Goal: Complete application form

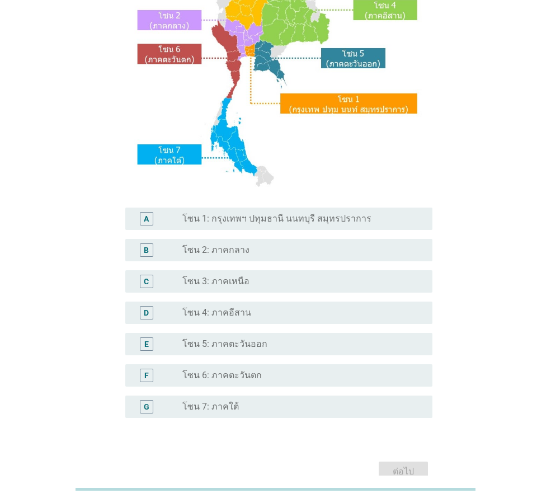
scroll to position [211, 0]
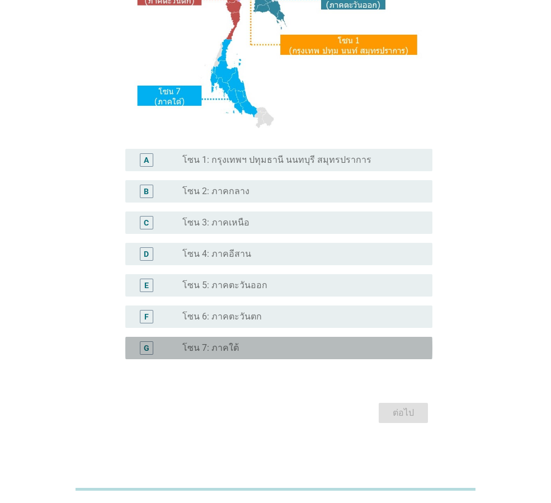
click at [213, 347] on label "โซน 7: ภาคใต้" at bounding box center [211, 348] width 57 height 11
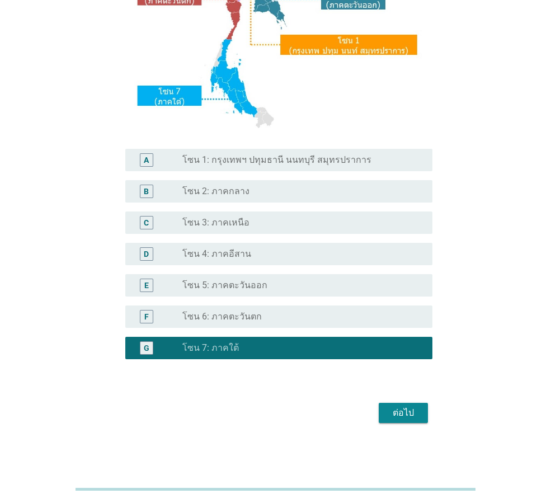
click at [424, 426] on div "ต่อไป" at bounding box center [276, 413] width 314 height 27
click at [414, 408] on button "ต่อไป" at bounding box center [403, 413] width 49 height 20
click at [410, 408] on div "ต่อไป" at bounding box center [276, 413] width 314 height 27
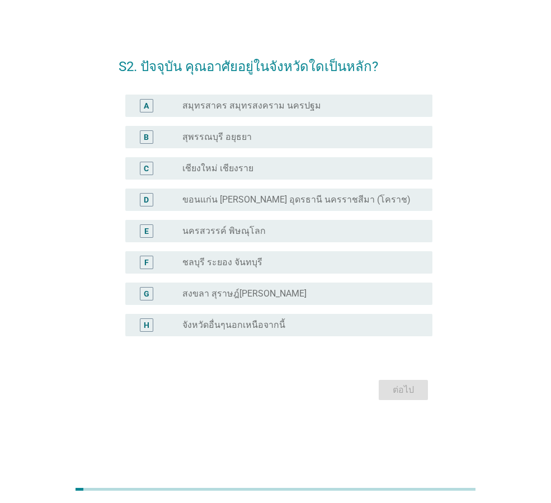
scroll to position [0, 0]
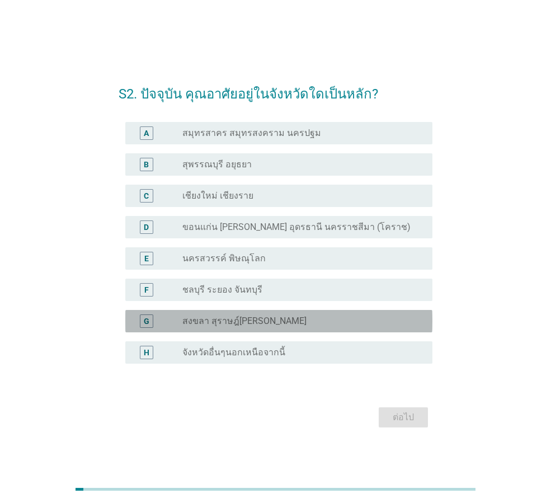
click at [263, 325] on label "สงขลา สุราษฎ์[PERSON_NAME]" at bounding box center [245, 321] width 124 height 11
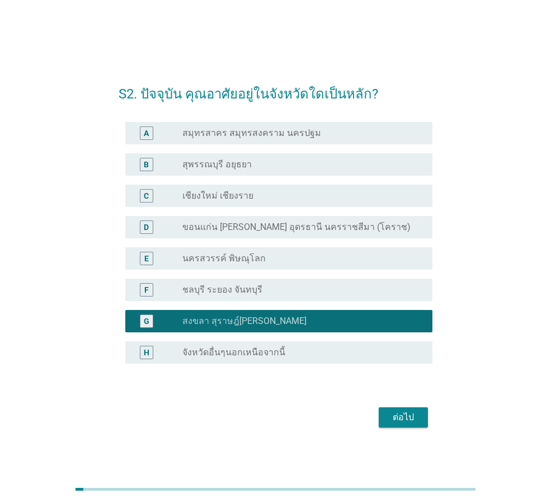
click at [399, 414] on div "ต่อไป" at bounding box center [403, 417] width 31 height 13
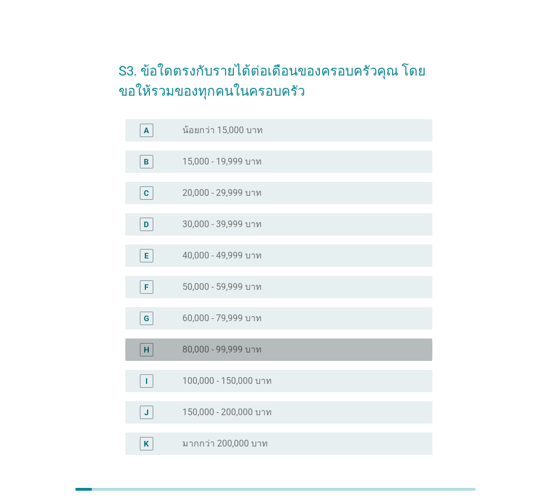
click at [244, 350] on label "80,000 - 99,999 บาท" at bounding box center [223, 349] width 80 height 11
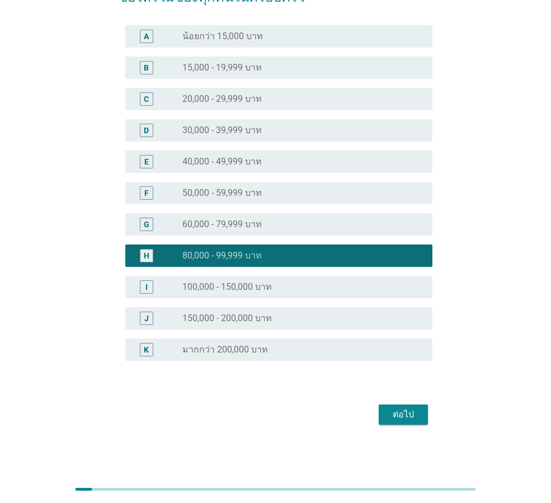
scroll to position [96, 0]
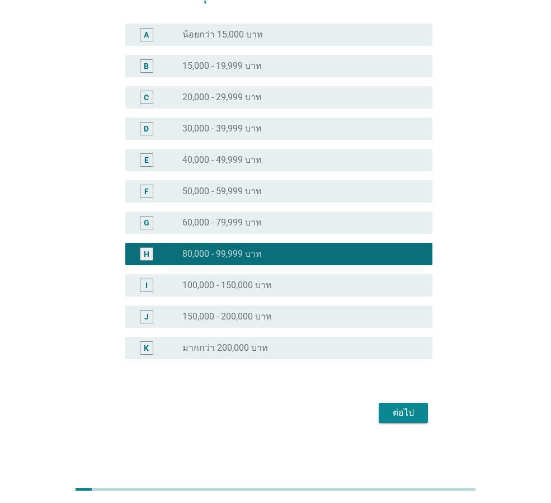
click at [401, 411] on div "ต่อไป" at bounding box center [403, 412] width 31 height 13
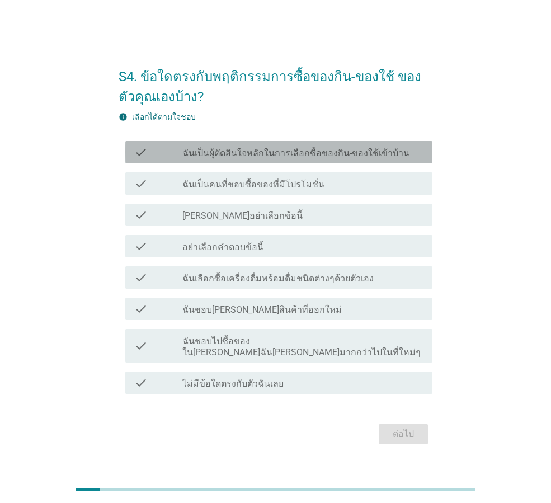
click at [274, 152] on div "check_box_outline_blank ฉันเป็นผุ้ตัดสินใจหลักในการเลือกซื้อของกิน-ของใช้เข้าบ้…" at bounding box center [303, 152] width 241 height 13
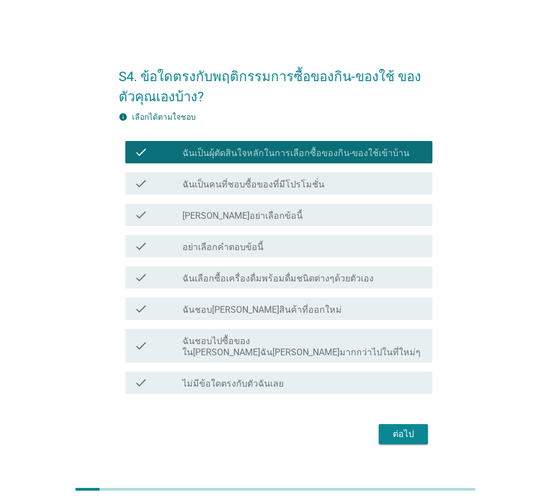
click at [277, 190] on label "ฉันเป็นคนที่ชอบซื้อของที่มีโปรโมชั่น" at bounding box center [254, 184] width 142 height 11
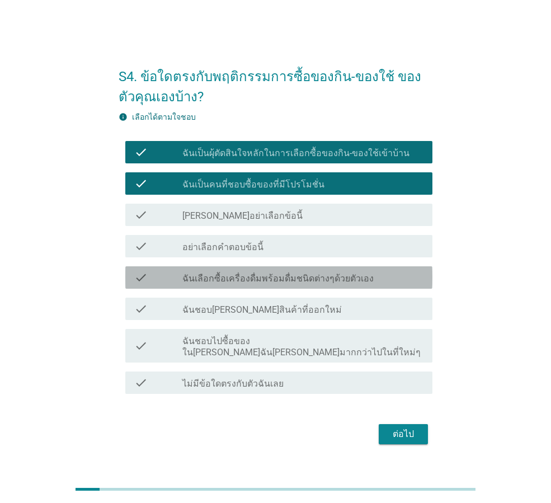
click at [268, 282] on label "ฉันเลือกซื้อเครื่องดื่มพร้อมดื่มชนิดต่างๆด้วยตัวเอง" at bounding box center [278, 278] width 191 height 11
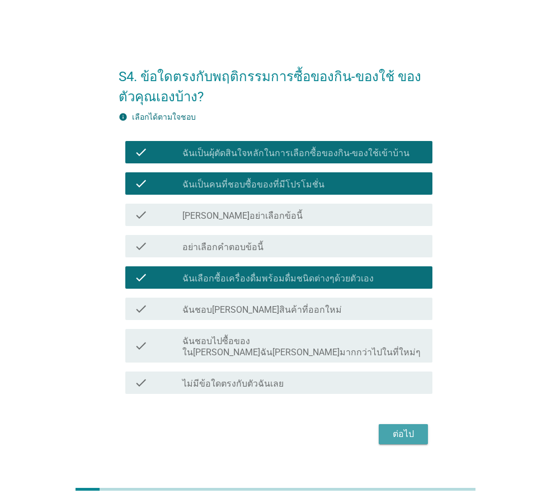
click at [404, 424] on button "ต่อไป" at bounding box center [403, 434] width 49 height 20
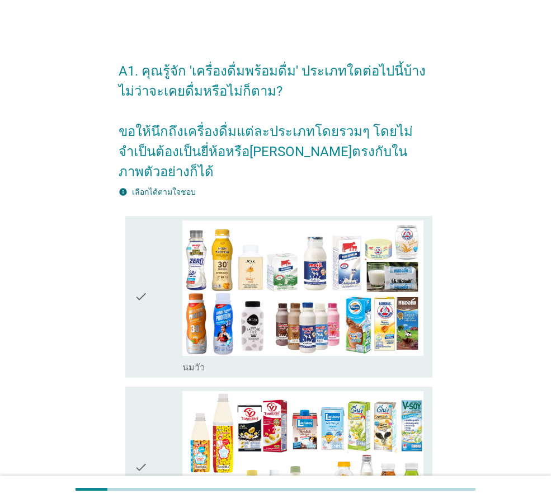
click at [144, 274] on icon "check" at bounding box center [140, 297] width 13 height 153
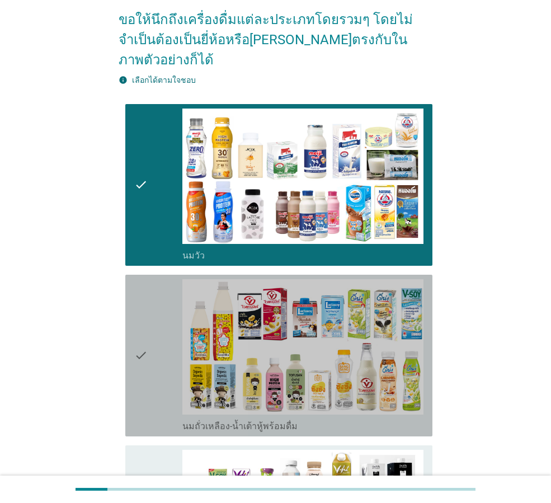
click at [143, 310] on icon "check" at bounding box center [140, 355] width 13 height 153
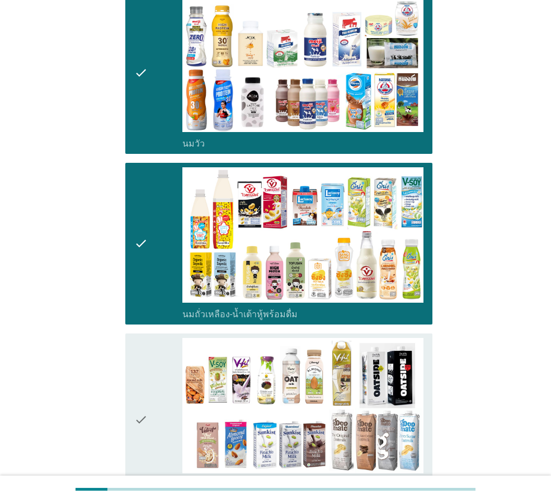
click at [141, 347] on icon "check" at bounding box center [140, 420] width 13 height 164
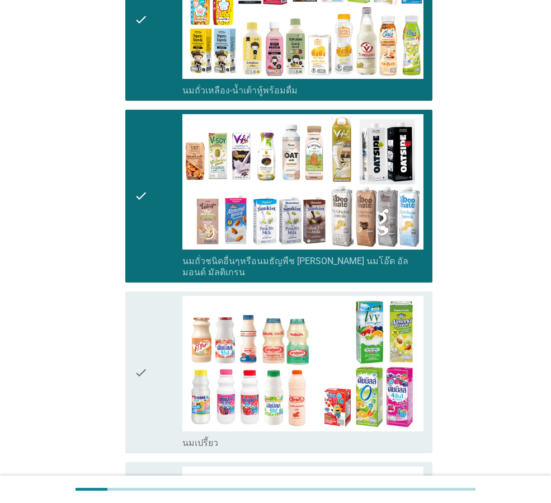
click at [141, 347] on icon "check" at bounding box center [140, 372] width 13 height 153
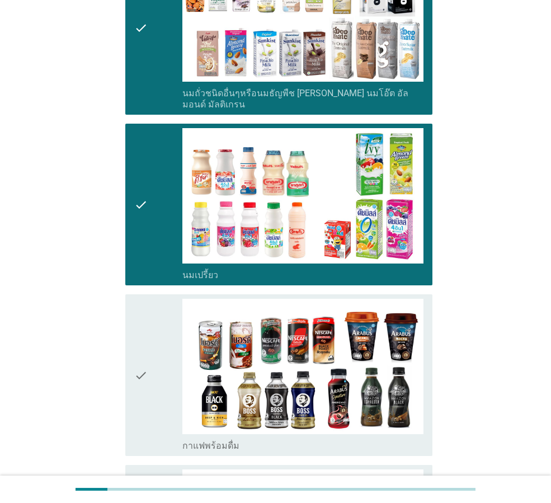
click at [141, 347] on icon "check" at bounding box center [140, 375] width 13 height 153
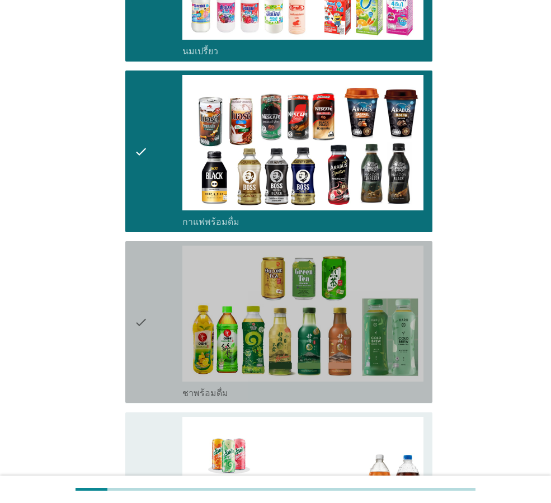
click at [141, 347] on icon "check" at bounding box center [140, 322] width 13 height 153
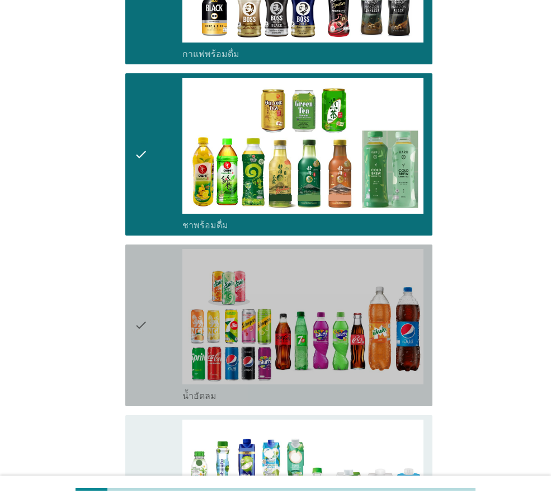
click at [141, 347] on icon "check" at bounding box center [140, 325] width 13 height 153
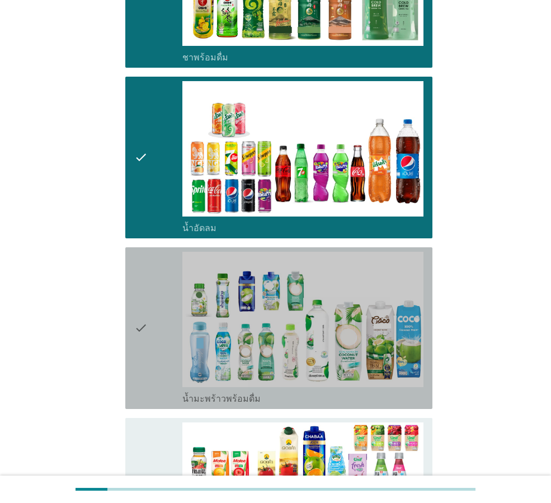
click at [141, 347] on icon "check" at bounding box center [140, 328] width 13 height 153
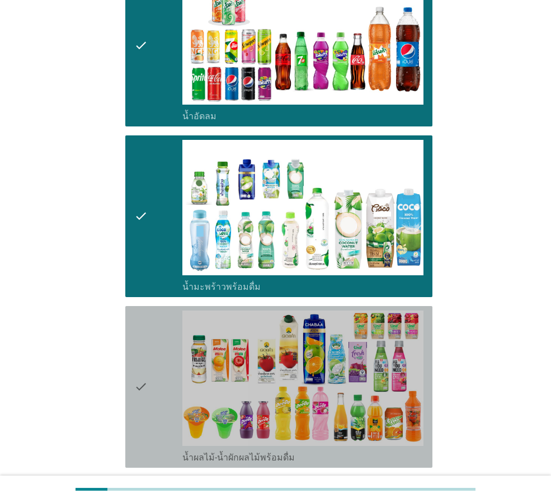
click at [141, 347] on icon "check" at bounding box center [140, 387] width 13 height 153
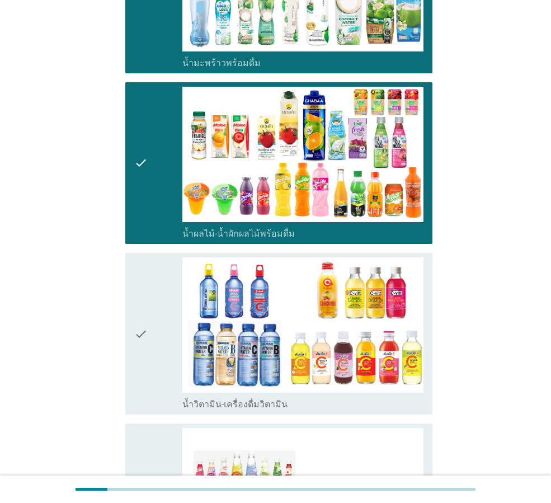
click at [141, 347] on icon "check" at bounding box center [140, 334] width 13 height 153
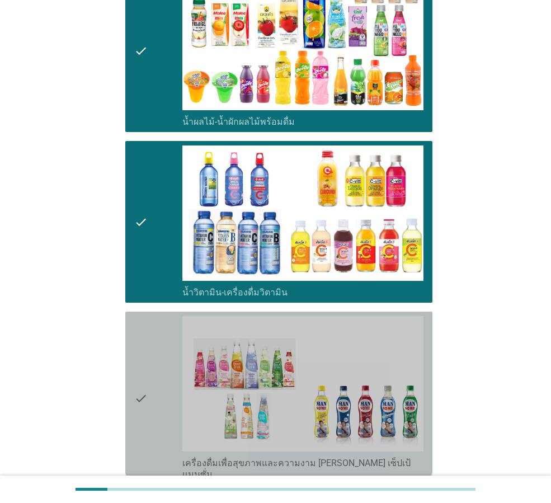
click at [141, 347] on icon "check" at bounding box center [140, 398] width 13 height 164
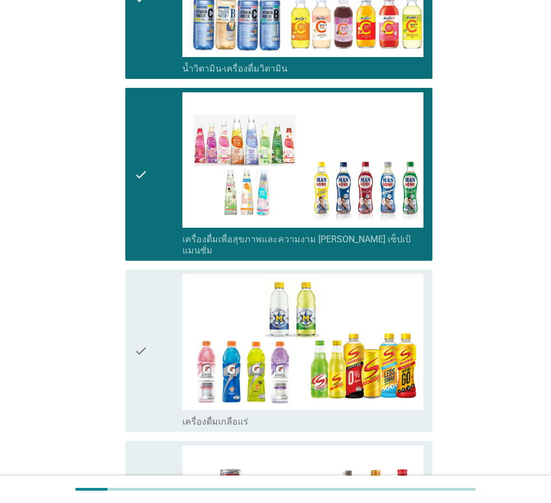
click at [141, 347] on icon "check" at bounding box center [140, 350] width 13 height 153
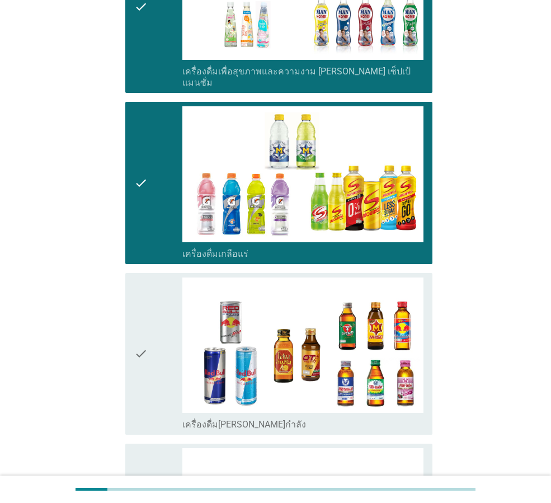
click at [141, 347] on icon "check" at bounding box center [140, 354] width 13 height 153
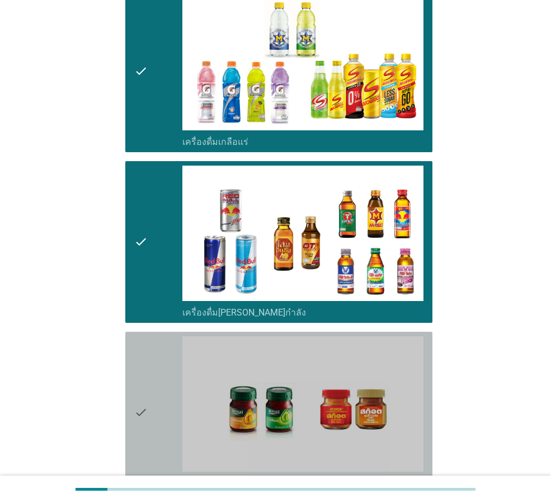
click at [141, 347] on icon "check" at bounding box center [140, 412] width 13 height 153
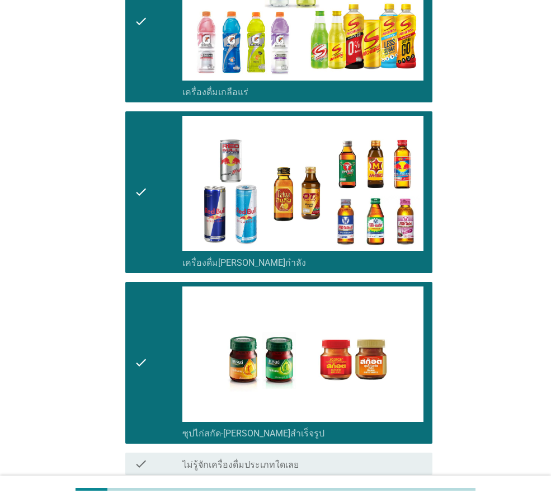
scroll to position [2237, 0]
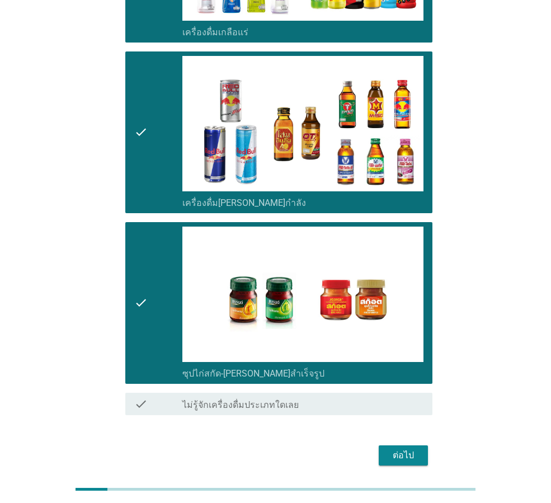
click at [411, 449] on div "ต่อไป" at bounding box center [403, 455] width 31 height 13
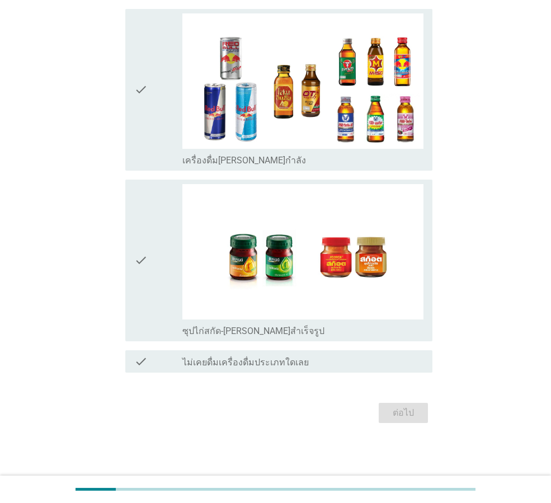
scroll to position [0, 0]
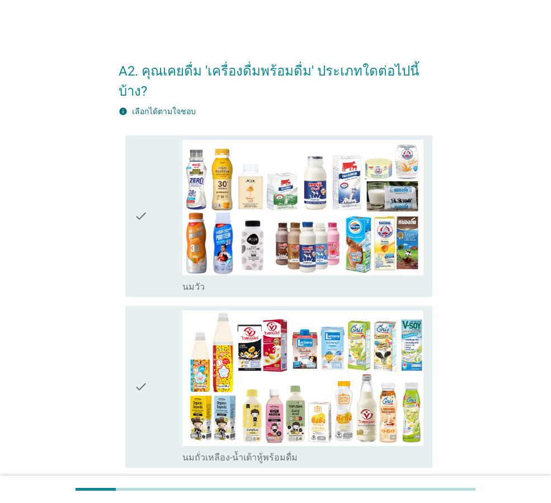
click at [140, 347] on icon "check" at bounding box center [140, 387] width 13 height 153
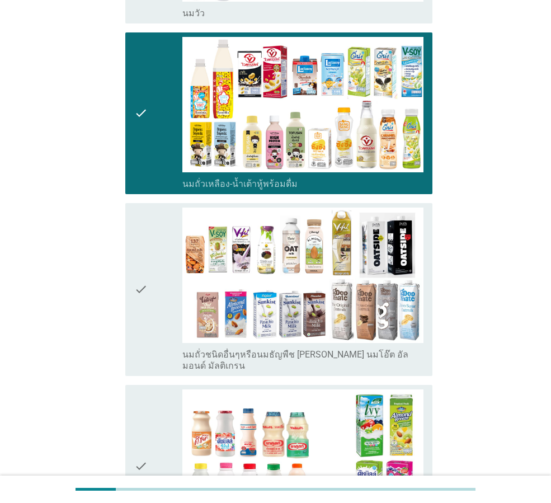
scroll to position [280, 0]
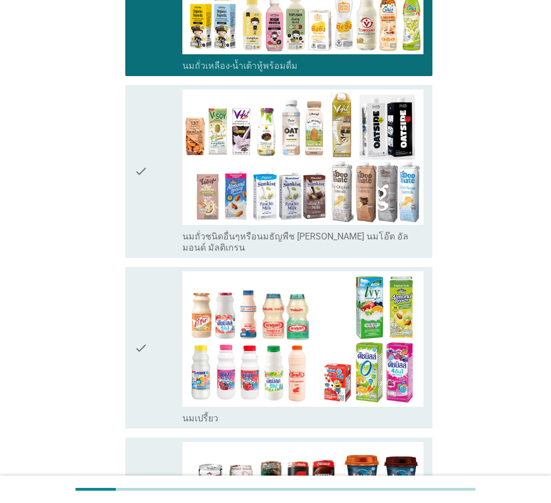
click at [144, 303] on icon "check" at bounding box center [140, 348] width 13 height 153
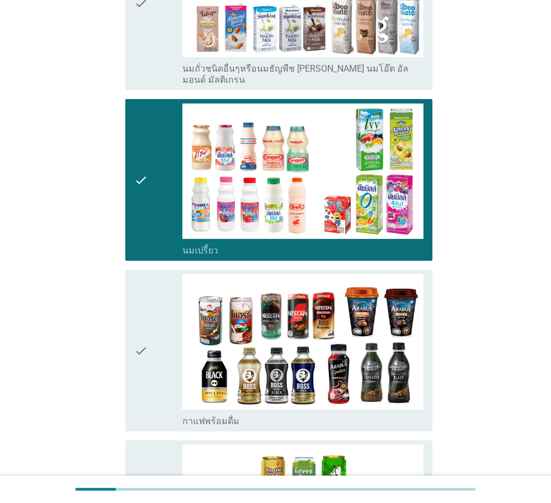
scroll to position [616, 0]
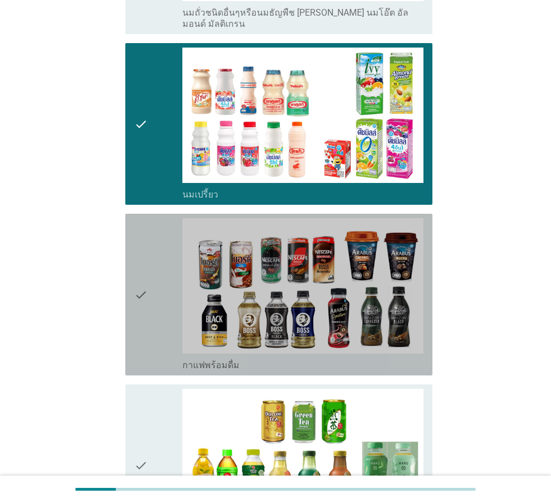
click at [161, 279] on div "check" at bounding box center [158, 294] width 48 height 153
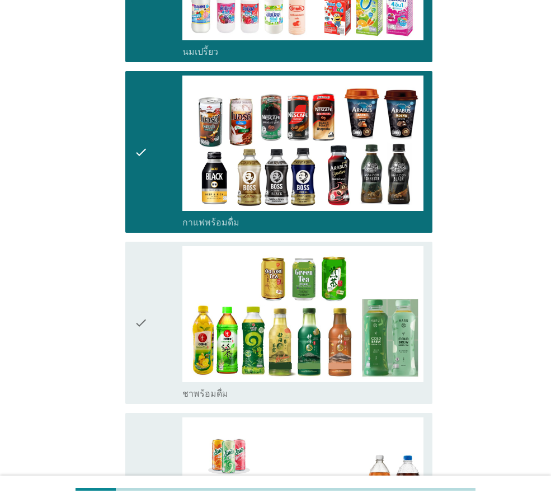
scroll to position [784, 0]
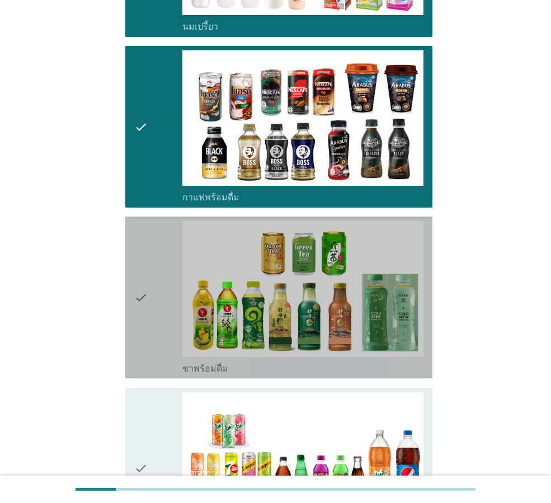
click at [161, 279] on div "check" at bounding box center [158, 297] width 48 height 153
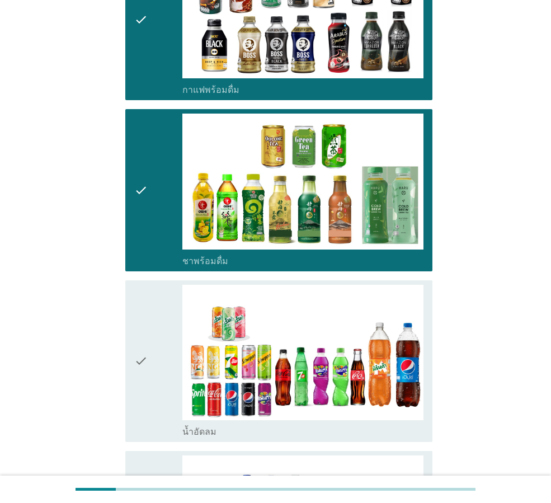
scroll to position [896, 0]
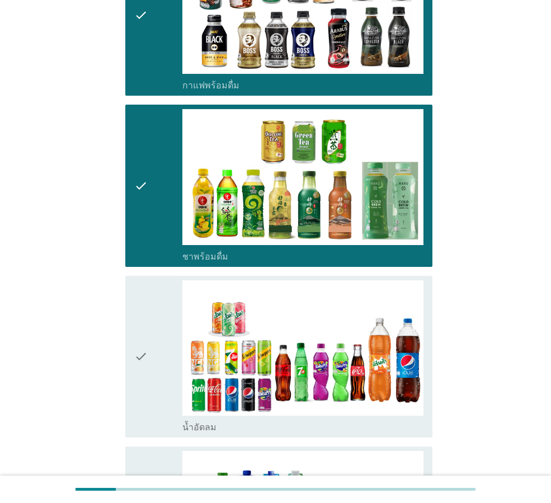
click at [154, 300] on div "check" at bounding box center [158, 356] width 48 height 153
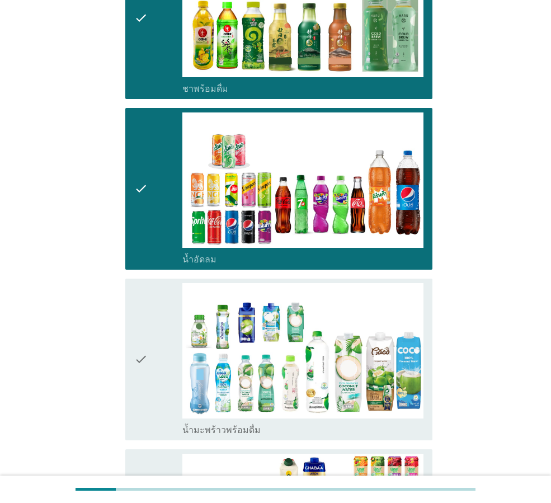
click at [154, 300] on div "check" at bounding box center [158, 359] width 48 height 153
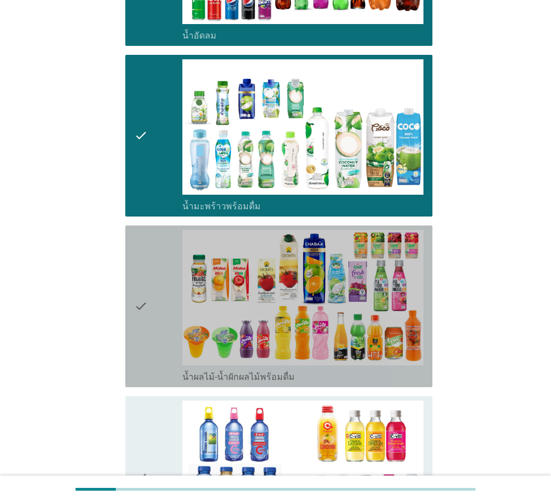
click at [154, 300] on div "check" at bounding box center [158, 306] width 48 height 153
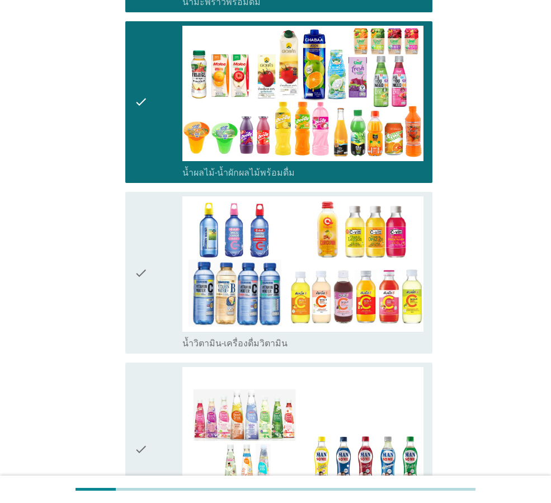
scroll to position [1512, 0]
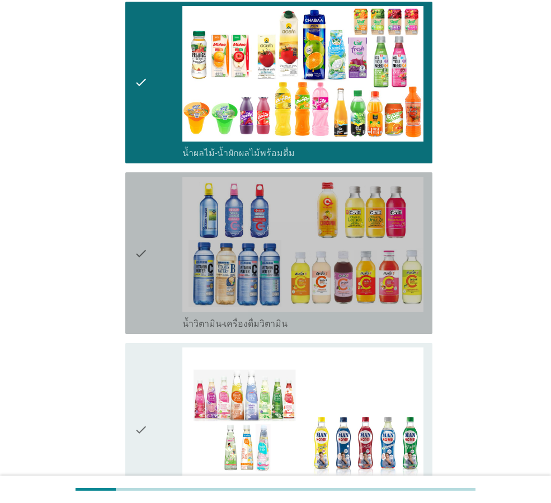
click at [155, 266] on div "check" at bounding box center [158, 253] width 48 height 153
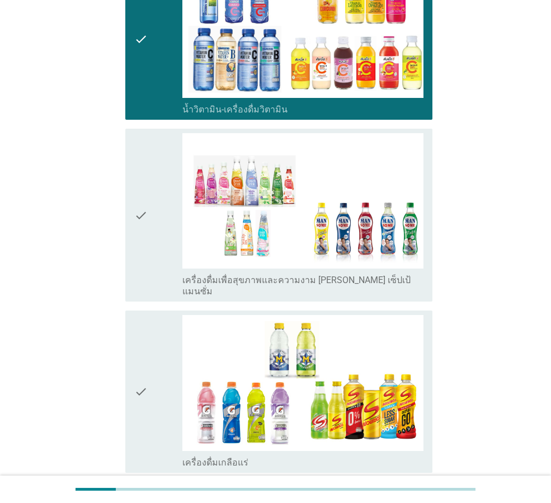
scroll to position [1736, 0]
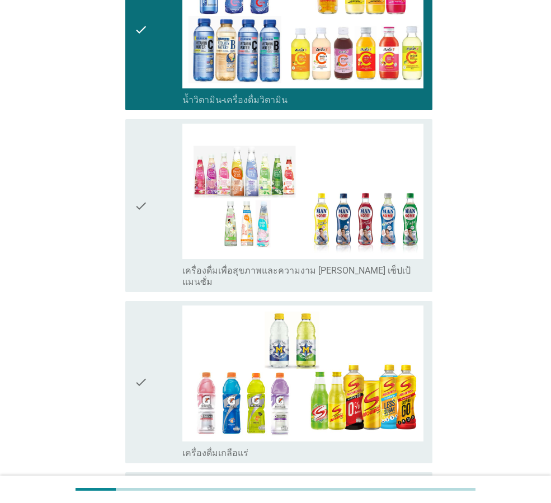
click at [147, 342] on icon "check" at bounding box center [140, 382] width 13 height 153
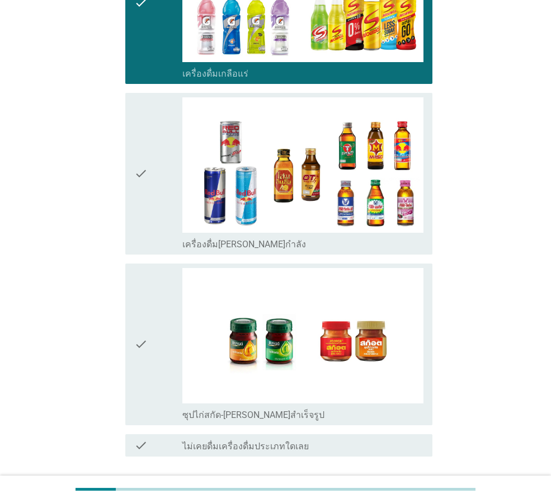
scroll to position [2128, 0]
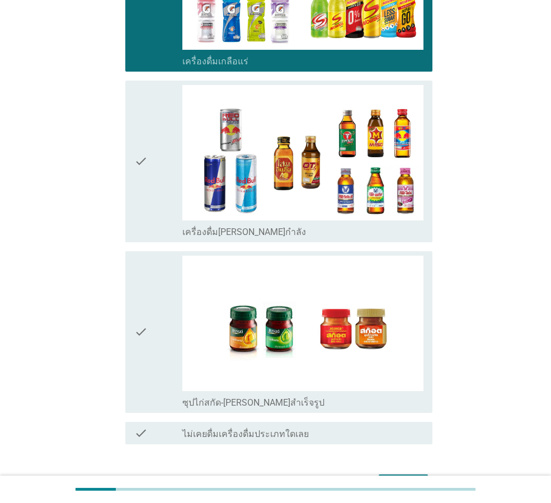
click at [148, 345] on icon "check" at bounding box center [140, 332] width 13 height 153
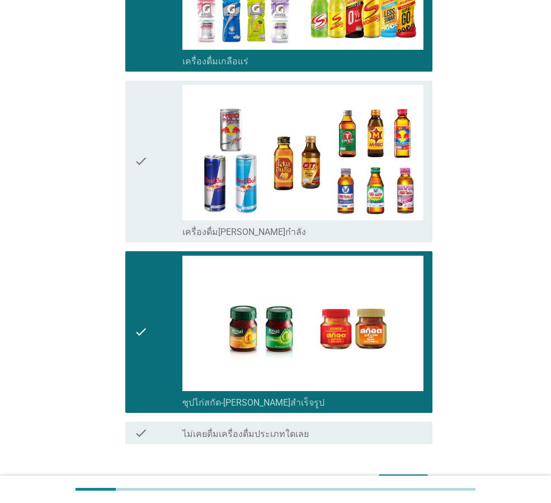
click at [412, 478] on div "ต่อไป" at bounding box center [403, 484] width 31 height 13
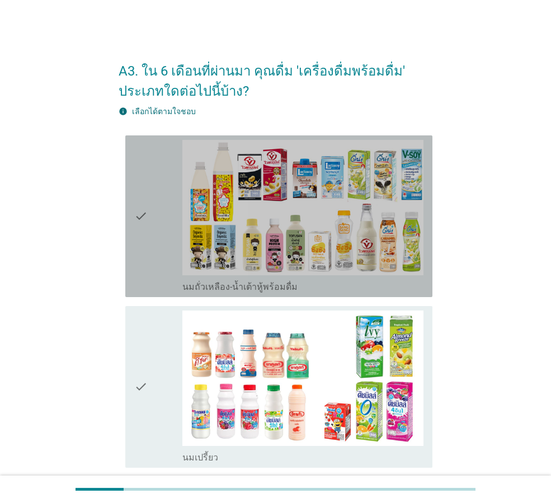
click at [152, 217] on div "check" at bounding box center [158, 216] width 48 height 153
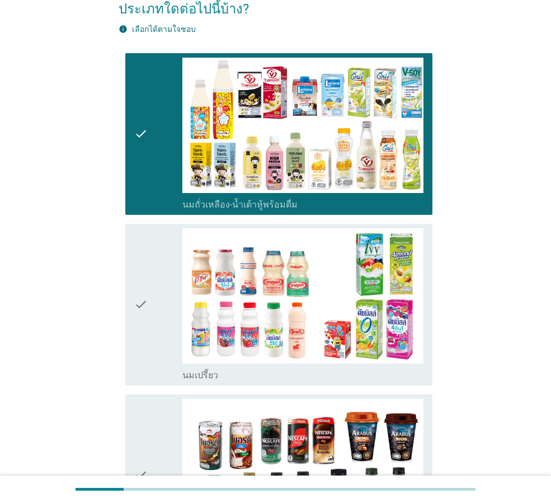
scroll to position [168, 0]
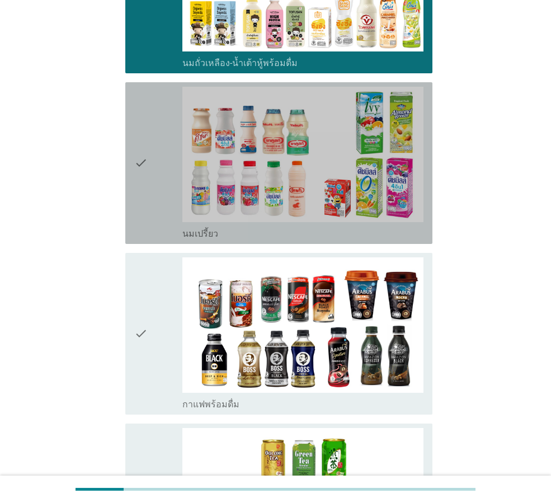
click at [158, 167] on div "check" at bounding box center [158, 163] width 48 height 153
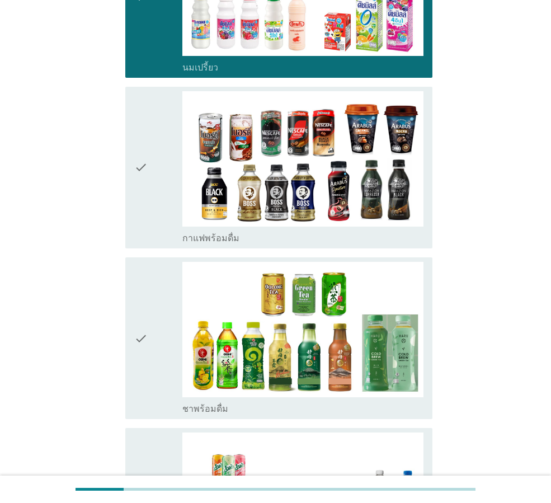
scroll to position [392, 0]
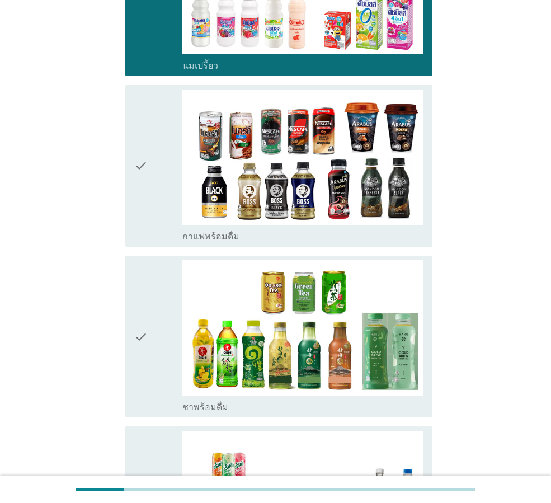
click at [158, 166] on div "check" at bounding box center [158, 166] width 48 height 153
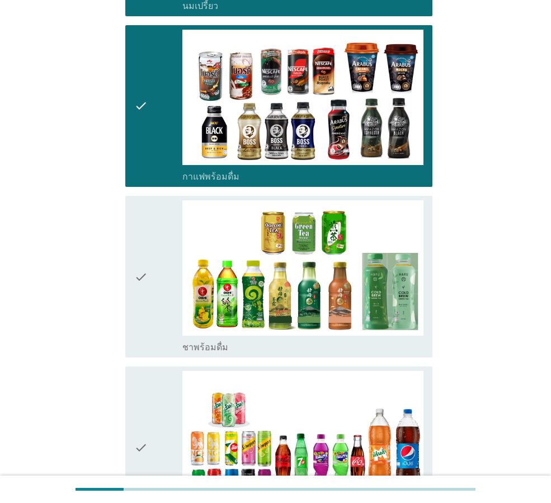
scroll to position [560, 0]
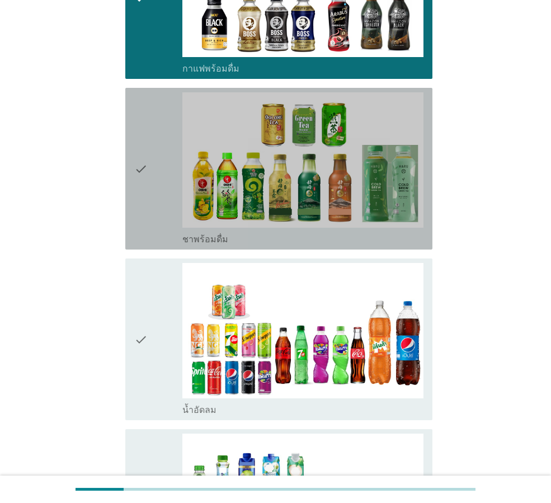
click at [158, 166] on div "check" at bounding box center [158, 168] width 48 height 153
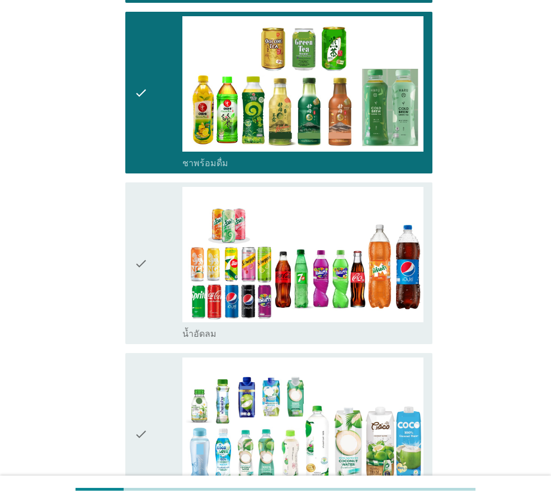
scroll to position [728, 0]
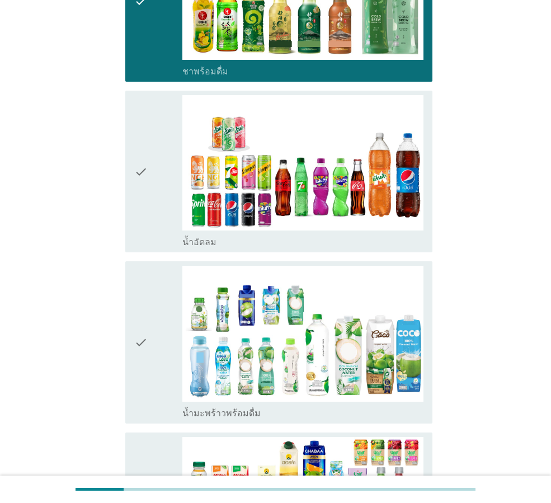
click at [158, 167] on div "check" at bounding box center [158, 171] width 48 height 153
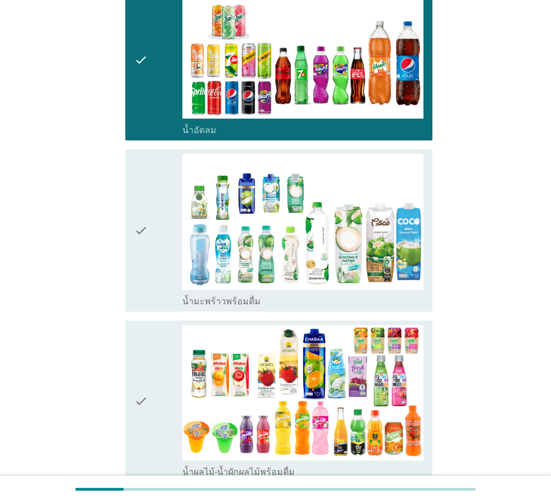
click at [153, 230] on div "check" at bounding box center [158, 230] width 48 height 153
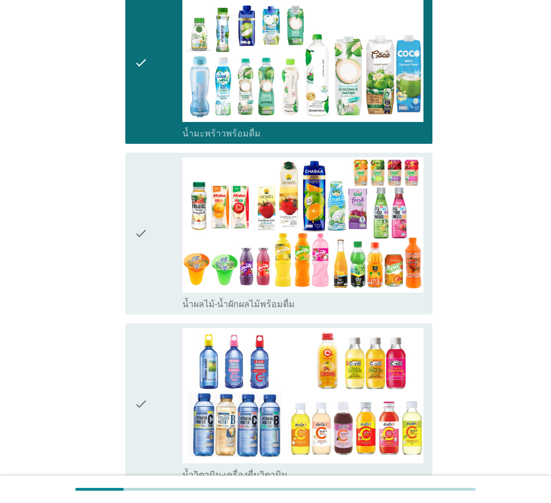
click at [156, 256] on div "check" at bounding box center [158, 233] width 48 height 153
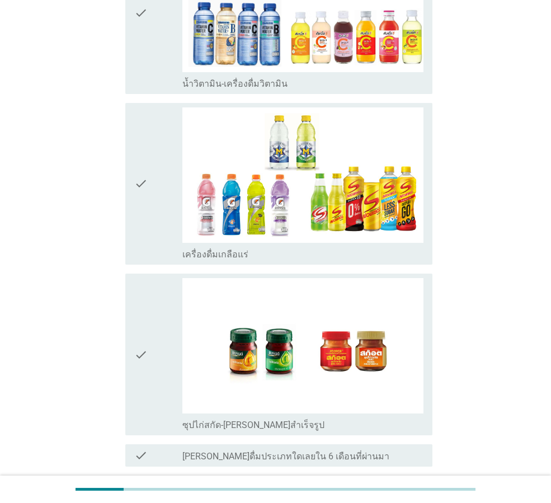
scroll to position [1400, 0]
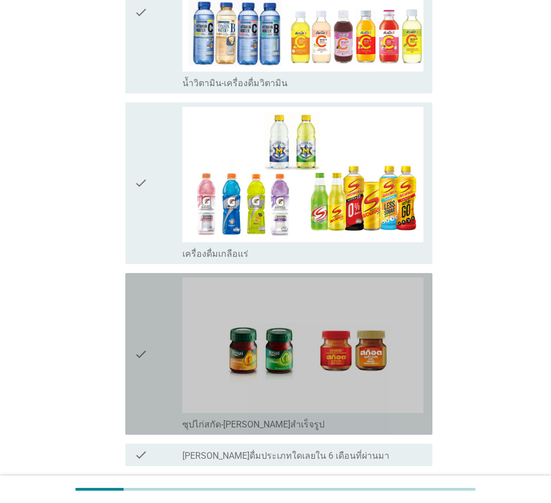
click at [151, 315] on div "check" at bounding box center [158, 354] width 48 height 153
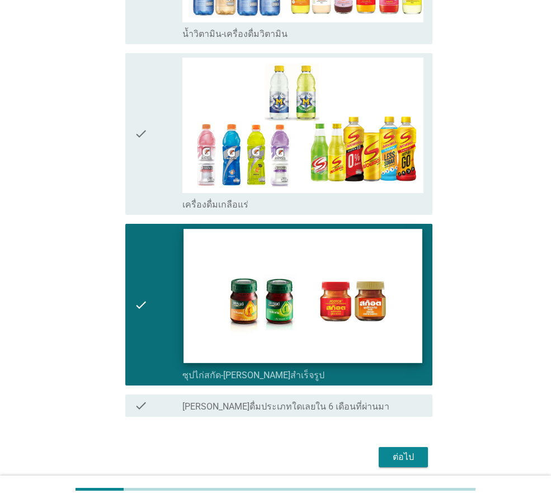
scroll to position [1494, 0]
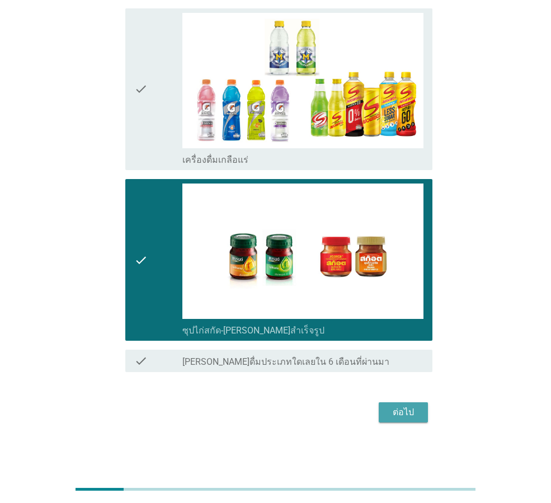
click at [406, 418] on div "ต่อไป" at bounding box center [403, 412] width 31 height 13
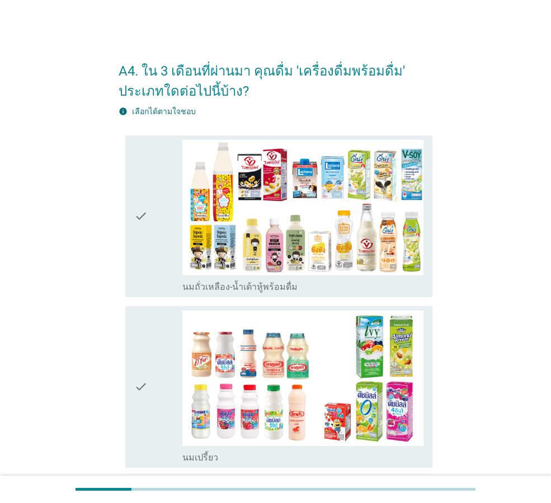
click at [142, 249] on icon "check" at bounding box center [140, 216] width 13 height 153
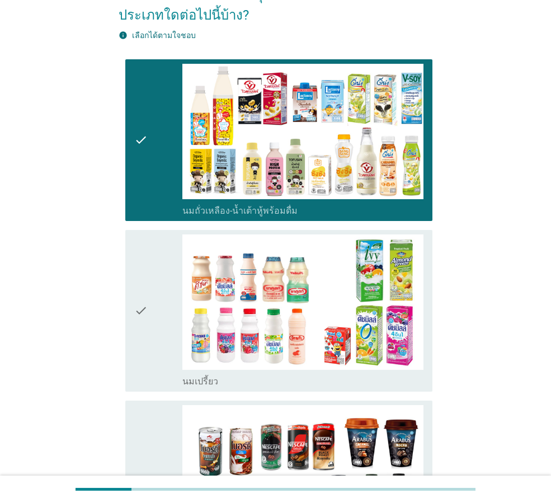
scroll to position [112, 0]
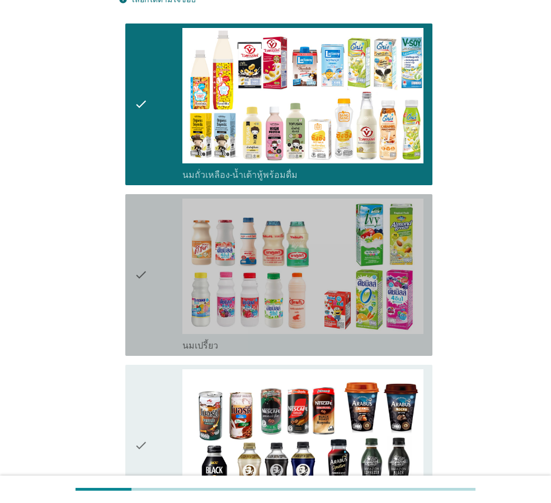
click at [142, 251] on icon "check" at bounding box center [140, 275] width 13 height 153
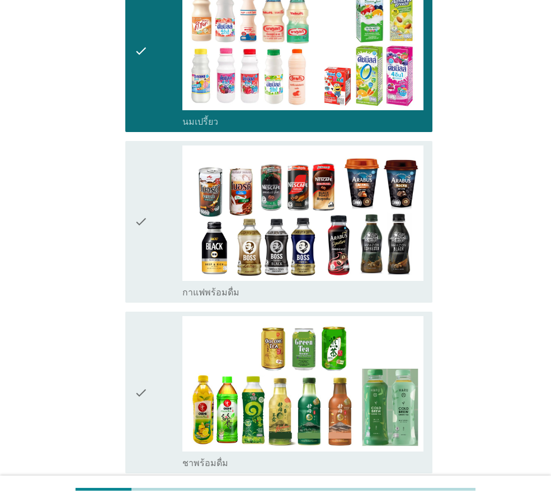
click at [142, 251] on icon "check" at bounding box center [140, 222] width 13 height 153
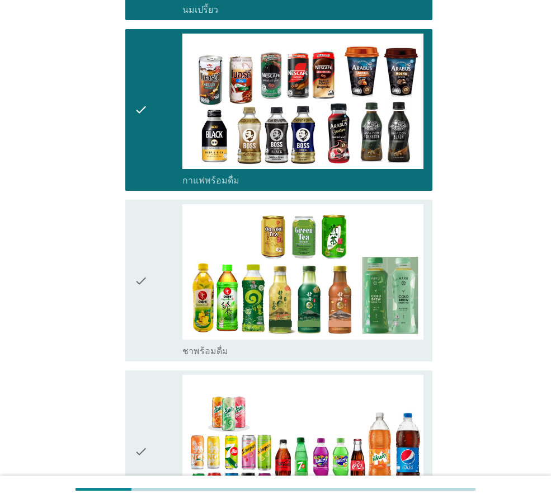
click at [146, 278] on icon "check" at bounding box center [140, 280] width 13 height 153
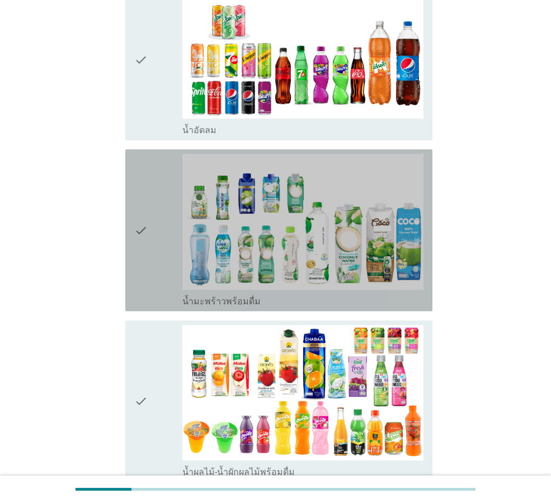
click at [146, 278] on icon "check" at bounding box center [140, 230] width 13 height 153
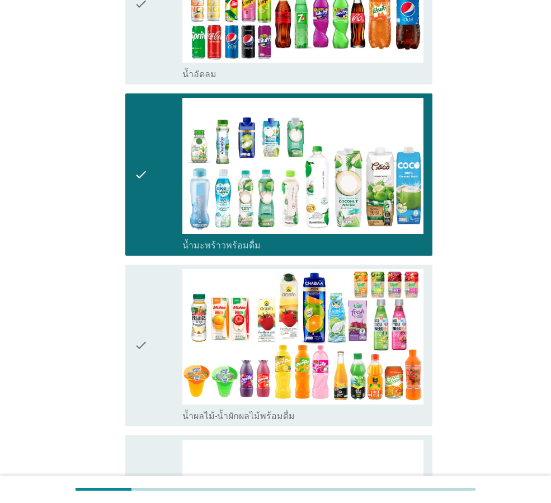
click at [147, 301] on icon "check" at bounding box center [140, 345] width 13 height 153
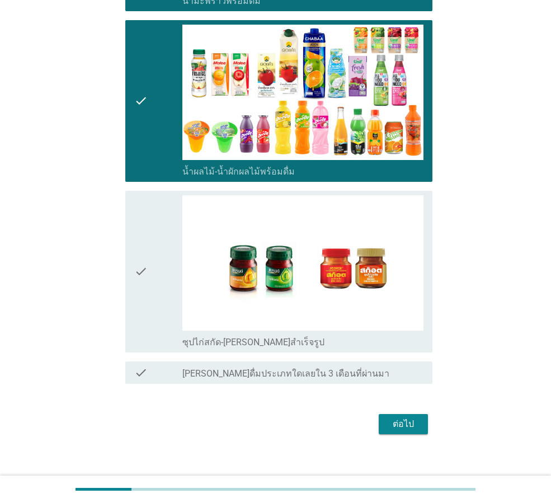
scroll to position [1152, 0]
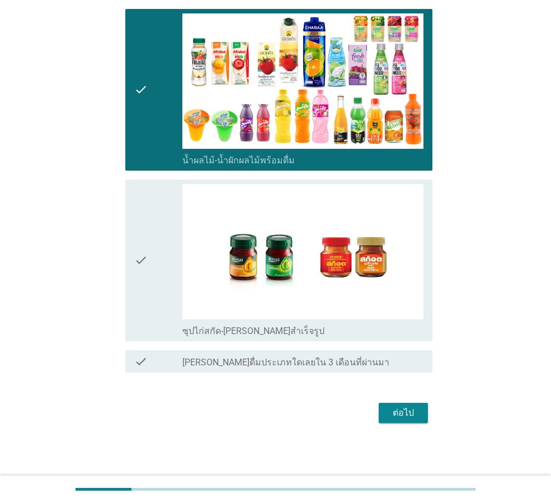
click at [148, 300] on div "check" at bounding box center [158, 260] width 48 height 153
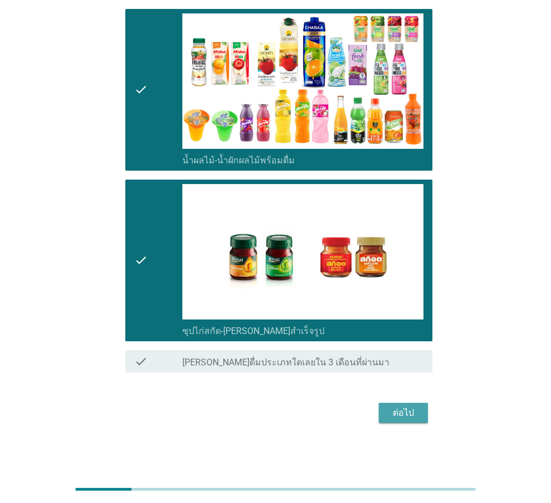
click at [404, 413] on div "ต่อไป" at bounding box center [403, 412] width 31 height 13
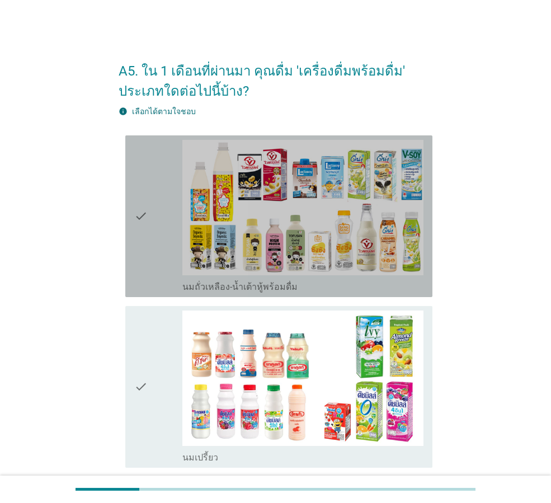
click at [171, 217] on div "check" at bounding box center [158, 216] width 48 height 153
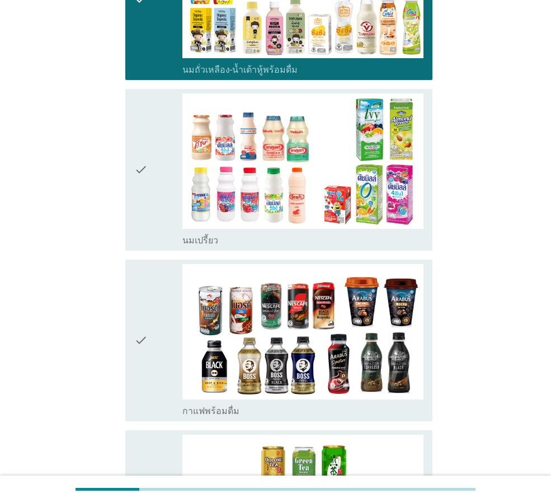
scroll to position [280, 0]
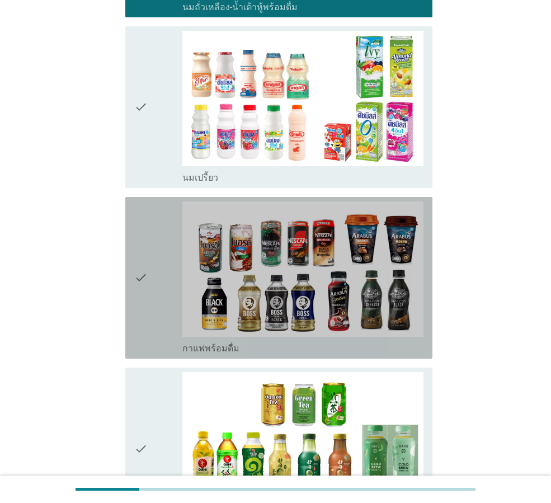
click at [165, 265] on div "check" at bounding box center [158, 278] width 48 height 153
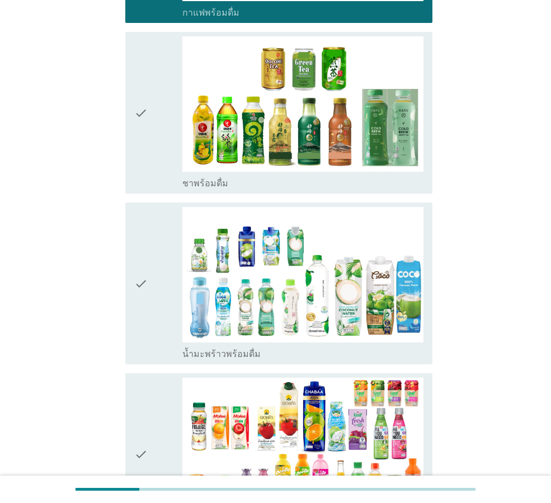
click at [160, 265] on div "check" at bounding box center [158, 283] width 48 height 153
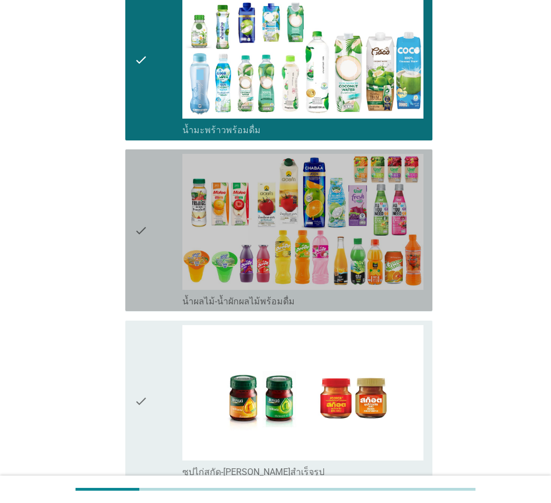
click at [160, 265] on div "check" at bounding box center [158, 230] width 48 height 153
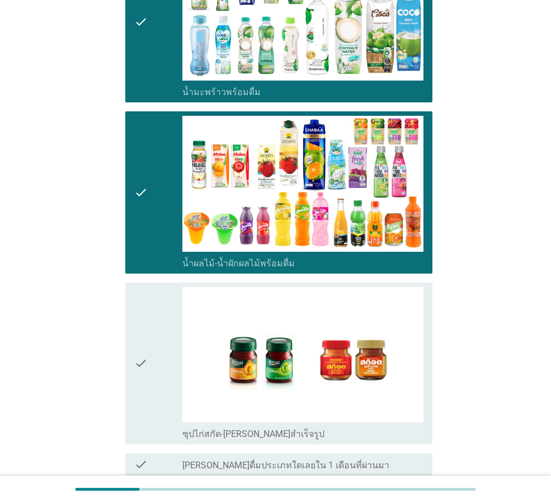
scroll to position [952, 0]
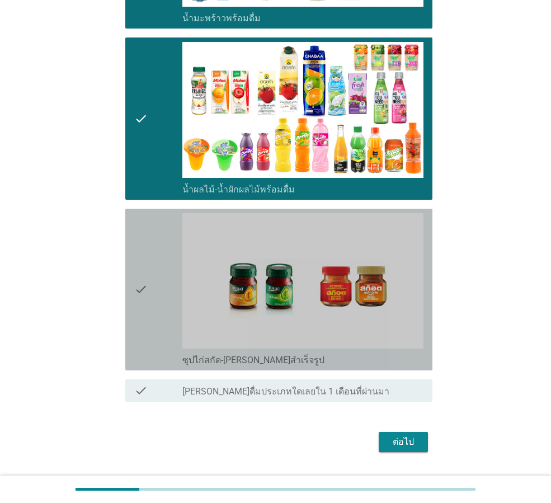
click at [160, 271] on div "check" at bounding box center [158, 289] width 48 height 153
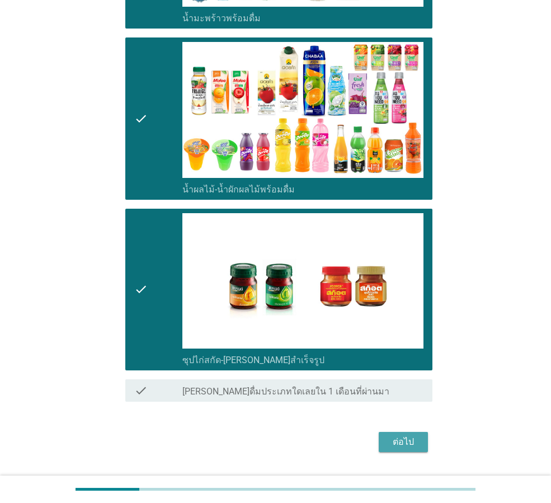
click at [401, 436] on div "ต่อไป" at bounding box center [403, 442] width 31 height 13
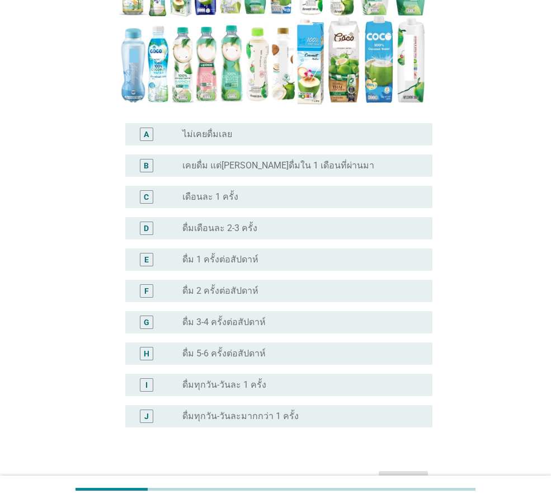
scroll to position [280, 0]
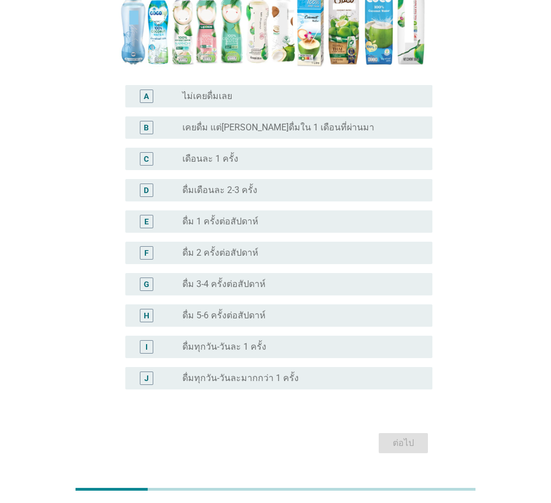
click at [211, 310] on label "ดื่ม 5-6 ครั้งต่อสัปดาห์" at bounding box center [224, 315] width 83 height 11
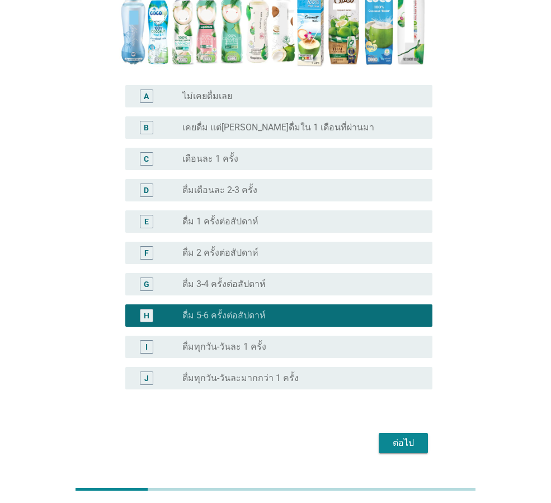
click at [406, 437] on div "ต่อไป" at bounding box center [403, 443] width 31 height 13
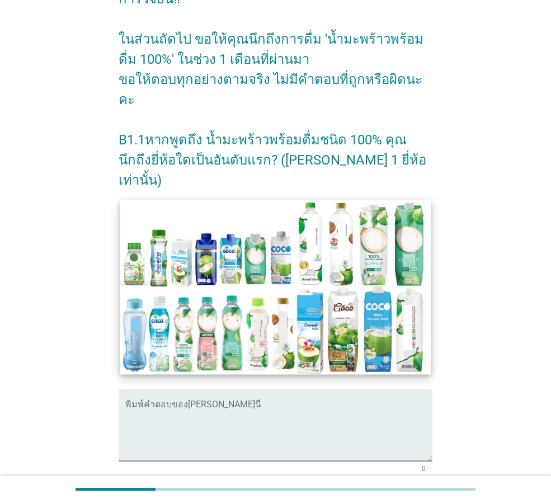
scroll to position [112, 0]
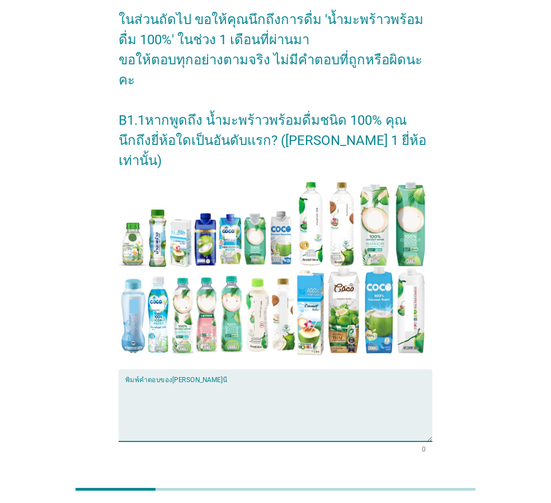
click at [239, 383] on textarea "พิมพ์คำตอบของคุณ ที่นี่" at bounding box center [278, 412] width 307 height 59
click at [198, 383] on textarea "พิมพ์คำตอบของคุณ ที่นี่" at bounding box center [278, 412] width 307 height 59
type textarea "coco"
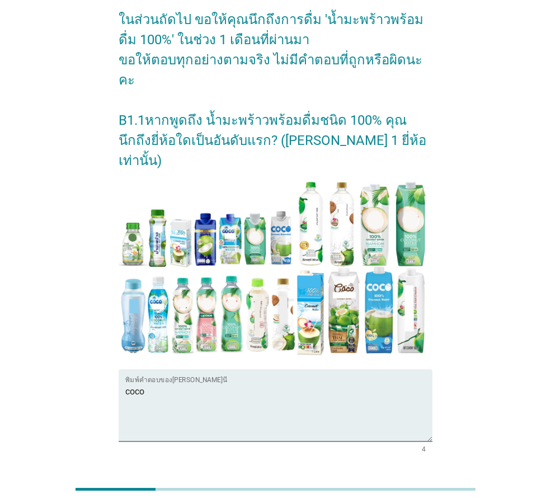
click at [422, 483] on button "ต่อไป" at bounding box center [403, 493] width 49 height 20
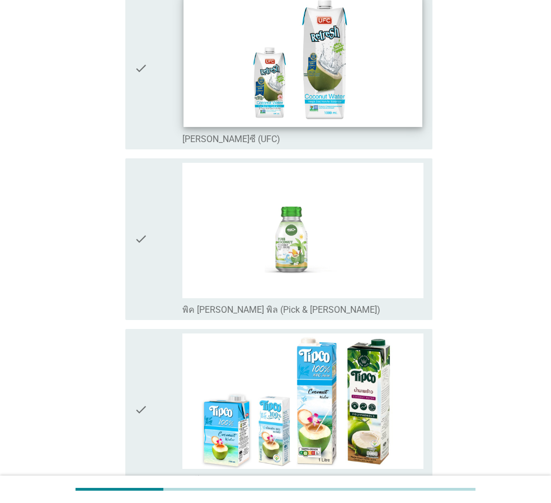
scroll to position [168, 0]
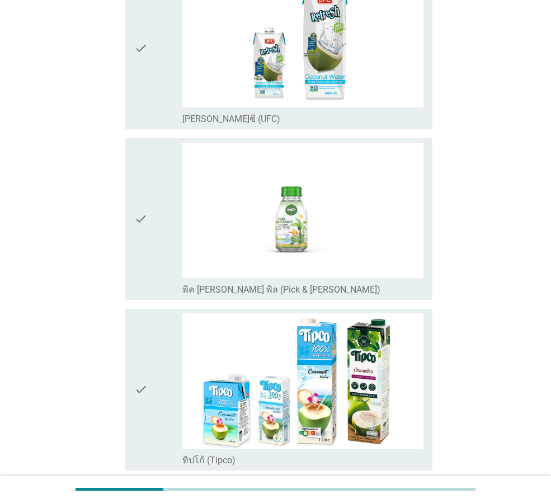
click at [165, 378] on div "check" at bounding box center [158, 390] width 48 height 153
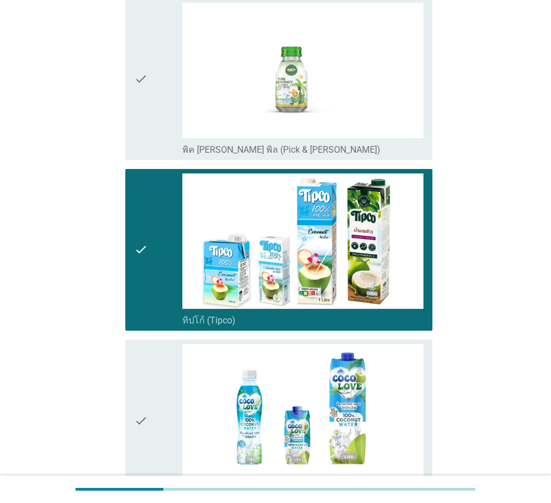
scroll to position [336, 0]
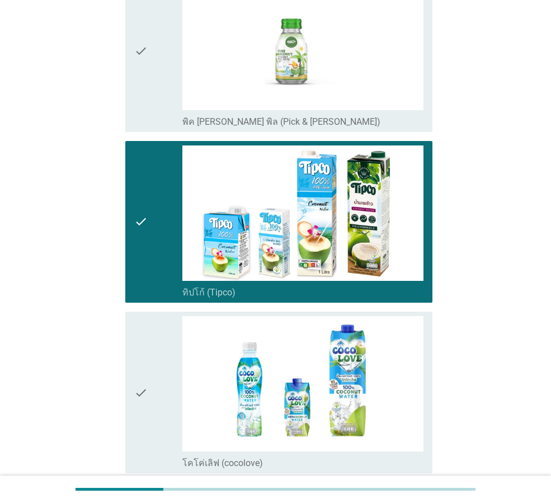
click at [165, 378] on div "check" at bounding box center [158, 392] width 48 height 153
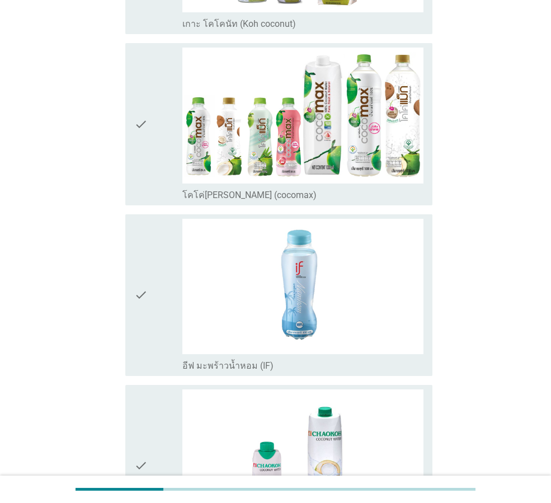
scroll to position [952, 0]
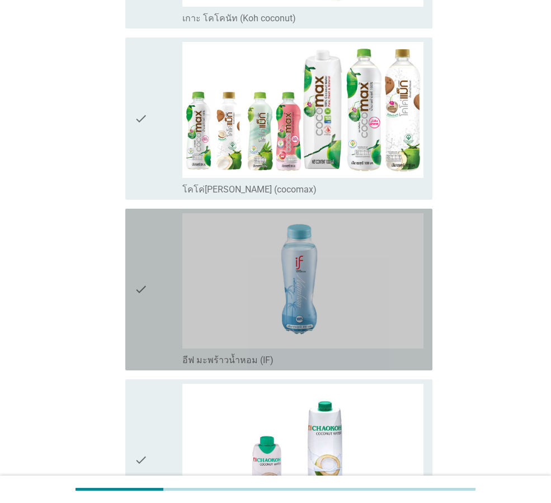
click at [149, 303] on div "check" at bounding box center [158, 289] width 48 height 153
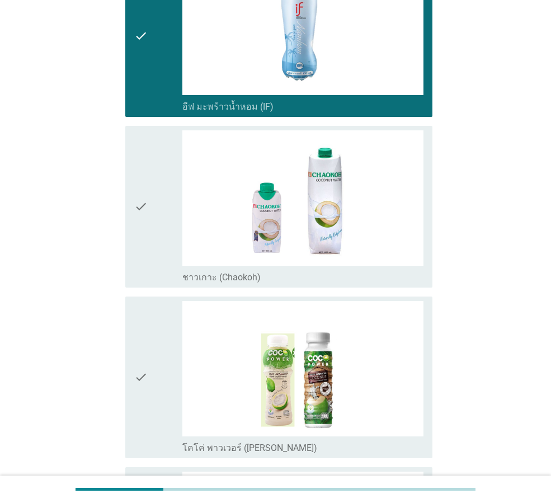
scroll to position [1232, 0]
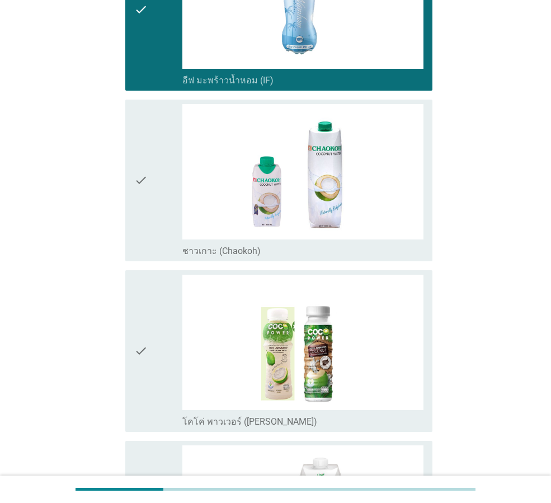
click at [156, 172] on div "check" at bounding box center [158, 180] width 48 height 153
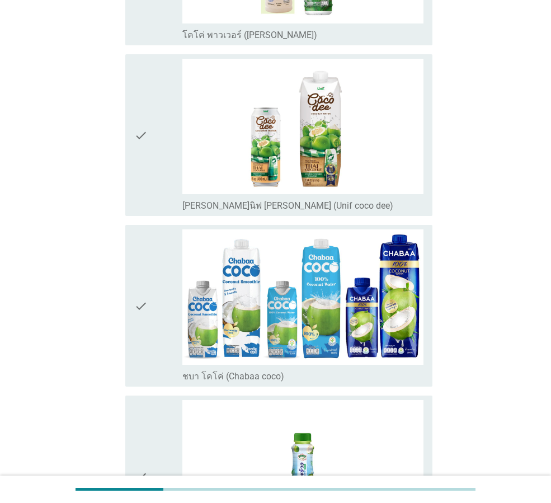
scroll to position [1624, 0]
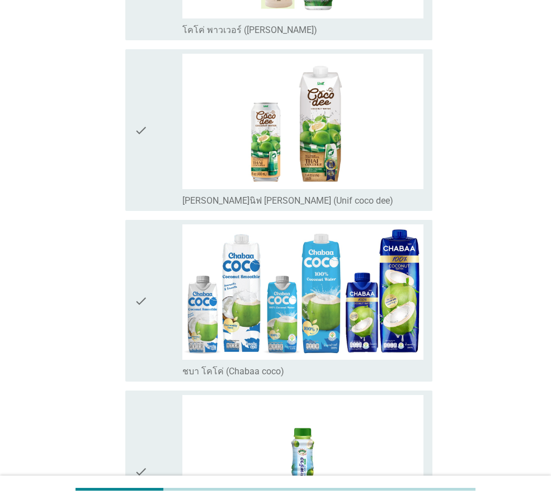
click at [154, 287] on div "check" at bounding box center [158, 301] width 48 height 153
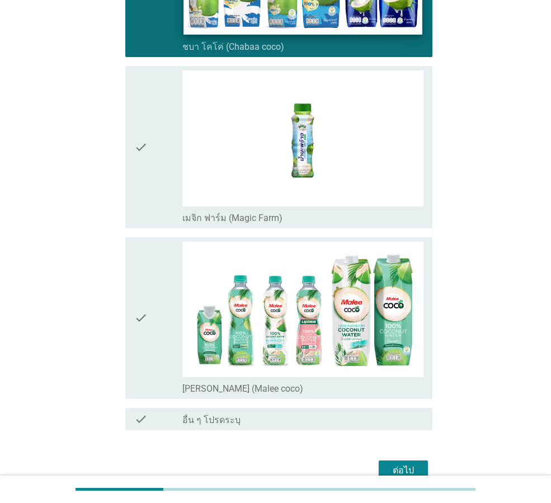
scroll to position [2006, 0]
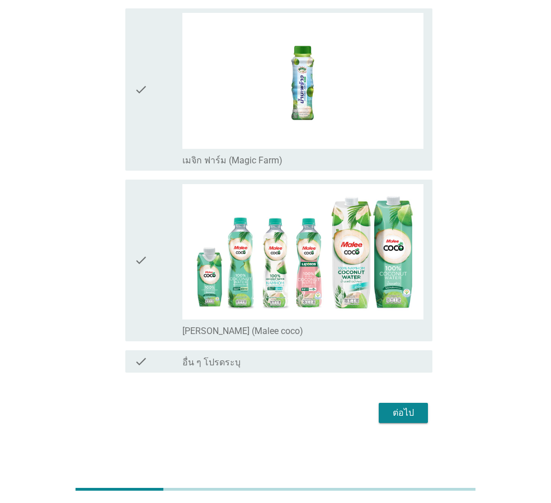
click at [147, 284] on icon "check" at bounding box center [140, 260] width 13 height 153
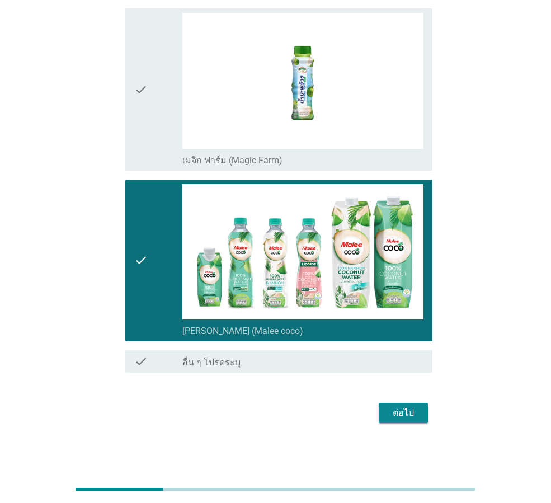
click at [404, 413] on div "ต่อไป" at bounding box center [403, 412] width 31 height 13
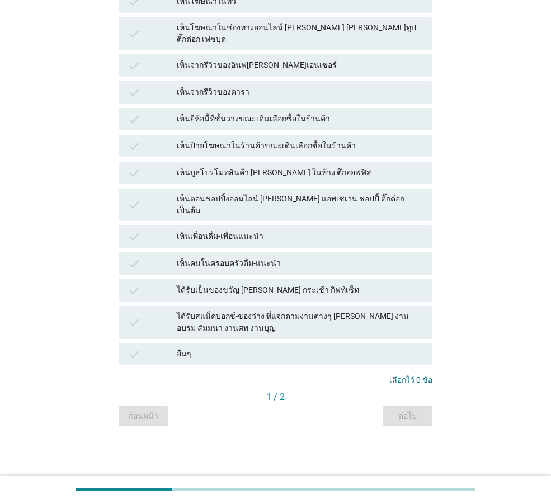
scroll to position [0, 0]
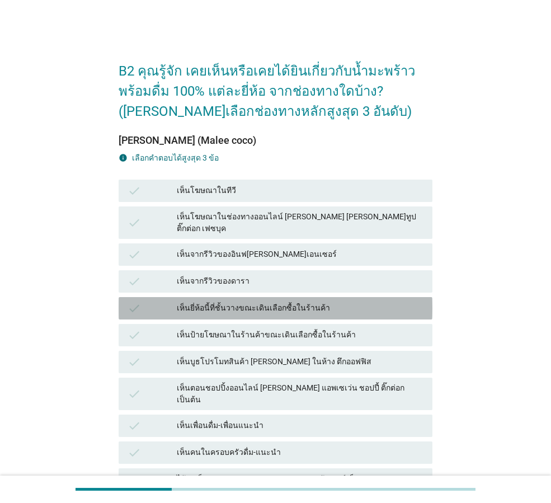
click at [275, 302] on div "เห็นยี่ห้อนี้ที่ชั้นวางขณะเดินเลือกซื้อในร้านค้า" at bounding box center [300, 308] width 247 height 13
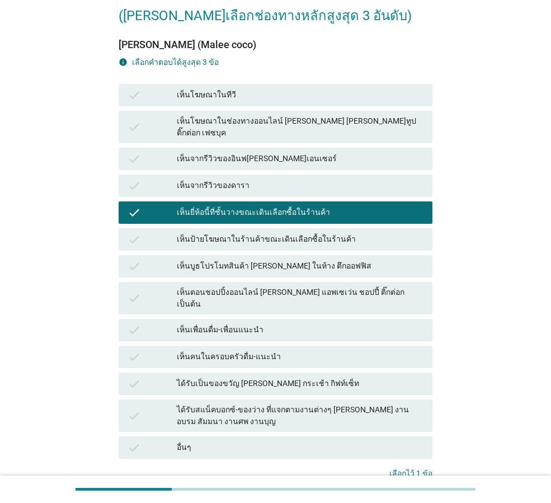
scroll to position [169, 0]
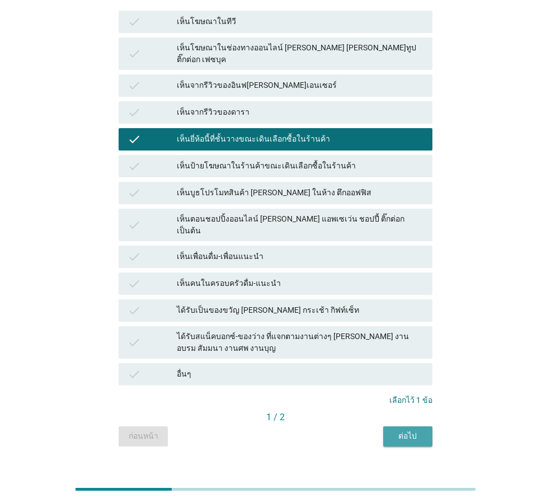
click at [406, 431] on div "ต่อไป" at bounding box center [407, 437] width 31 height 12
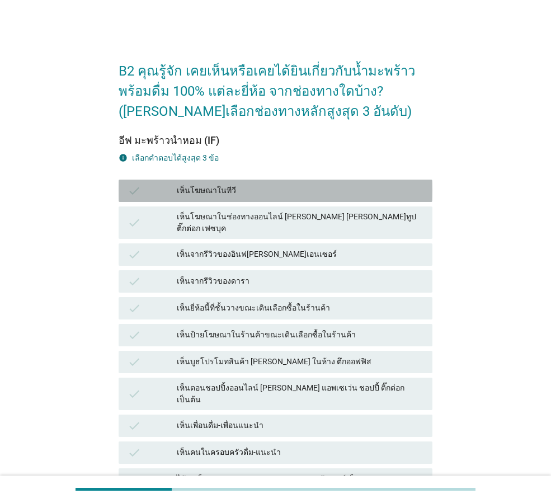
click at [230, 191] on div "เห็นโฆษณาในทีวี" at bounding box center [300, 190] width 247 height 13
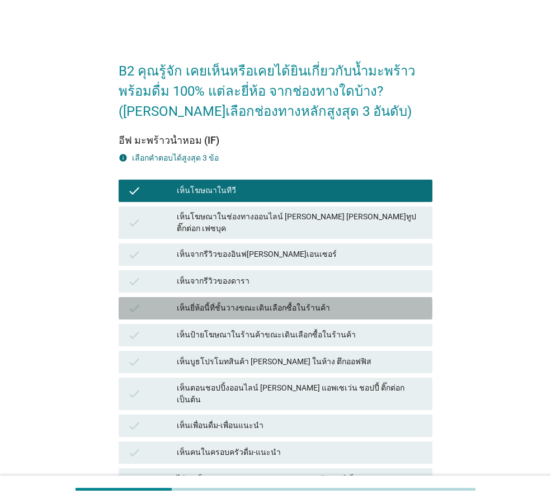
click at [270, 302] on div "เห็นยี่ห้อนี้ที่ชั้นวางขณะเดินเลือกซื้อในร้านค้า" at bounding box center [300, 308] width 247 height 13
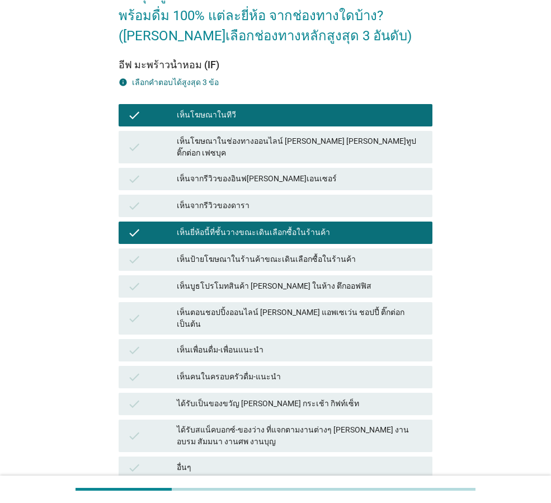
scroll to position [169, 0]
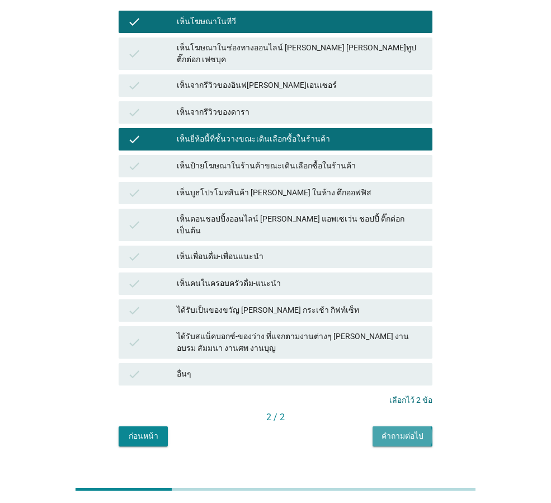
click at [412, 431] on div "คำถามต่อไป" at bounding box center [403, 437] width 42 height 12
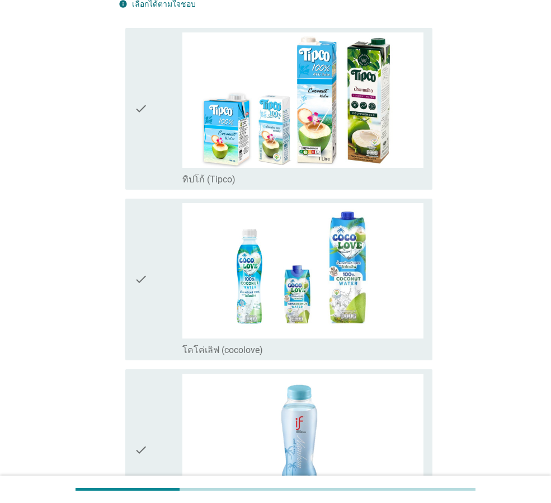
scroll to position [112, 0]
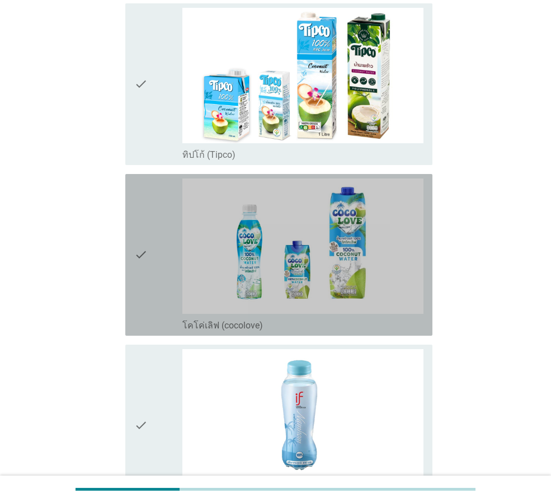
click at [168, 258] on div "check" at bounding box center [158, 255] width 48 height 153
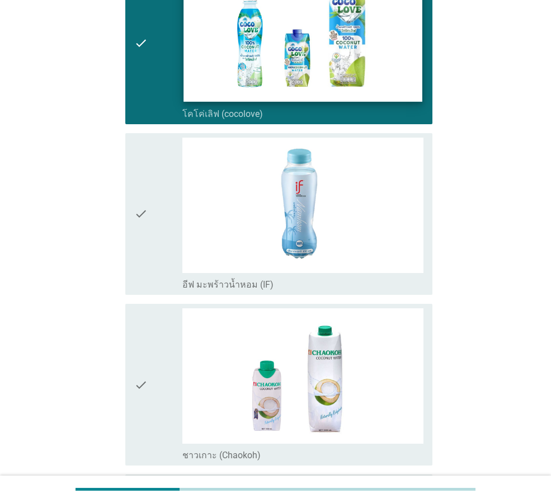
scroll to position [392, 0]
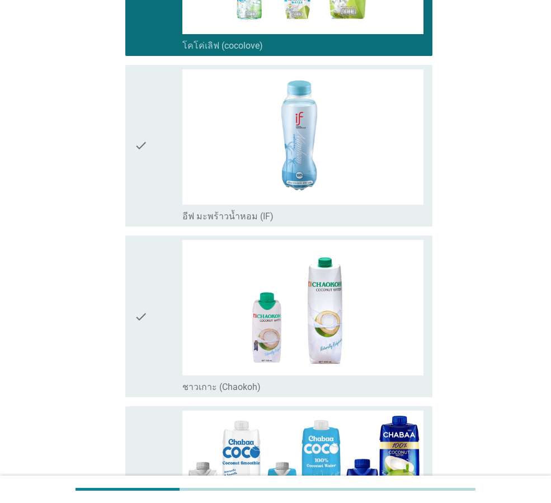
click at [155, 136] on div "check" at bounding box center [158, 145] width 48 height 153
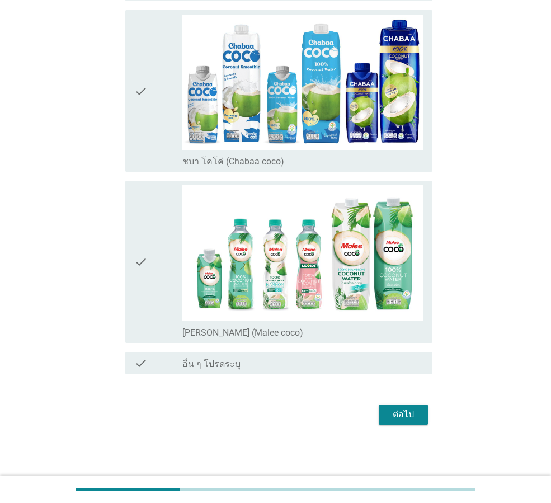
scroll to position [790, 0]
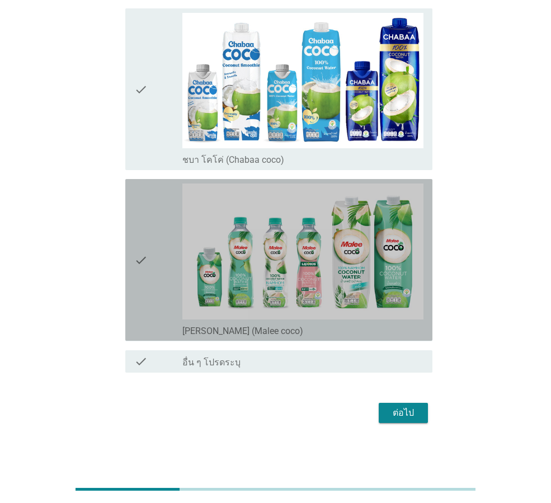
click at [127, 259] on div "check check_box_outline_blank [PERSON_NAME] (Malee coco)" at bounding box center [278, 260] width 307 height 162
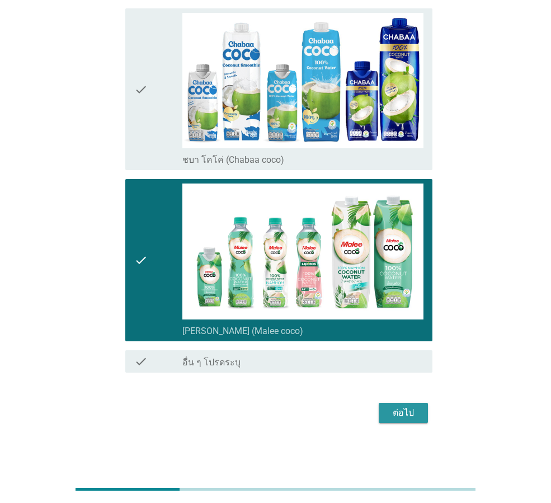
click at [404, 412] on div "ต่อไป" at bounding box center [403, 412] width 31 height 13
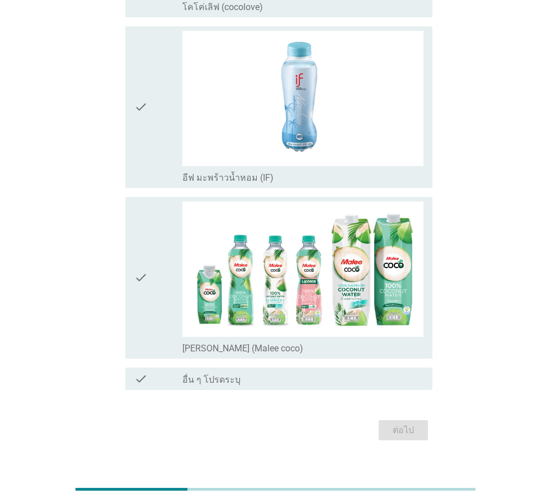
scroll to position [112, 0]
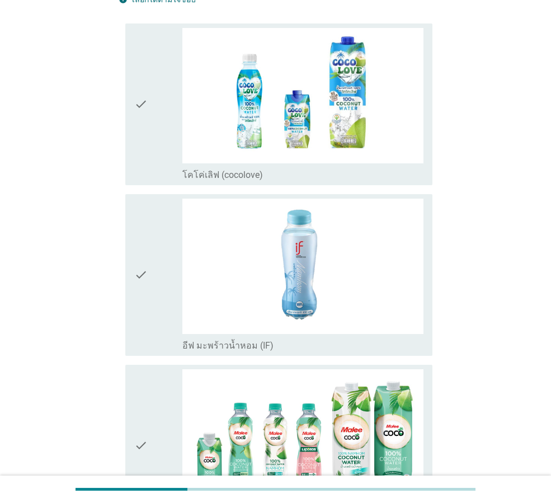
click at [145, 126] on icon "check" at bounding box center [140, 104] width 13 height 153
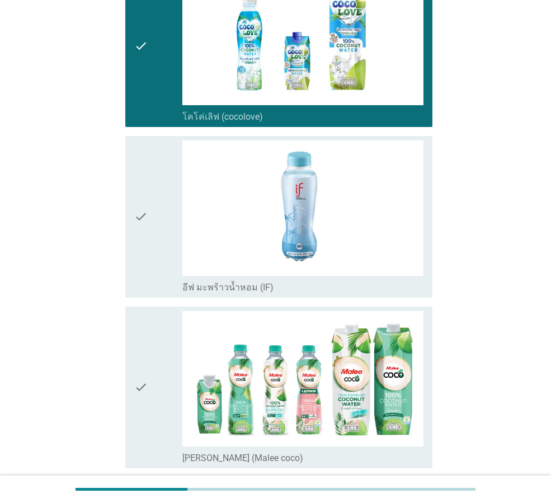
scroll to position [224, 0]
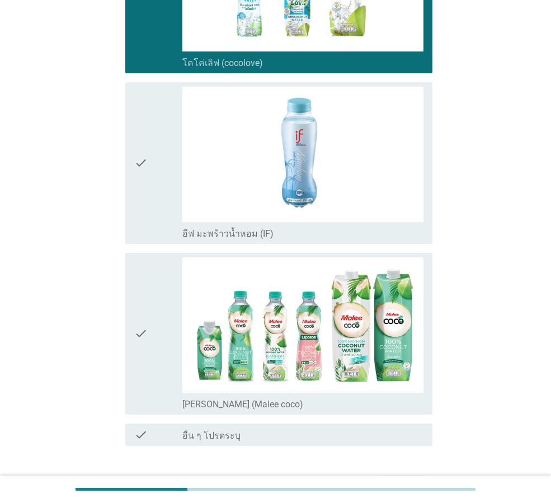
click at [145, 137] on icon "check" at bounding box center [140, 163] width 13 height 153
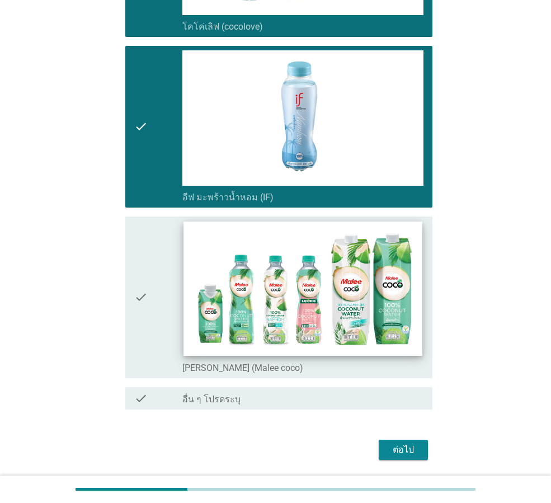
scroll to position [298, 0]
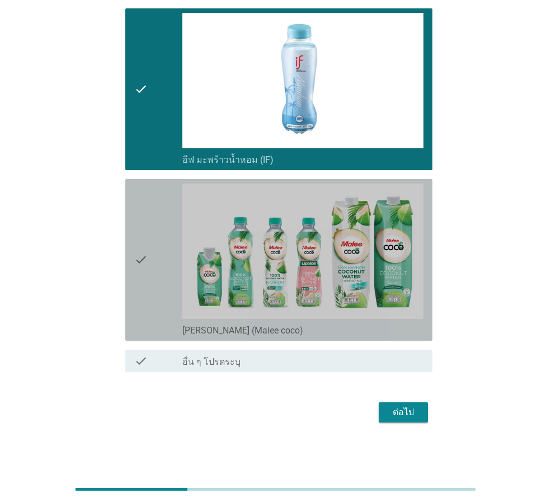
click at [134, 273] on div "check check_box [PERSON_NAME] (Malee coco)" at bounding box center [278, 260] width 307 height 162
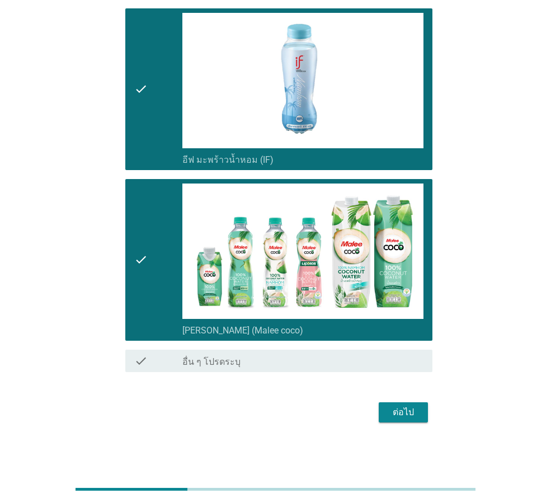
click at [408, 412] on div "ต่อไป" at bounding box center [403, 412] width 31 height 13
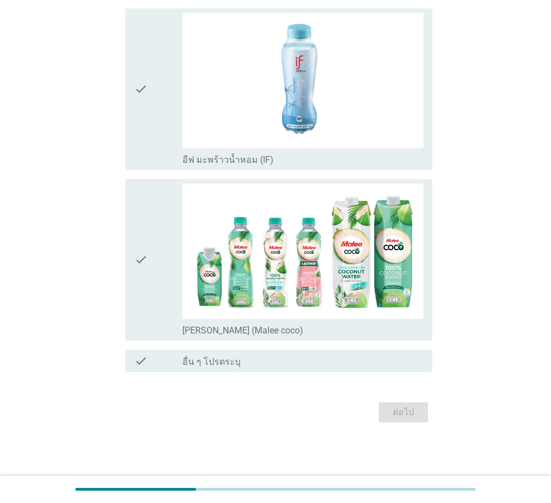
scroll to position [0, 0]
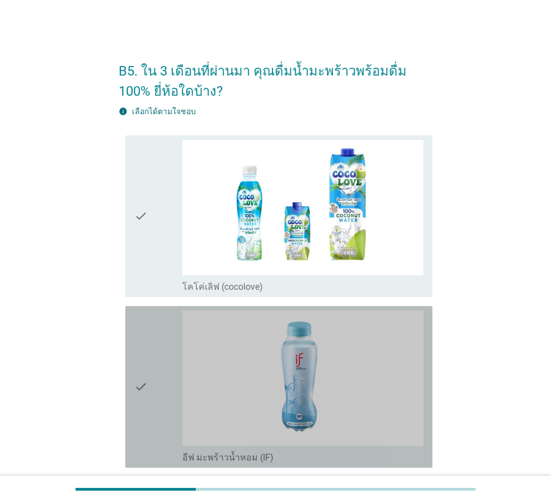
click at [141, 366] on icon "check" at bounding box center [140, 387] width 13 height 153
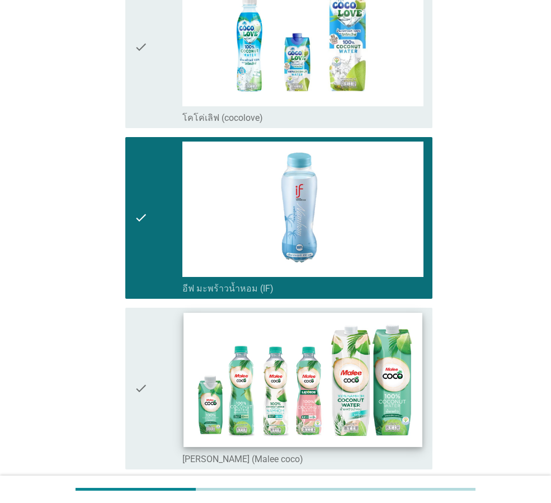
scroll to position [168, 0]
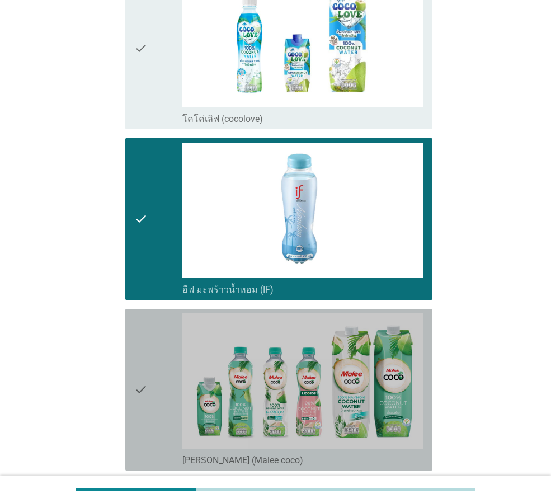
click at [142, 365] on icon "check" at bounding box center [140, 390] width 13 height 153
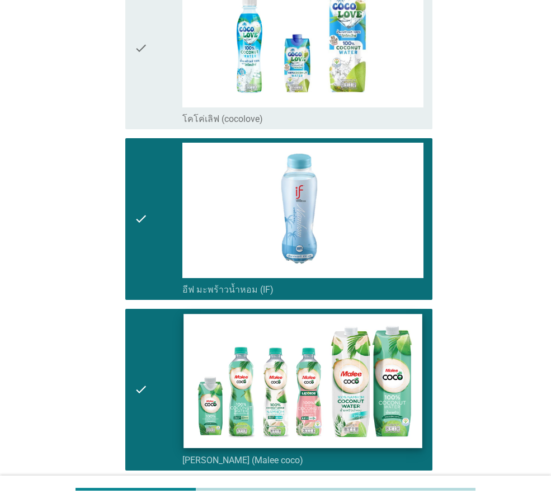
scroll to position [298, 0]
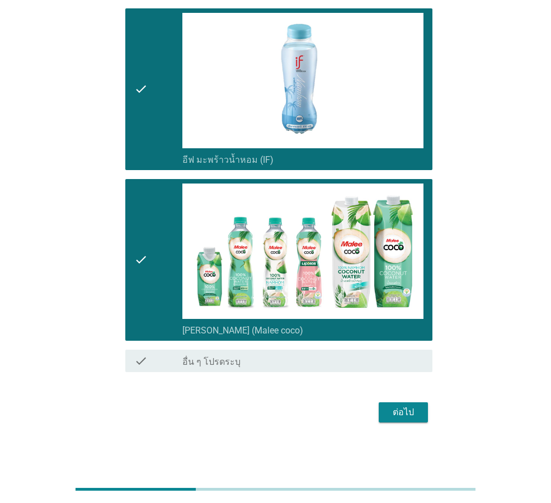
click at [411, 408] on div "ต่อไป" at bounding box center [403, 412] width 31 height 13
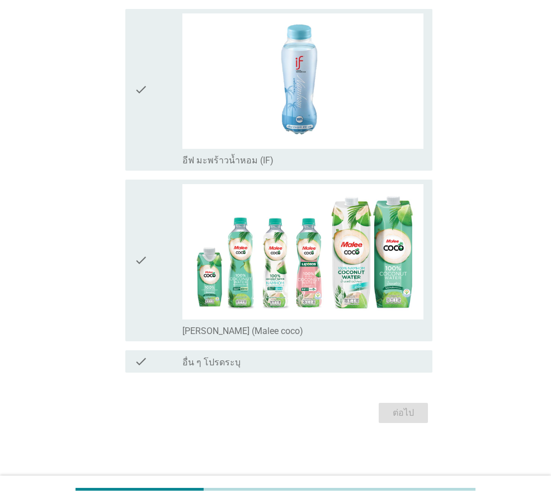
scroll to position [0, 0]
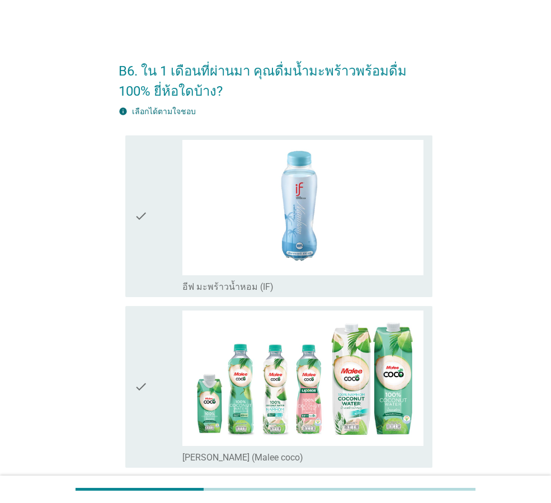
click at [158, 377] on div "check" at bounding box center [158, 387] width 48 height 153
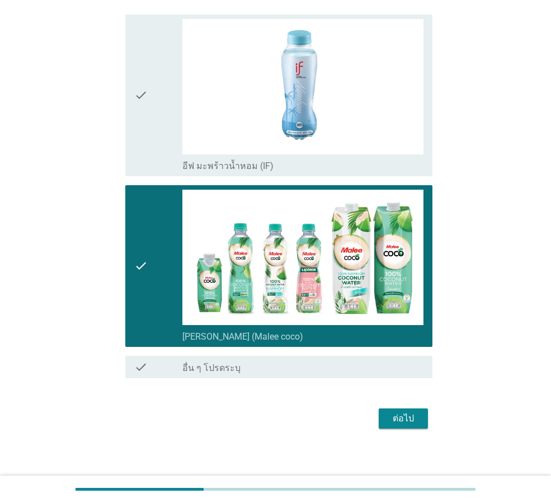
scroll to position [127, 0]
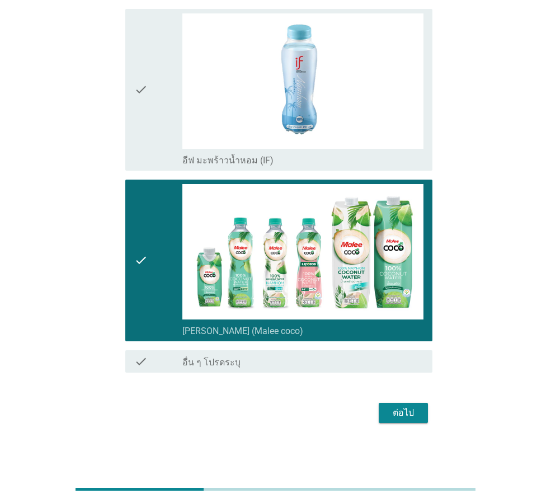
click at [177, 100] on div "check" at bounding box center [158, 89] width 48 height 153
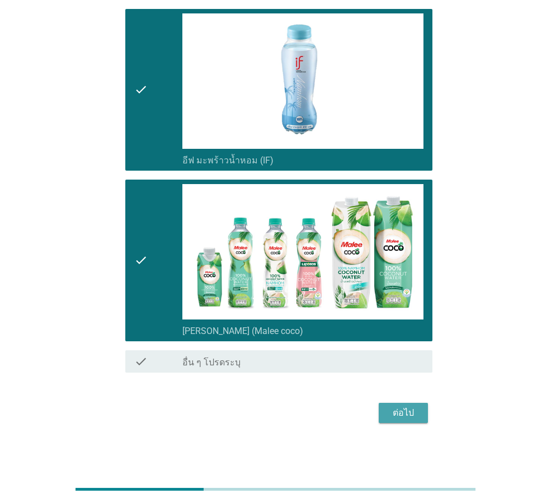
click at [404, 407] on div "ต่อไป" at bounding box center [403, 412] width 31 height 13
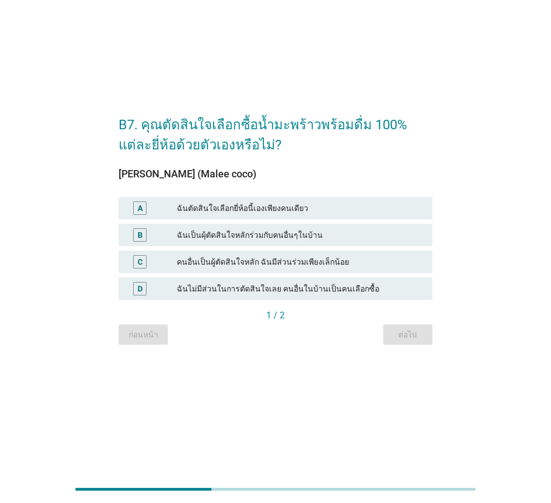
scroll to position [0, 0]
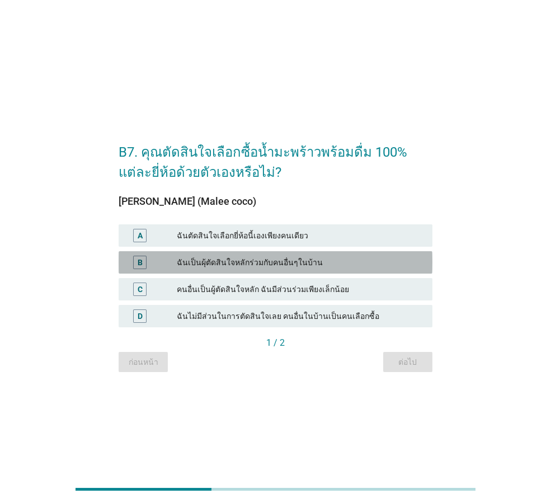
click at [141, 264] on div "B" at bounding box center [140, 263] width 5 height 12
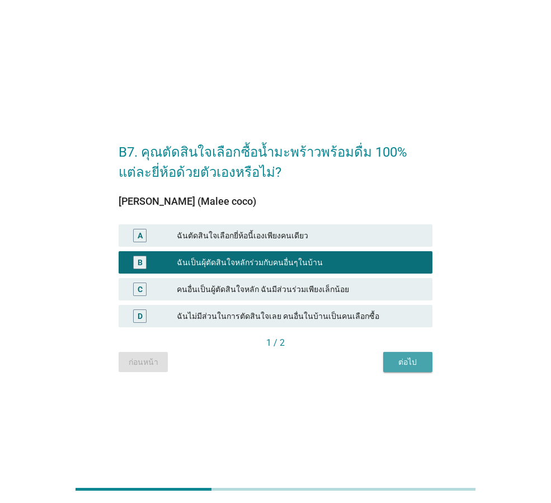
click at [412, 359] on div "ต่อไป" at bounding box center [407, 363] width 31 height 12
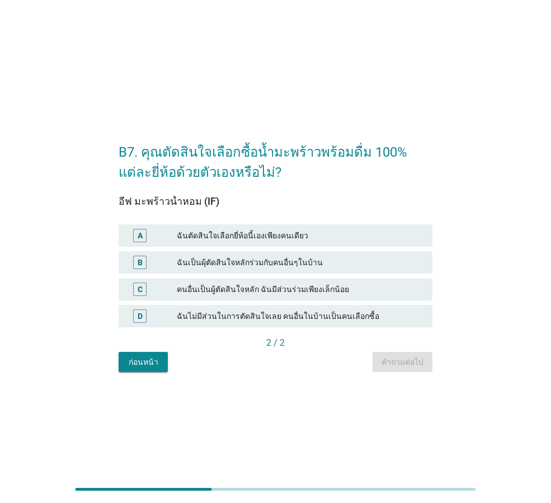
click at [167, 237] on div "A" at bounding box center [152, 235] width 49 height 13
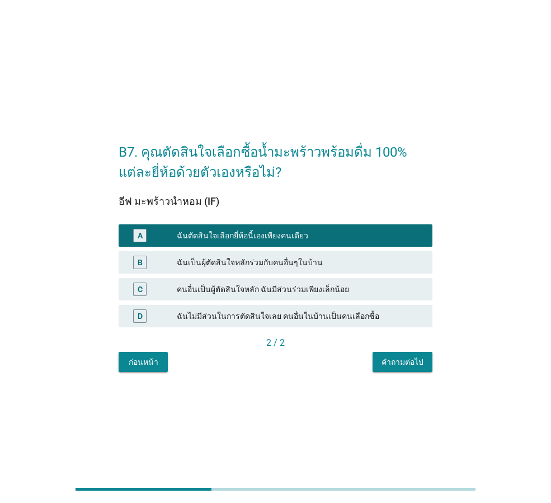
click at [402, 362] on div "คำถามต่อไป" at bounding box center [403, 363] width 42 height 12
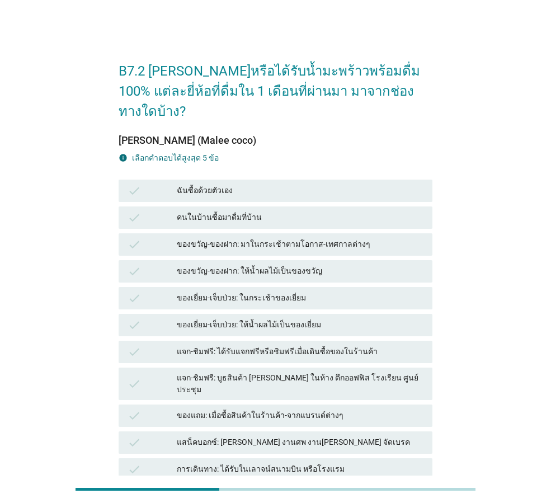
click at [230, 184] on div "ฉันซื้อด้วยตัวเอง" at bounding box center [300, 190] width 247 height 13
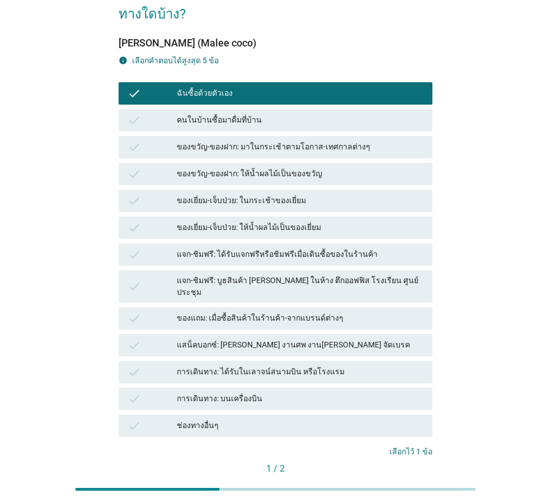
scroll to position [112, 0]
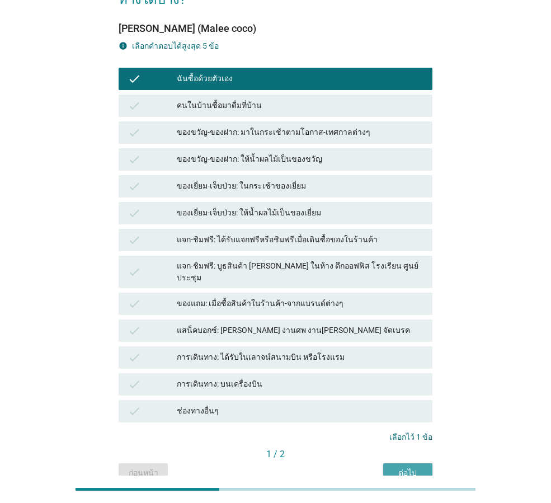
click at [405, 467] on div "ต่อไป" at bounding box center [407, 473] width 31 height 12
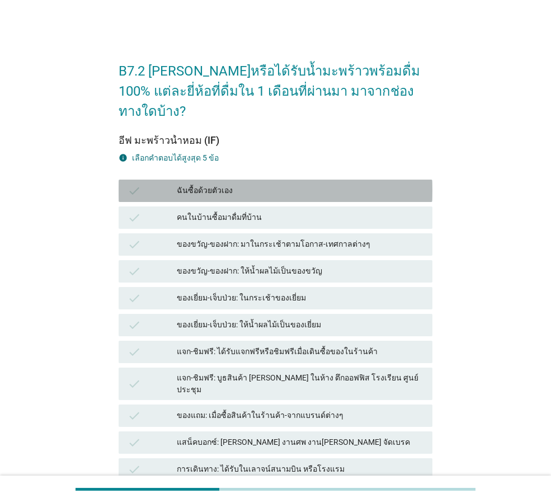
click at [181, 184] on div "ฉันซื้อด้วยตัวเอง" at bounding box center [300, 190] width 247 height 13
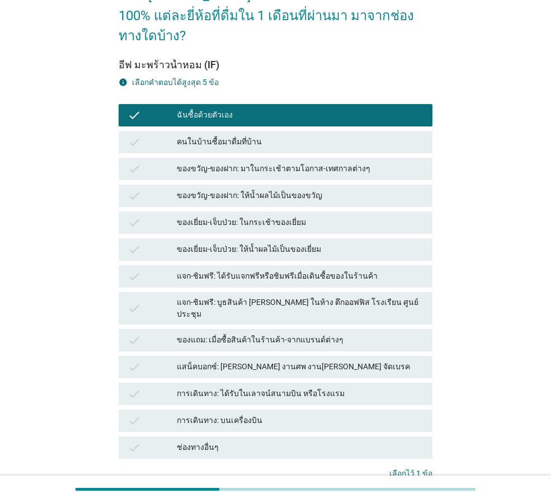
scroll to position [139, 0]
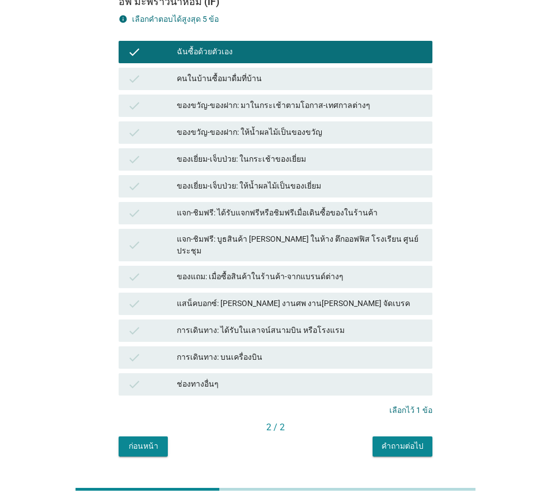
click at [403, 441] on div "คำถามต่อไป" at bounding box center [403, 447] width 42 height 12
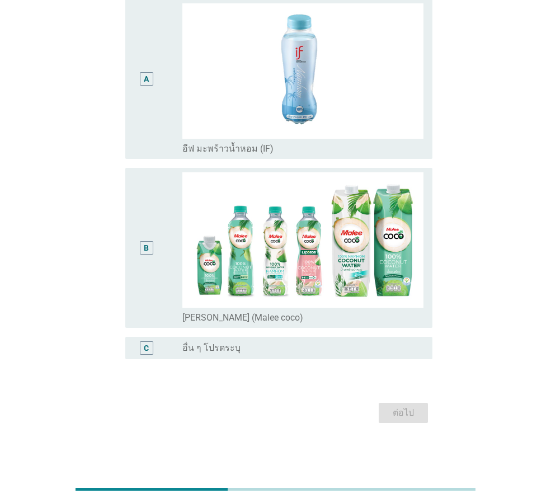
scroll to position [0, 0]
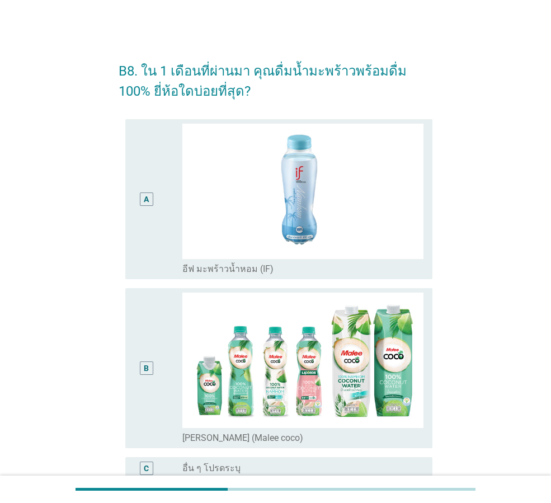
click at [151, 198] on div "A" at bounding box center [146, 199] width 13 height 13
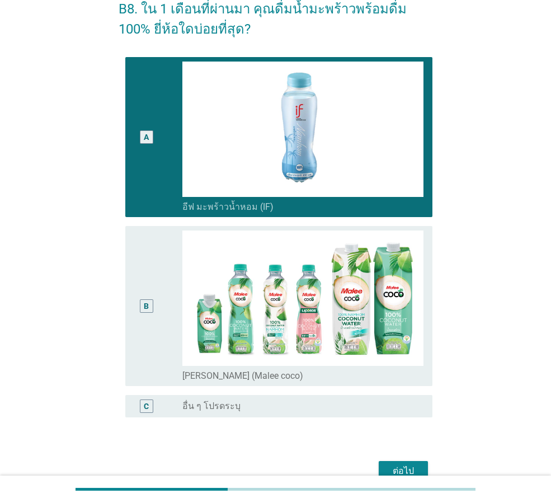
scroll to position [120, 0]
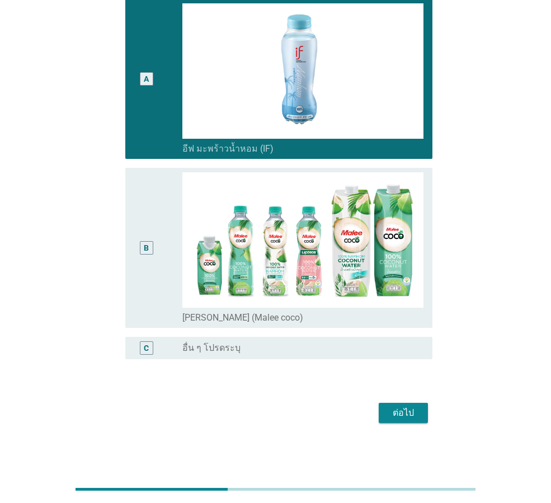
click at [399, 410] on div "ต่อไป" at bounding box center [403, 412] width 31 height 13
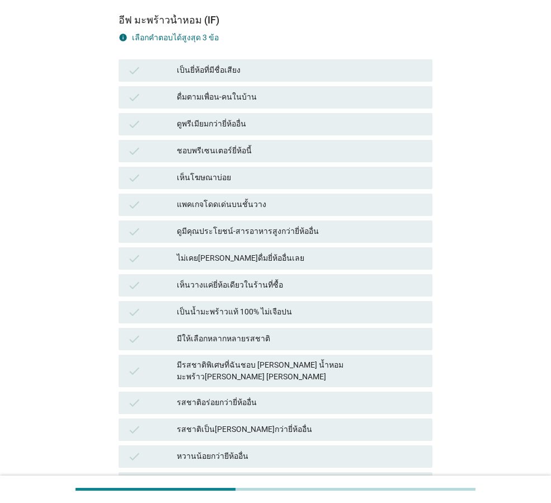
scroll to position [0, 0]
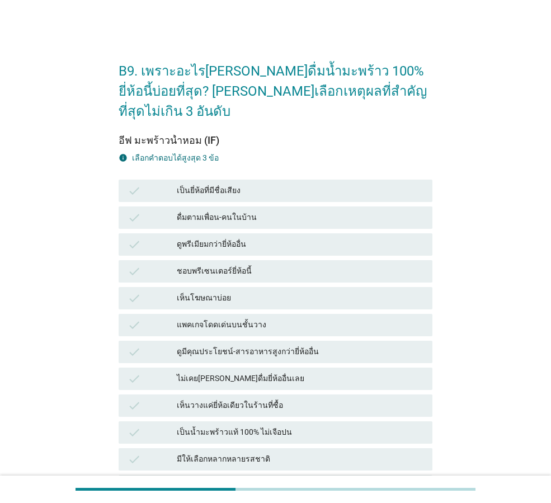
click at [193, 184] on div "เป็นยี่ห้อที่มีชื่อเสียง" at bounding box center [300, 190] width 247 height 13
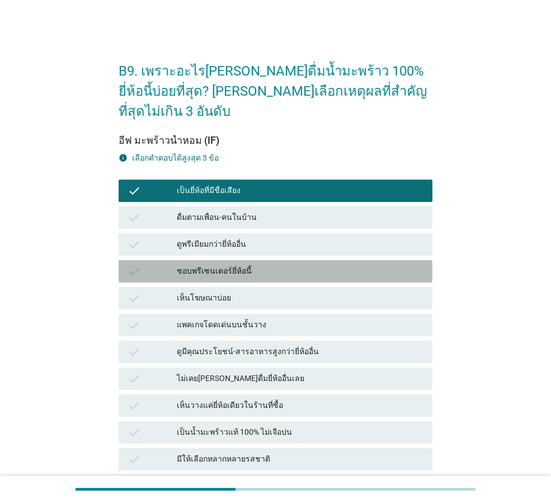
click at [199, 265] on div "ชอบพรีเซนเตอร์ยี่ห้อนี้" at bounding box center [300, 271] width 247 height 13
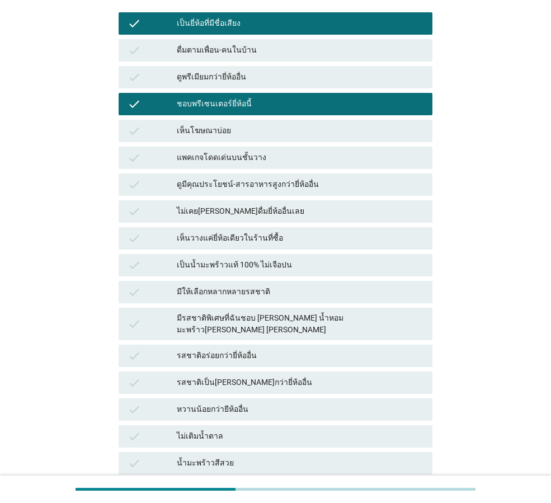
scroll to position [168, 0]
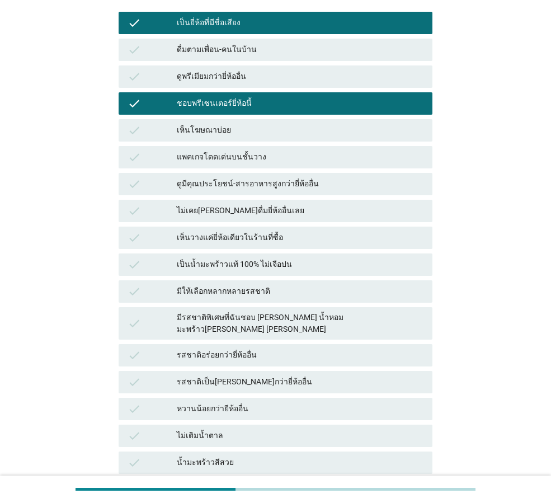
click at [254, 312] on div "มีรสชาติพิเศษที่ฉันชอบ [PERSON_NAME] น้ำหอม มะพร้าว[PERSON_NAME] [PERSON_NAME]" at bounding box center [300, 324] width 247 height 24
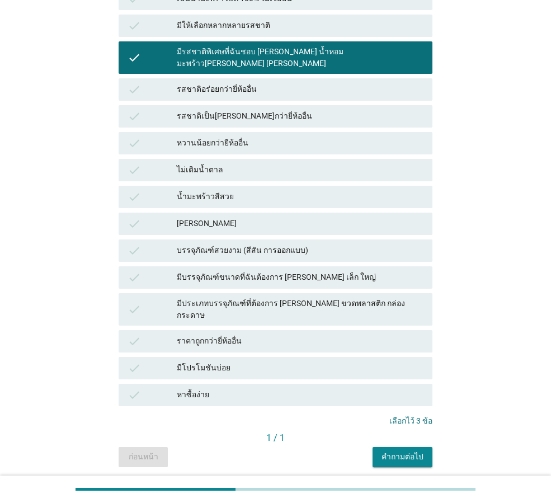
scroll to position [434, 0]
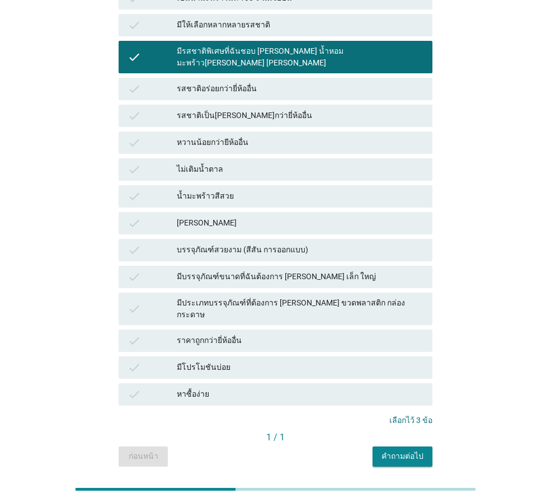
click at [394, 451] on div "คำถามต่อไป" at bounding box center [403, 457] width 42 height 12
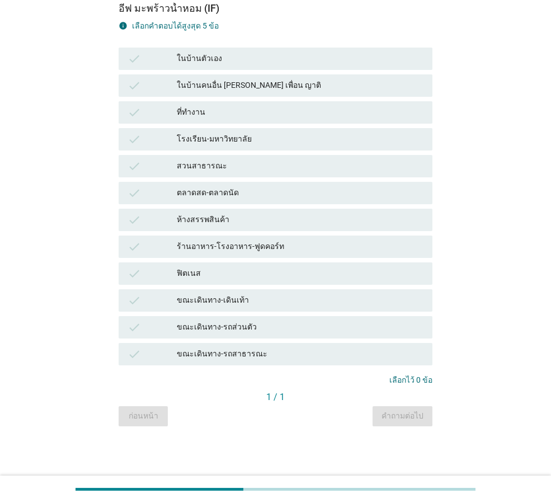
scroll to position [0, 0]
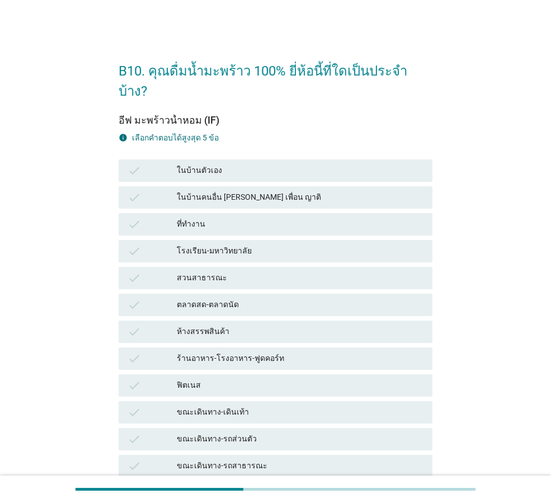
click at [169, 164] on div "check" at bounding box center [152, 170] width 49 height 13
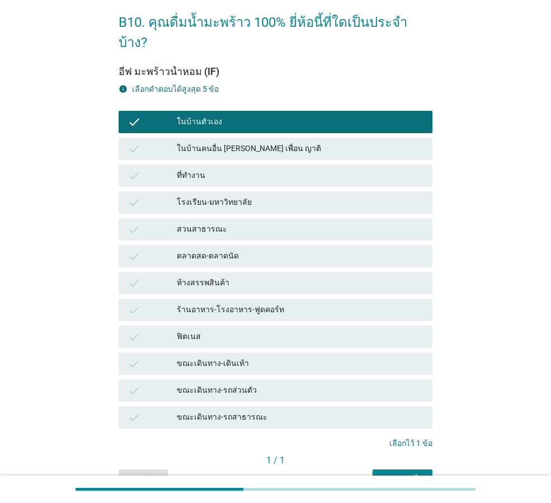
scroll to position [92, 0]
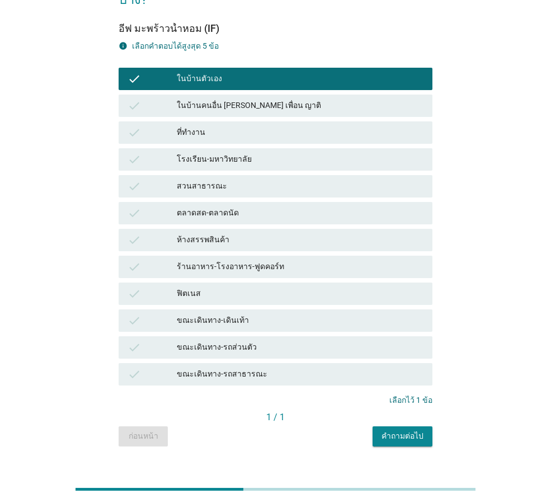
click at [414, 431] on div "คำถามต่อไป" at bounding box center [403, 437] width 42 height 12
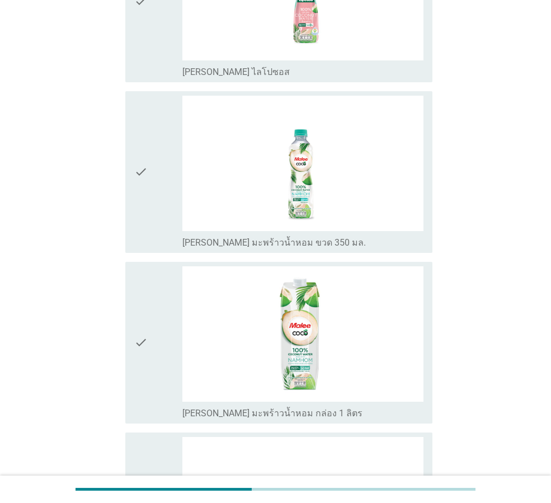
scroll to position [280, 0]
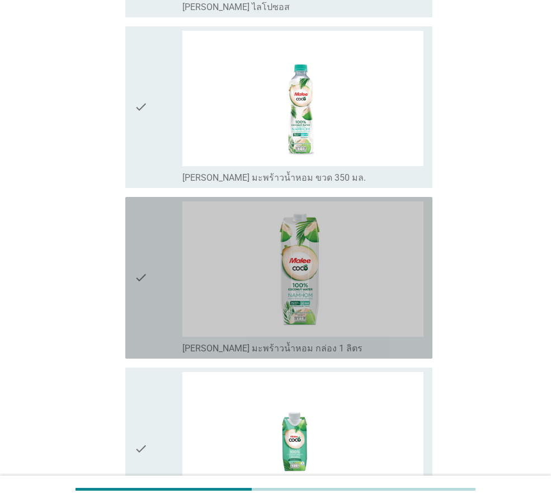
click at [150, 266] on div "check" at bounding box center [158, 278] width 48 height 153
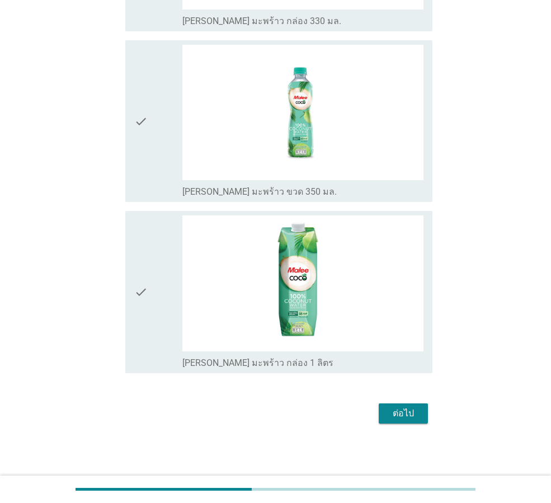
scroll to position [779, 0]
click at [401, 405] on button "ต่อไป" at bounding box center [403, 413] width 49 height 20
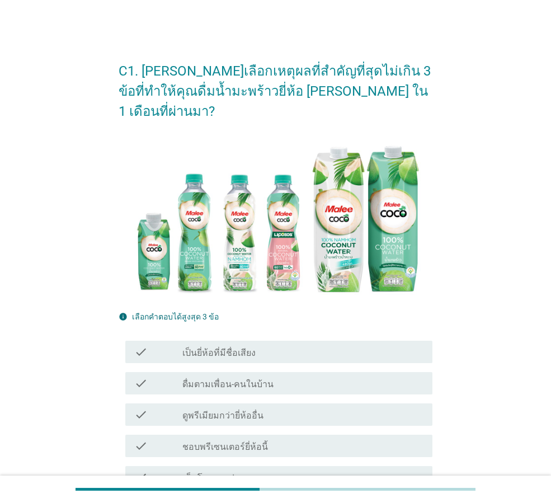
click at [210, 348] on label "เป็นยี่ห้อที่มีชื่อเสียง" at bounding box center [219, 353] width 73 height 11
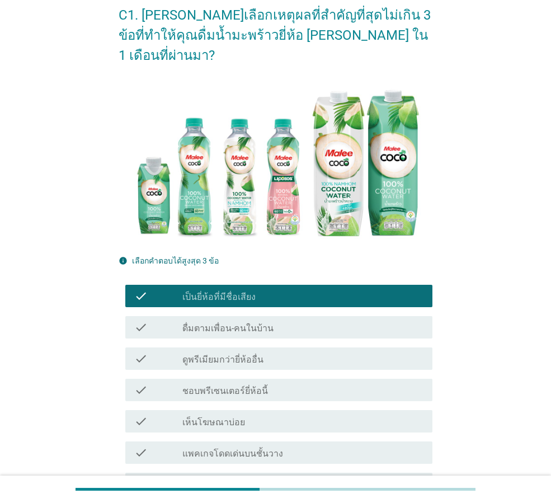
scroll to position [112, 0]
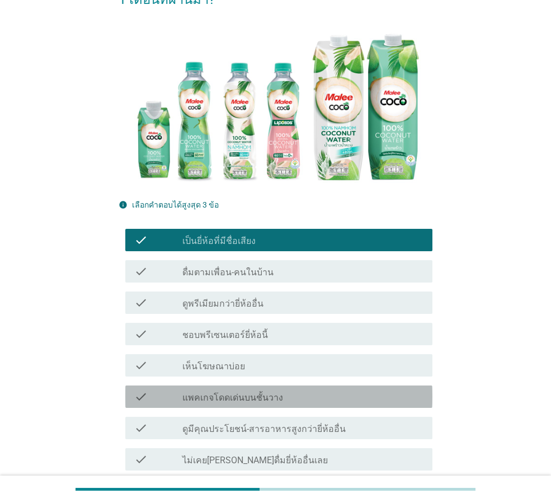
click at [218, 392] on label "แพคเกจโดดเด่นบนชั้นวาง" at bounding box center [233, 397] width 101 height 11
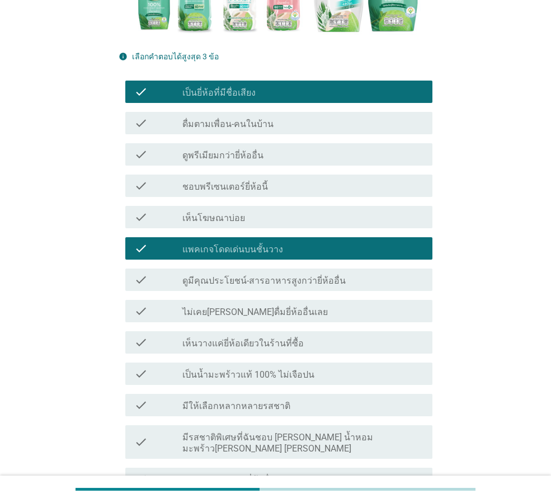
scroll to position [280, 0]
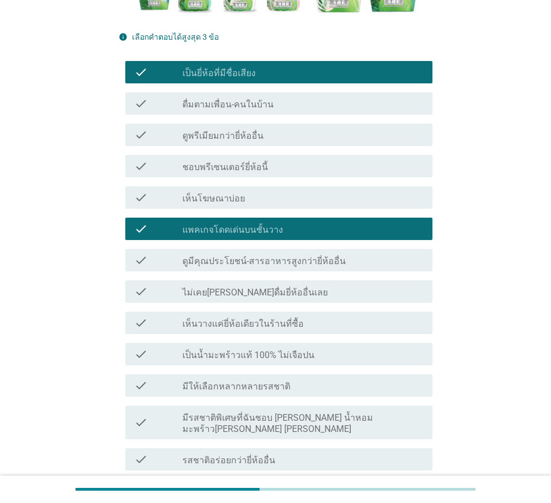
click at [226, 350] on label "เป็นน้ำมะพร้าวแท้ 100% ไม่เจือปน" at bounding box center [249, 355] width 132 height 11
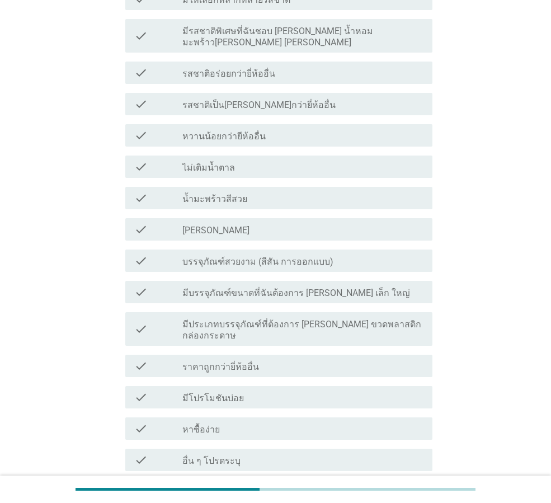
scroll to position [672, 0]
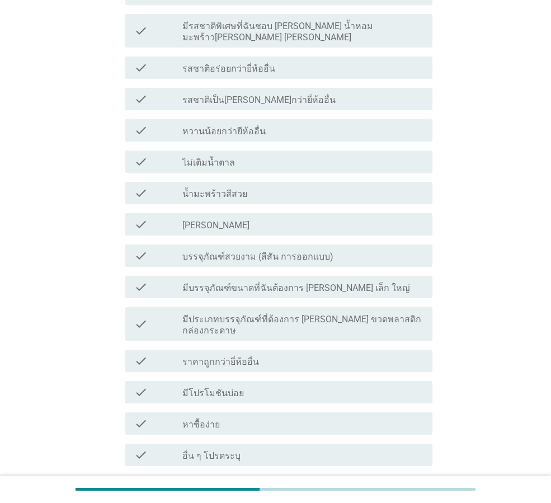
click at [233, 386] on div "check_box_outline_blank มีโปรโมชันบ่อย" at bounding box center [303, 392] width 241 height 13
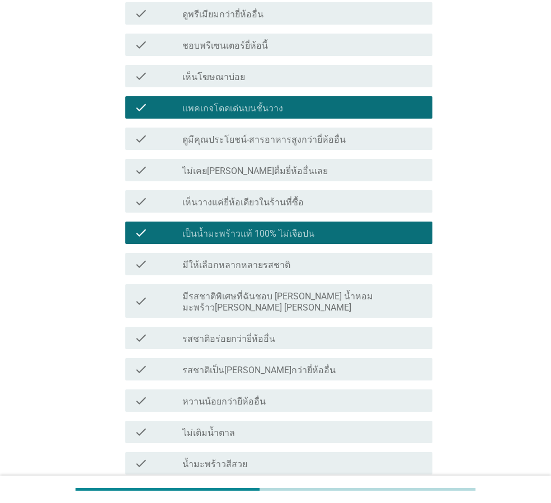
scroll to position [392, 0]
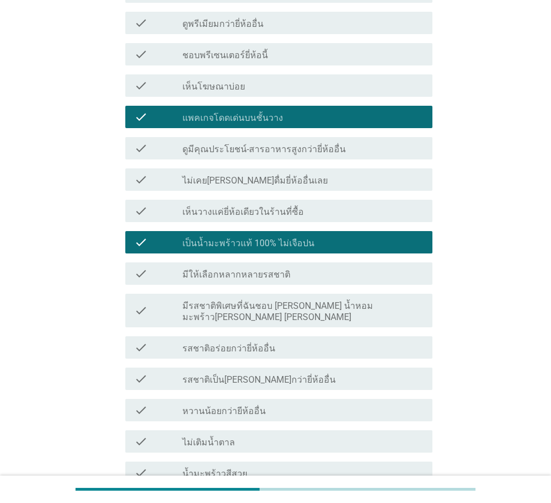
click at [277, 113] on label "แพคเกจโดดเด่นบนชั้นวาง" at bounding box center [233, 118] width 101 height 11
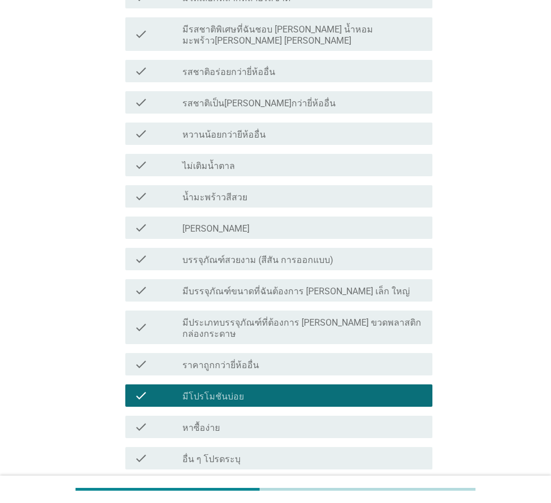
scroll to position [739, 0]
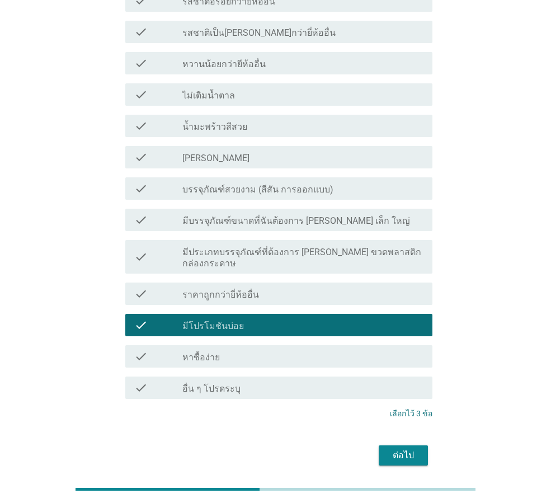
click at [413, 449] on div "ต่อไป" at bounding box center [403, 455] width 31 height 13
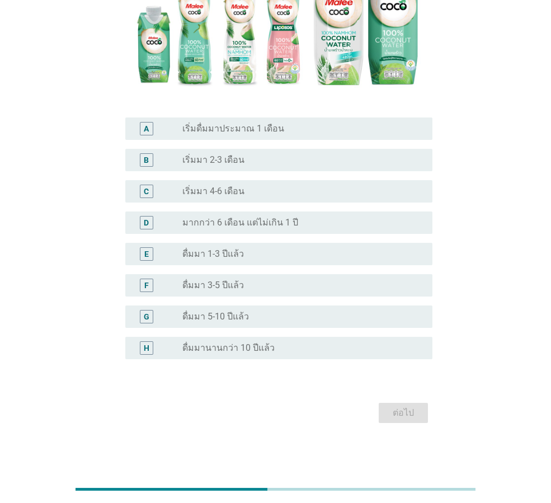
scroll to position [0, 0]
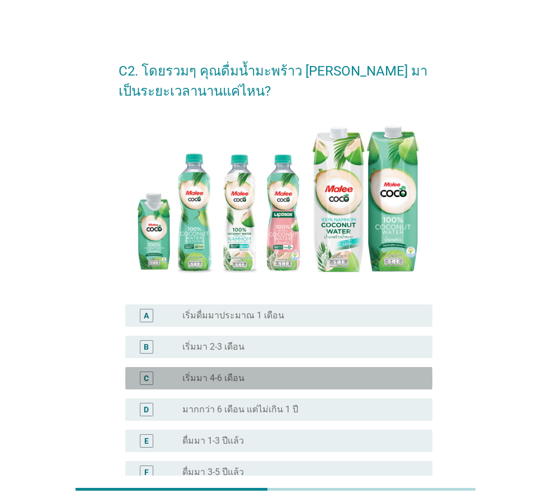
click at [163, 384] on div "C" at bounding box center [158, 378] width 48 height 13
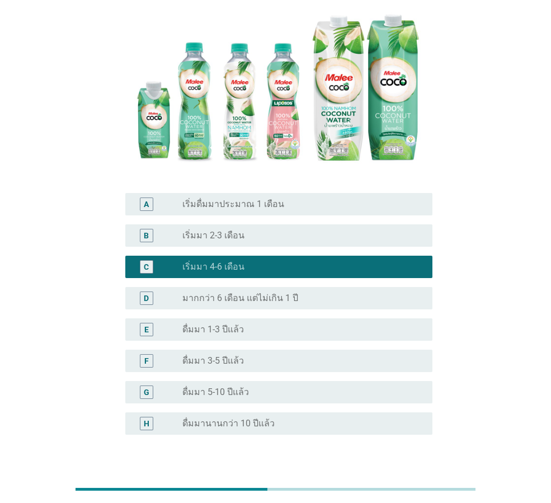
scroll to position [112, 0]
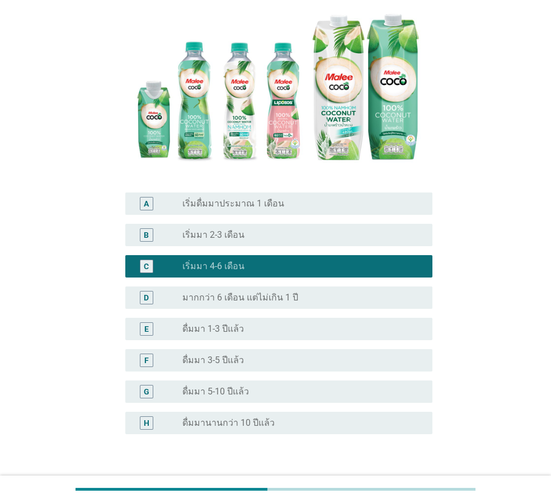
click at [215, 303] on div "radio_button_unchecked มากกว่า 6 เดือน แต่ไม่เกิน 1 ปี" at bounding box center [303, 297] width 241 height 13
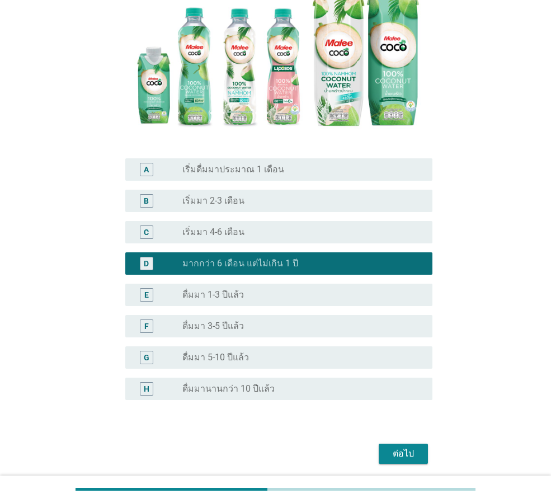
scroll to position [187, 0]
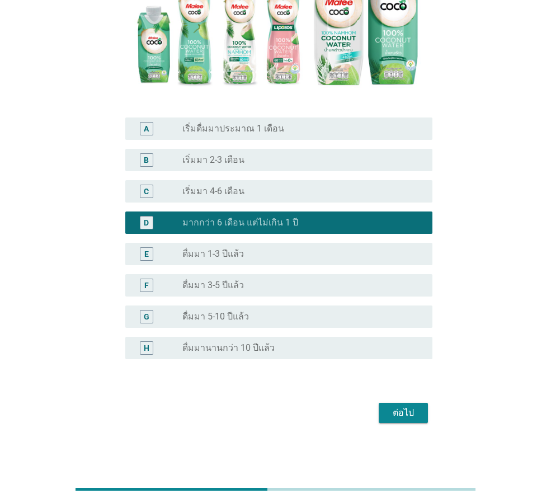
click at [404, 418] on div "ต่อไป" at bounding box center [403, 412] width 31 height 13
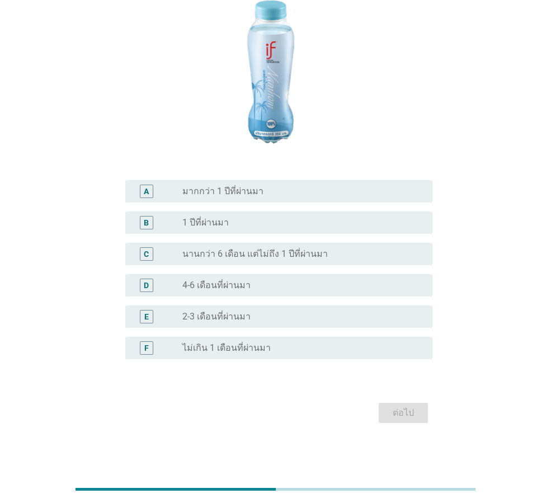
scroll to position [0, 0]
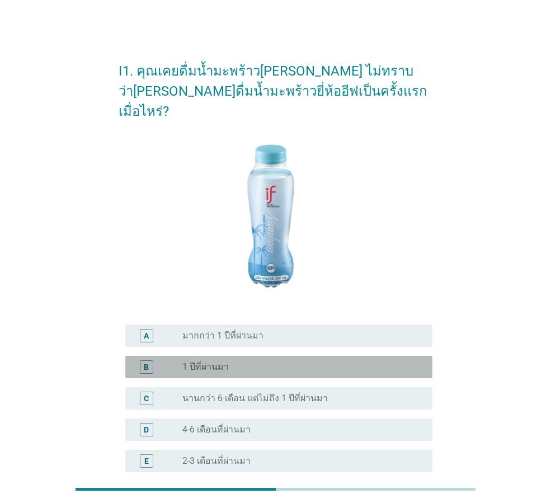
click at [230, 362] on div "radio_button_unchecked 1 ปีที่ผ่านมา" at bounding box center [299, 367] width 232 height 11
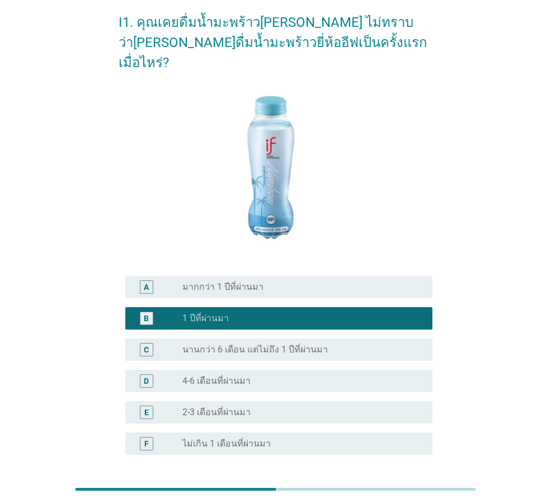
scroll to position [112, 0]
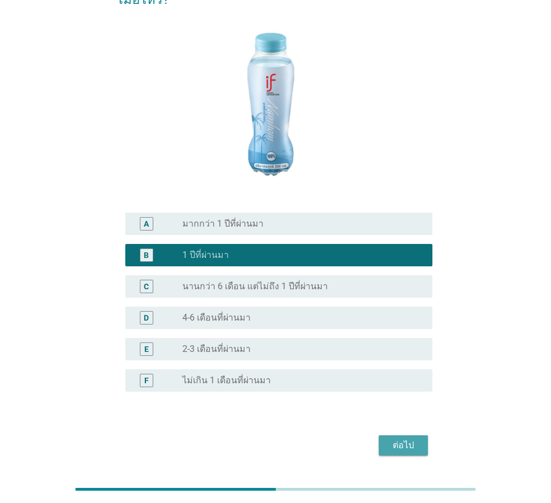
click at [392, 439] on div "ต่อไป" at bounding box center [403, 445] width 31 height 13
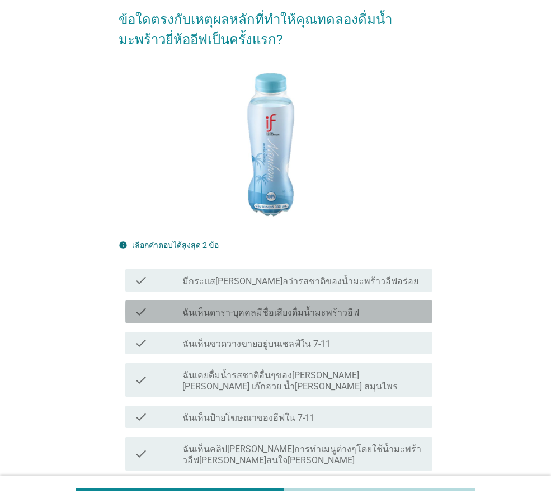
click at [279, 307] on label "ฉันเห็นดารา-บุคคลมีชื่อเสียงดื่มน้ำมะพร้าวอีฟ" at bounding box center [271, 312] width 177 height 11
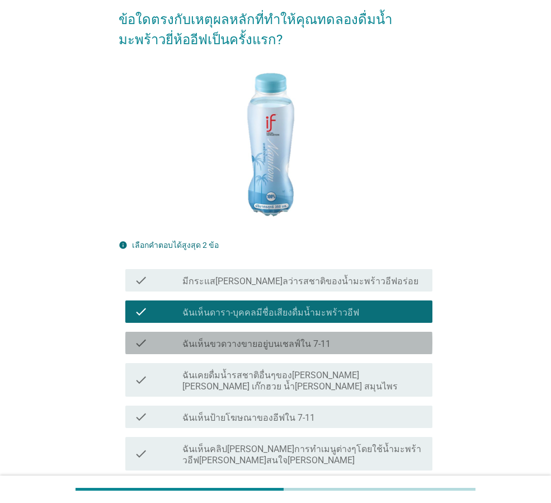
click at [259, 339] on label "ฉันเห็นขวดวางขายอยู่บนเชลฟ์ใน 7-11" at bounding box center [257, 344] width 148 height 11
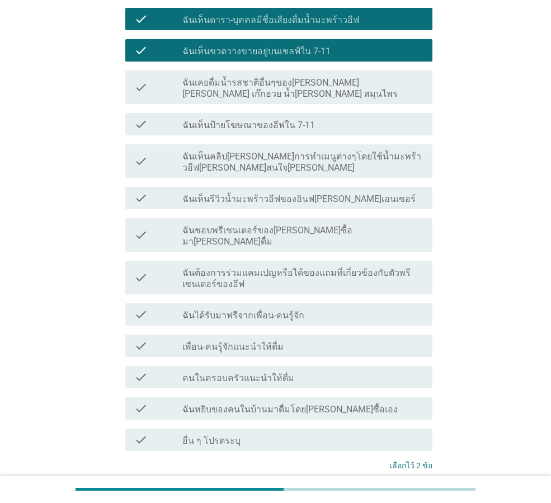
scroll to position [468, 0]
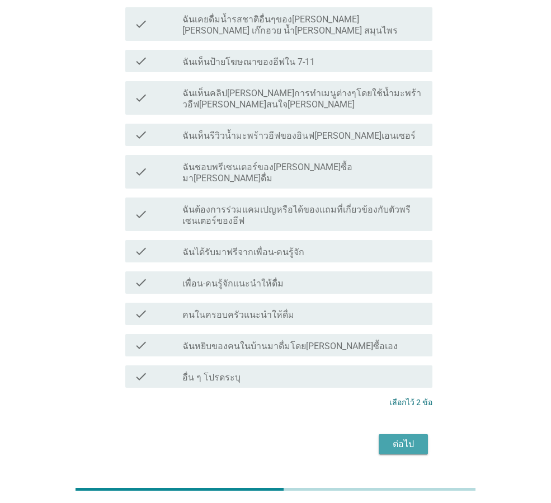
click at [408, 438] on div "ต่อไป" at bounding box center [403, 444] width 31 height 13
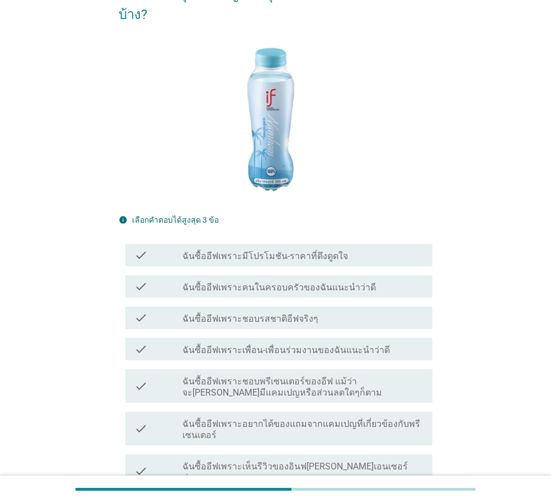
scroll to position [168, 0]
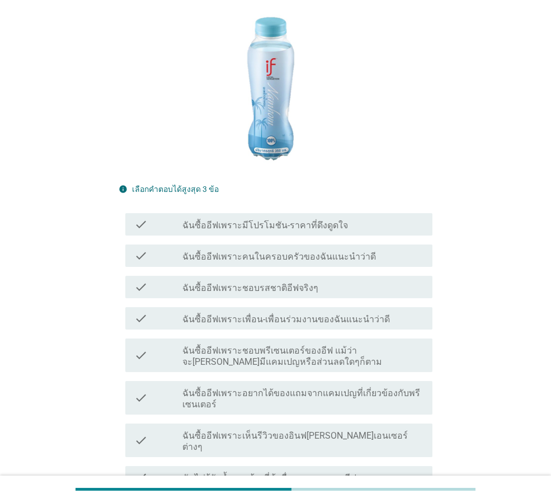
click at [246, 220] on label "ฉันซื้ออีฟเพราะมีโปรโมชัน-ราคาที่ดึงดูดใจ" at bounding box center [266, 225] width 166 height 11
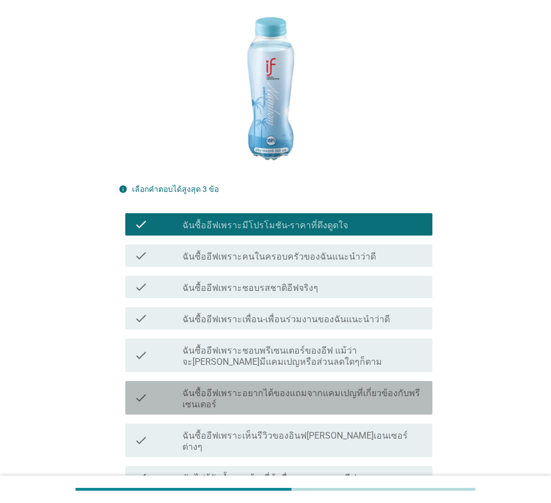
click at [232, 388] on label "ฉันซื้ออีฟเพราะอยากได้ของแถมจากแคมเปญที่เกี่ยวข้องกับพรีเซนเตอร์" at bounding box center [303, 399] width 241 height 22
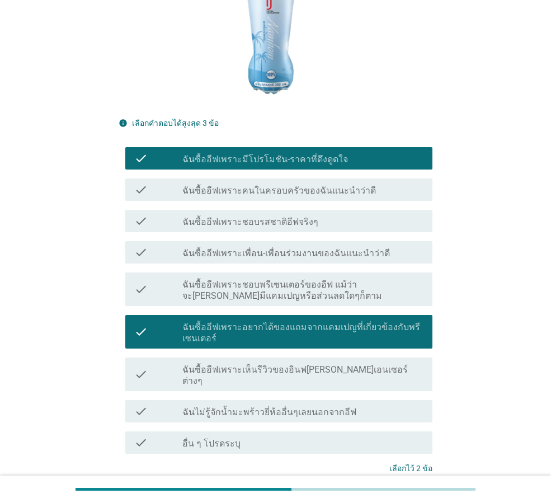
scroll to position [300, 0]
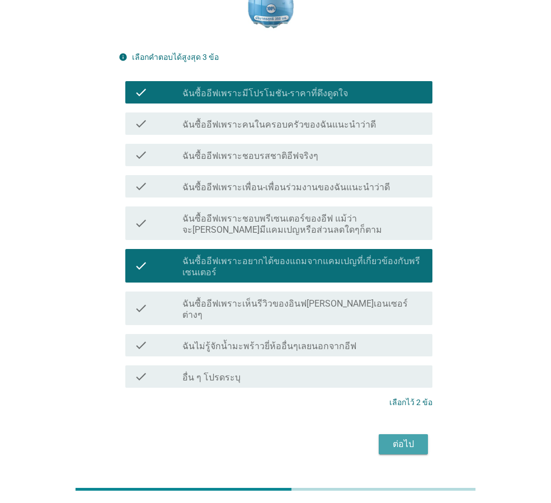
click at [401, 438] on div "ต่อไป" at bounding box center [403, 444] width 31 height 13
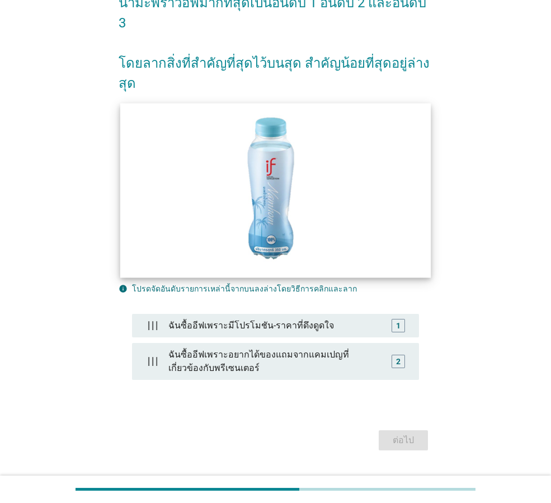
scroll to position [96, 0]
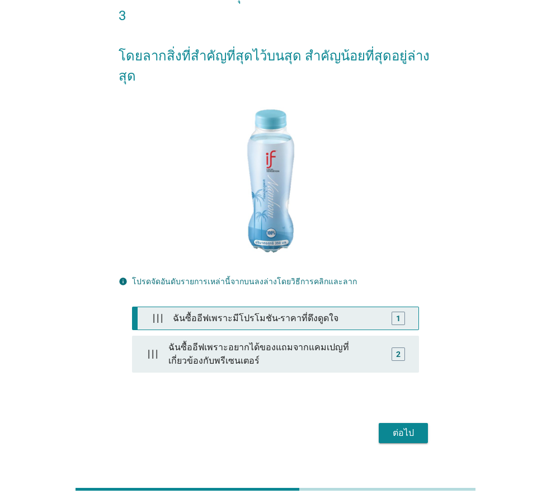
click at [319, 307] on div "ฉันซื้ออีฟเพราะมีโปรโมชัน-ราคาที่ดึงดูดใจ" at bounding box center [278, 318] width 219 height 22
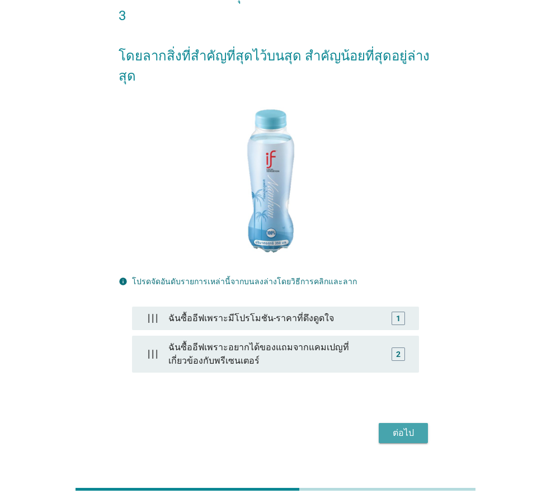
click at [413, 427] on div "ต่อไป" at bounding box center [403, 433] width 31 height 13
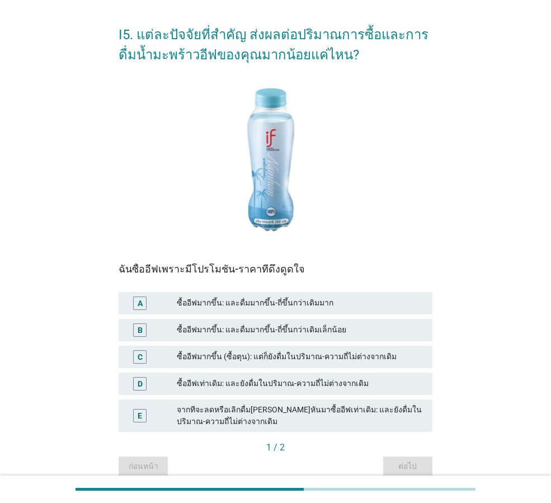
scroll to position [56, 0]
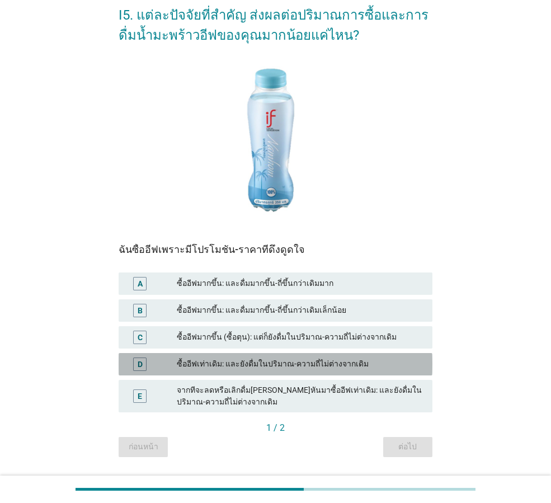
click at [203, 364] on div "ซื้ออีฟเท่าเดิม: และยังดื่มในปริมาณ-ความถี่ไม่ต่างจากเดิม" at bounding box center [300, 364] width 247 height 13
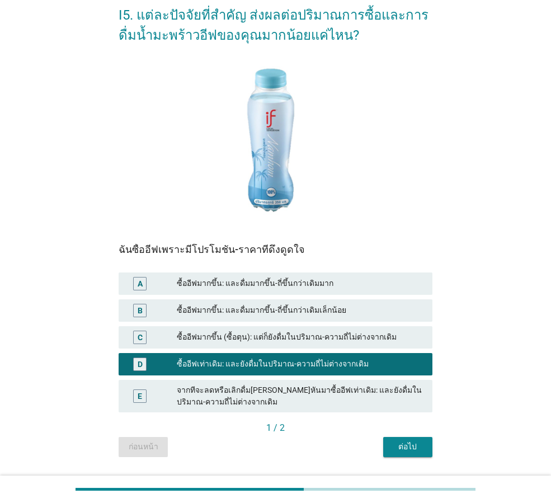
click at [420, 440] on button "ต่อไป" at bounding box center [408, 447] width 49 height 20
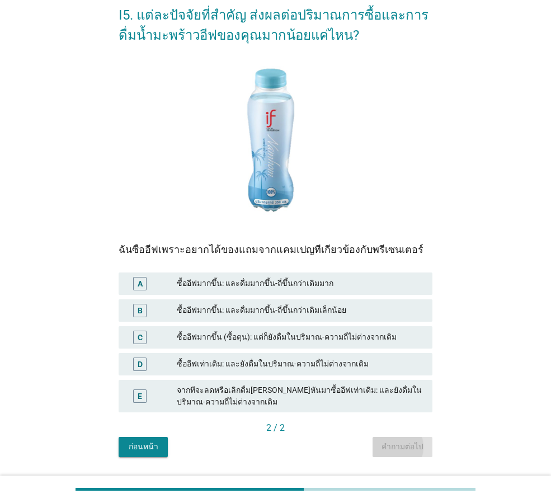
scroll to position [0, 0]
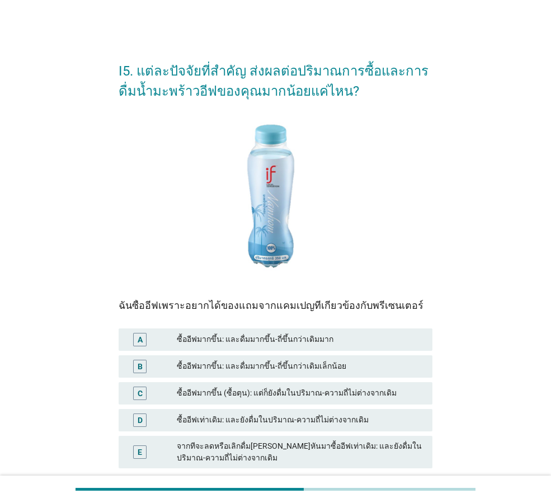
click at [231, 413] on div "D ซื้ออีฟเท่าเดิม: และยังดื่มในปริมาณ-ความถี่ไม่ต่างจากเดิม" at bounding box center [276, 420] width 314 height 22
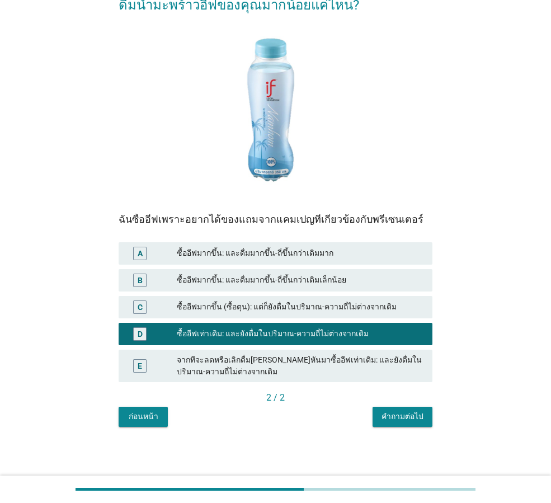
scroll to position [87, 0]
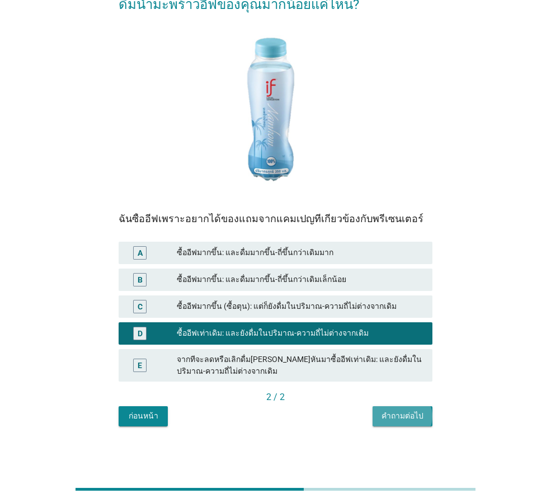
click at [405, 422] on div "คำถามต่อไป" at bounding box center [403, 416] width 42 height 12
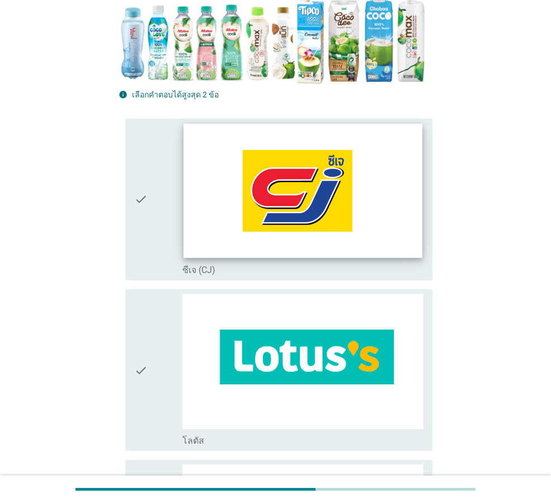
scroll to position [280, 0]
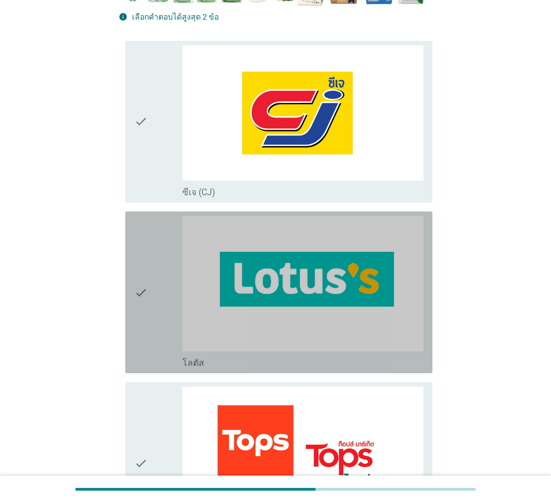
click at [164, 308] on div "check" at bounding box center [158, 292] width 48 height 153
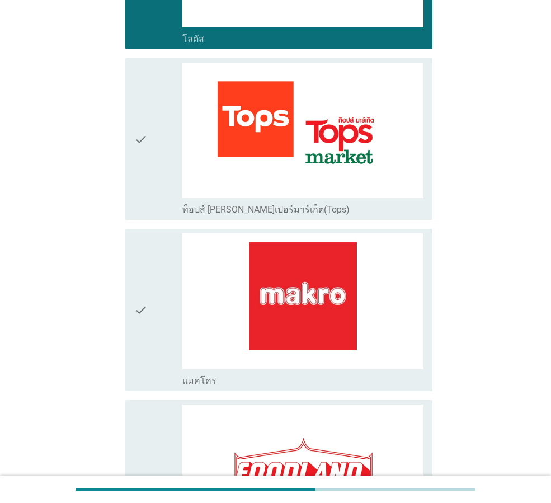
scroll to position [672, 0]
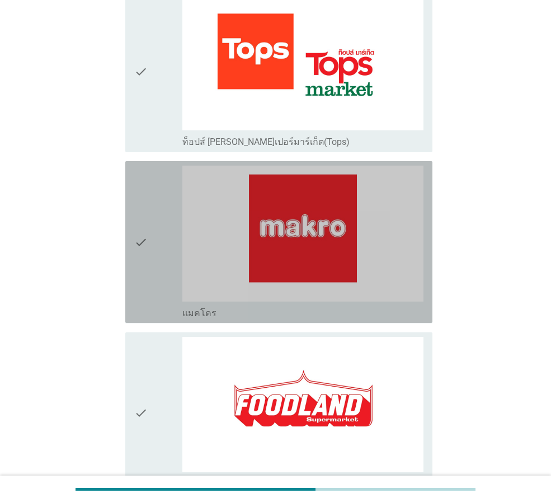
click at [155, 248] on div "check" at bounding box center [158, 242] width 48 height 153
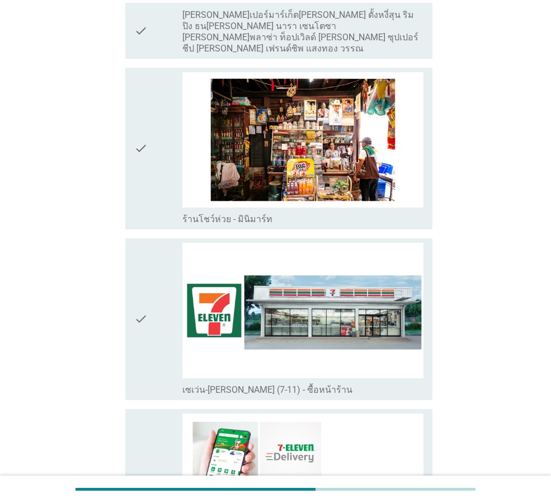
scroll to position [2184, 0]
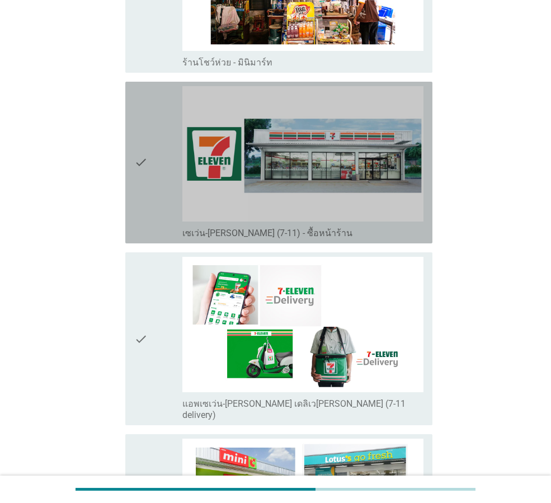
click at [140, 163] on icon "check" at bounding box center [140, 162] width 13 height 153
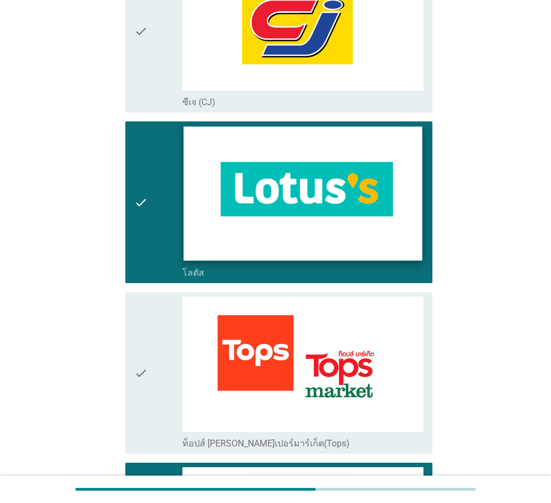
scroll to position [464, 0]
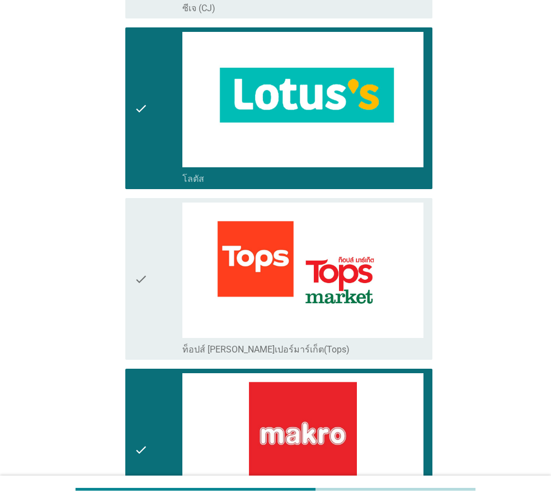
click at [124, 124] on div "check check_box_outline_blank โลตัส" at bounding box center [276, 108] width 314 height 171
click at [149, 147] on div "check" at bounding box center [158, 108] width 48 height 153
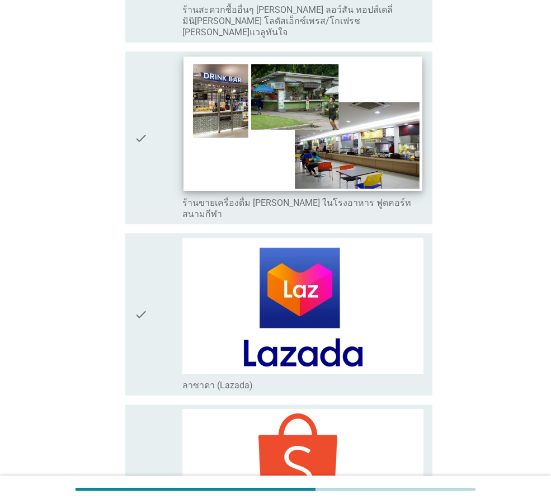
scroll to position [3096, 0]
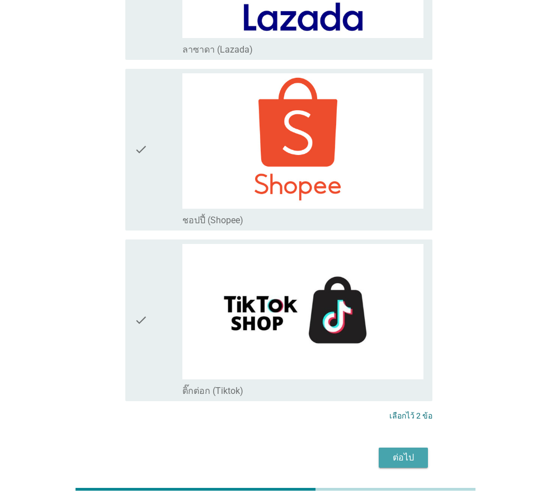
click at [405, 451] on div "ต่อไป" at bounding box center [403, 457] width 31 height 13
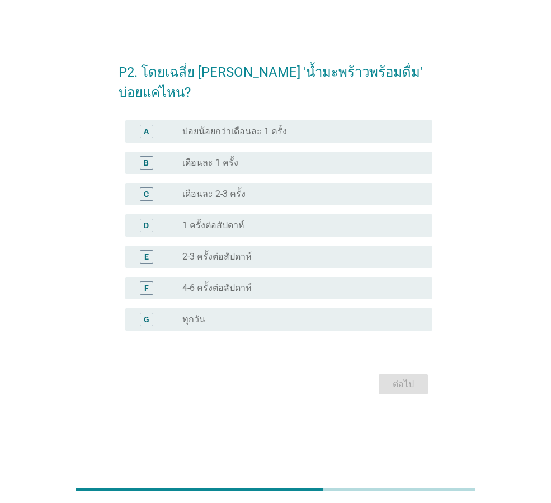
scroll to position [0, 0]
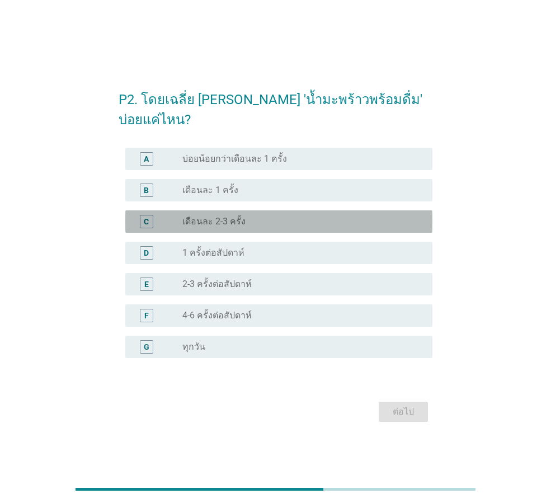
click at [240, 216] on label "เดือนละ 2-3 ครั้ง" at bounding box center [214, 221] width 63 height 11
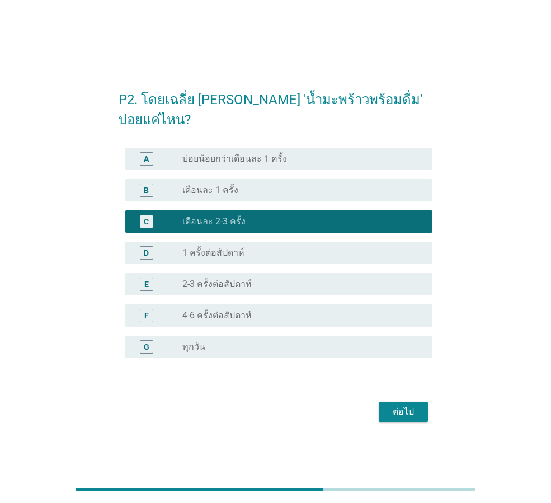
click at [208, 247] on label "1 ครั้งต่อสัปดาห์" at bounding box center [214, 252] width 62 height 11
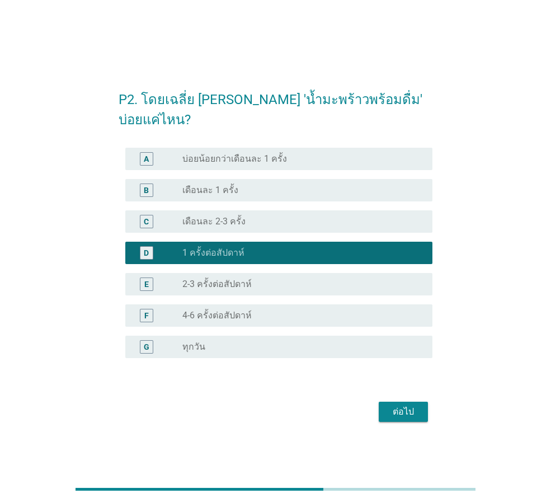
click at [403, 405] on div "ต่อไป" at bounding box center [403, 411] width 31 height 13
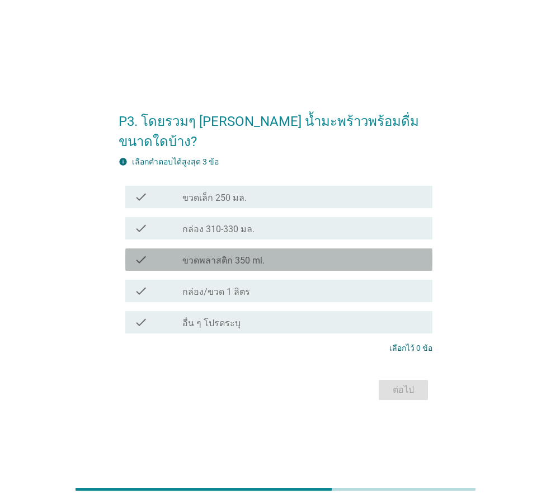
click at [234, 255] on label "ขวดพลาสติก 350 ml." at bounding box center [224, 260] width 82 height 11
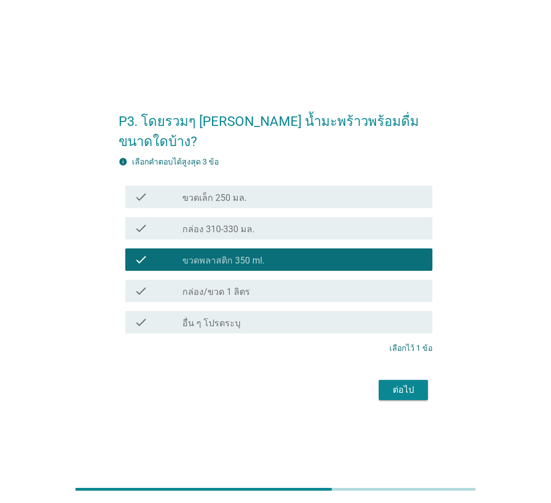
click at [232, 289] on div "check check_box_outline_blank กล่อง/ขวด 1 ลิตร" at bounding box center [278, 291] width 307 height 22
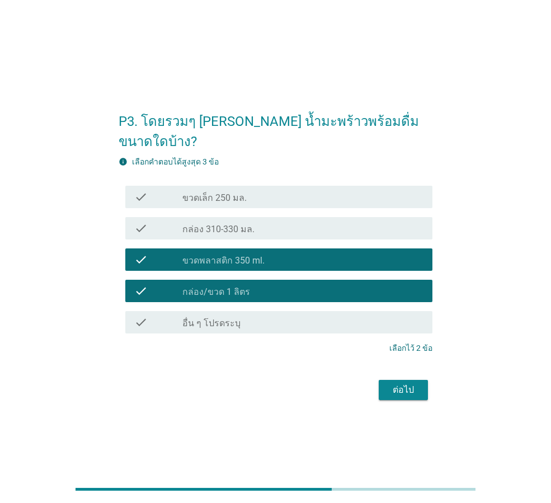
click at [249, 260] on div "check check_box ขวดพลาสติก 350 ml." at bounding box center [278, 260] width 307 height 22
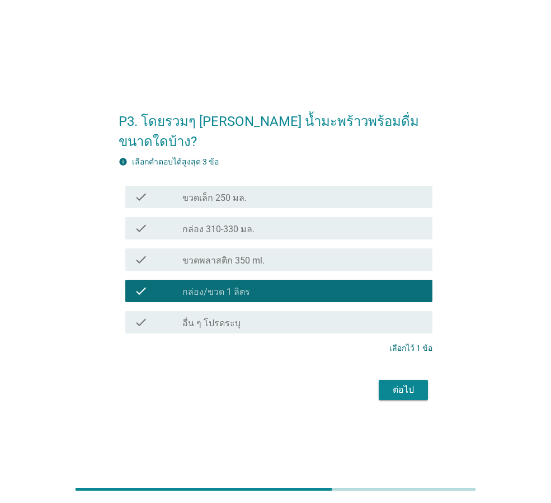
click at [242, 255] on label "ขวดพลาสติก 350 ml." at bounding box center [224, 260] width 82 height 11
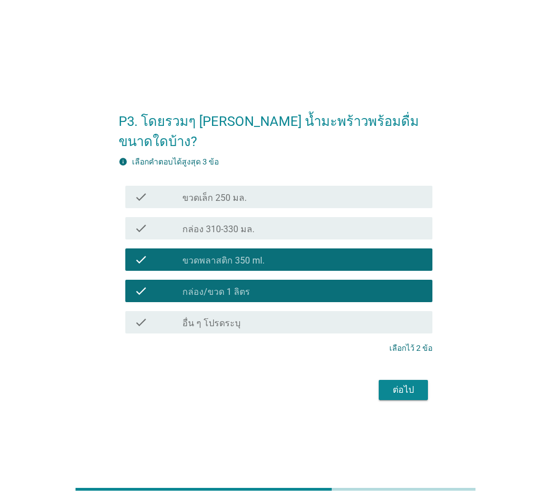
click at [401, 384] on div "ต่อไป" at bounding box center [403, 390] width 31 height 13
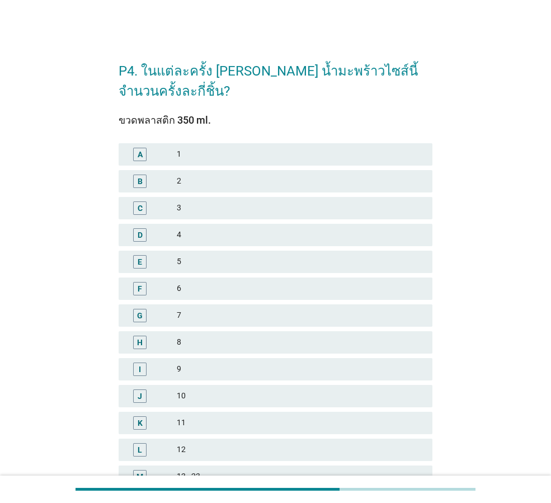
click at [186, 199] on div "C 3" at bounding box center [276, 208] width 314 height 22
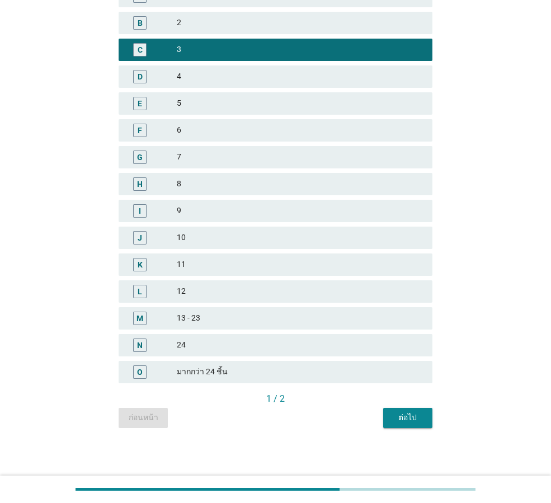
scroll to position [160, 0]
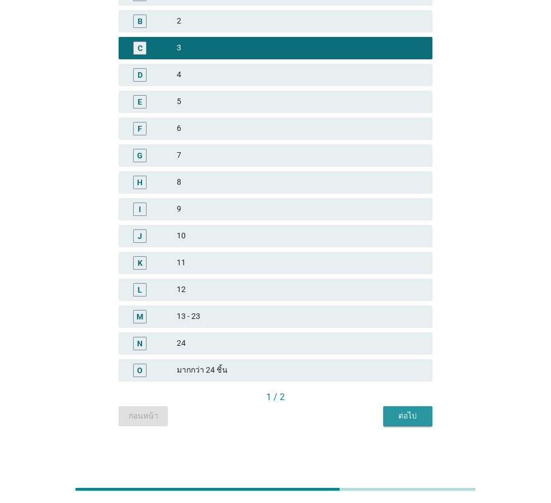
click at [412, 416] on div "ต่อไป" at bounding box center [407, 416] width 31 height 12
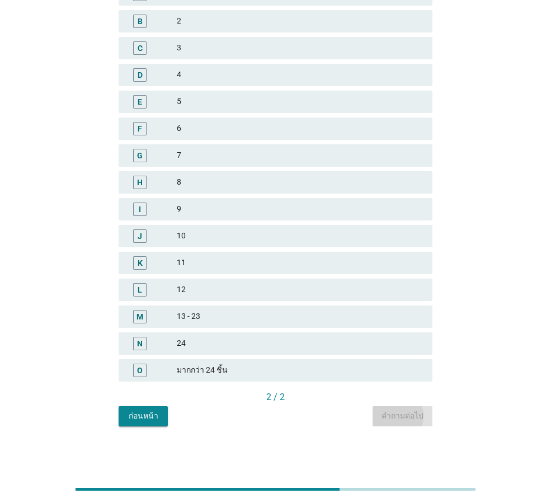
scroll to position [0, 0]
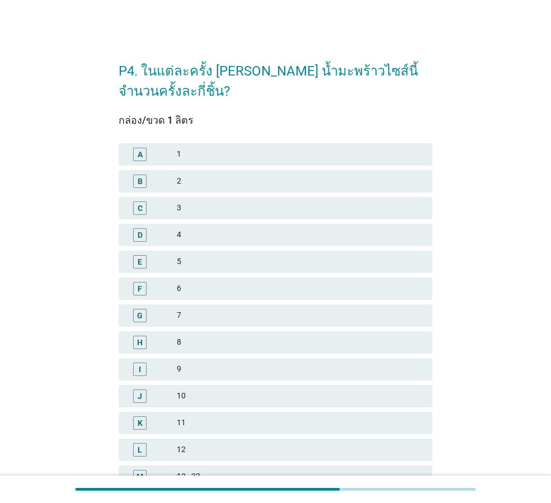
click at [170, 187] on div "B" at bounding box center [152, 181] width 49 height 13
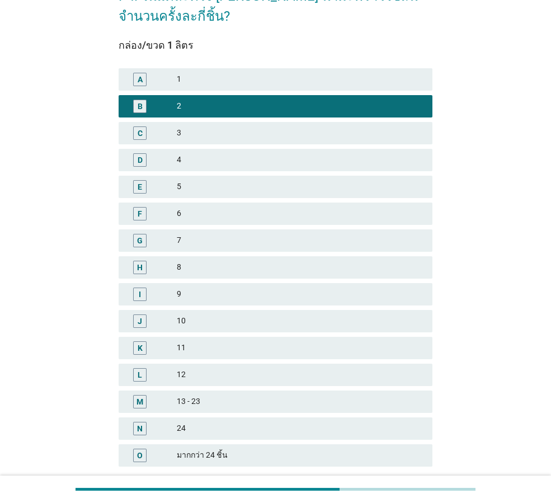
scroll to position [160, 0]
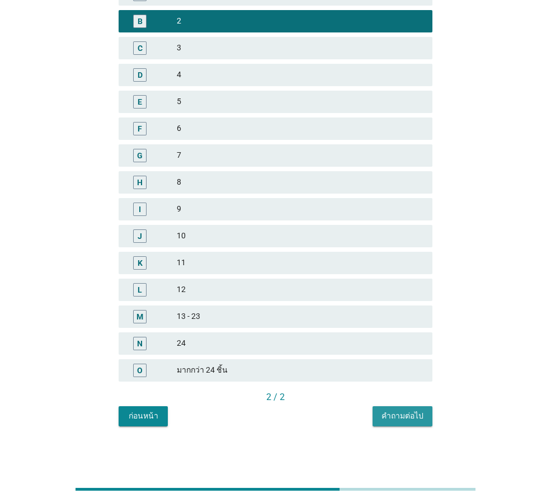
click at [408, 415] on div "คำถามต่อไป" at bounding box center [403, 416] width 42 height 12
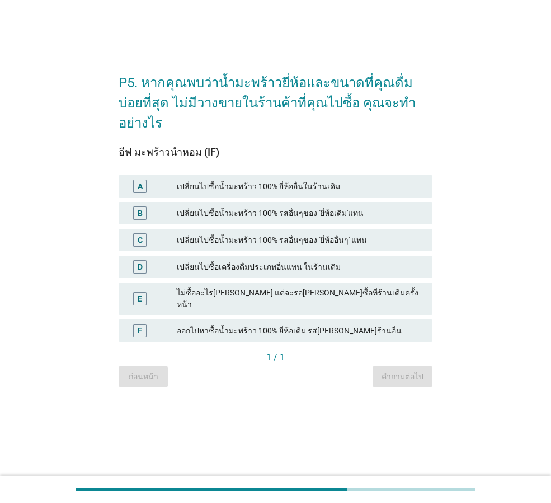
scroll to position [0, 0]
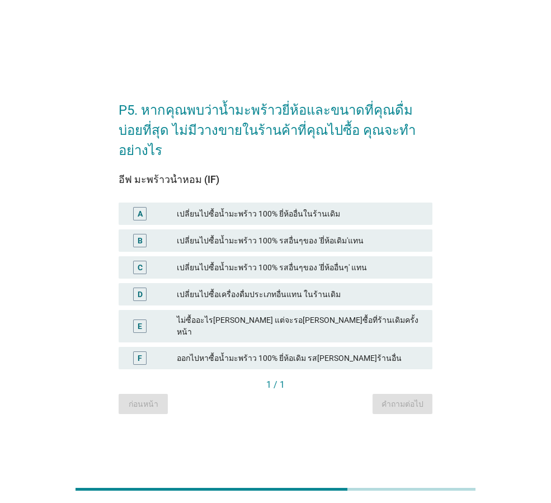
click at [152, 207] on div "A" at bounding box center [140, 213] width 25 height 13
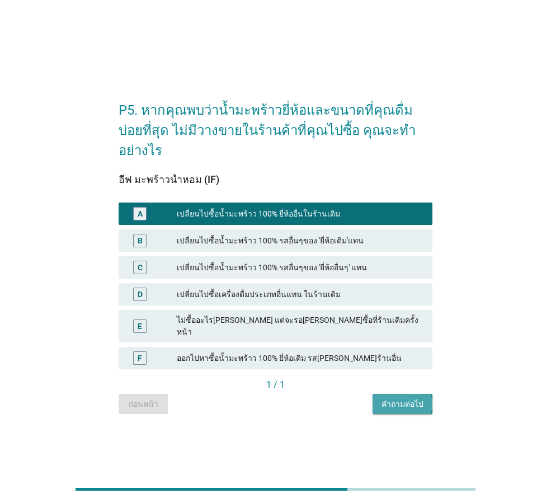
click at [409, 399] on div "คำถามต่อไป" at bounding box center [403, 405] width 42 height 12
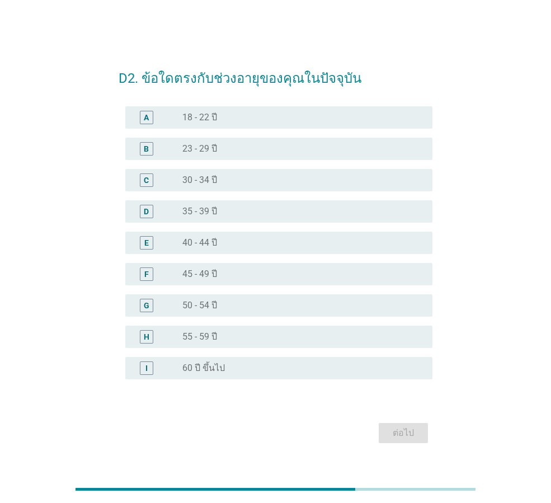
click at [214, 366] on label "60 ปี ขึ้นไป" at bounding box center [204, 368] width 43 height 11
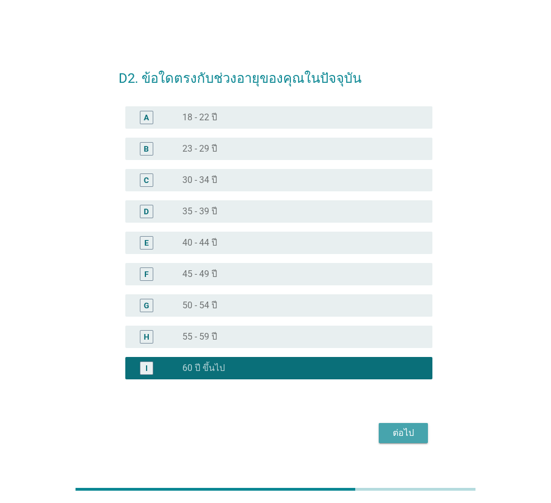
click at [400, 428] on div "ต่อไป" at bounding box center [403, 433] width 31 height 13
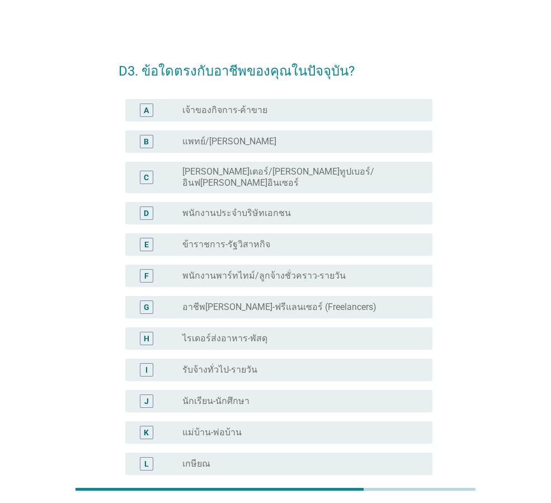
click at [228, 208] on label "พนักงานประจำบริษัทเอกชน" at bounding box center [237, 213] width 109 height 11
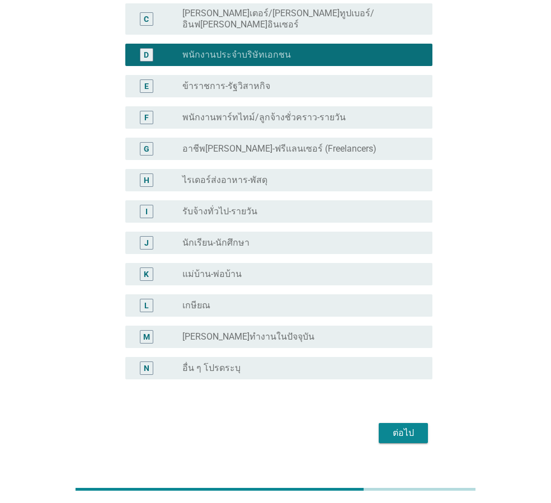
scroll to position [170, 0]
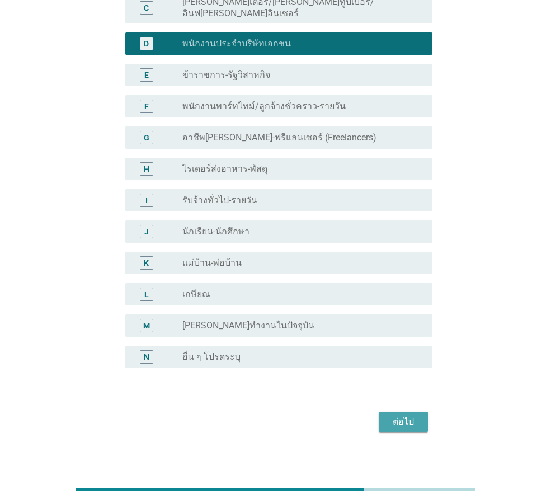
click at [400, 415] on div "ต่อไป" at bounding box center [403, 421] width 31 height 13
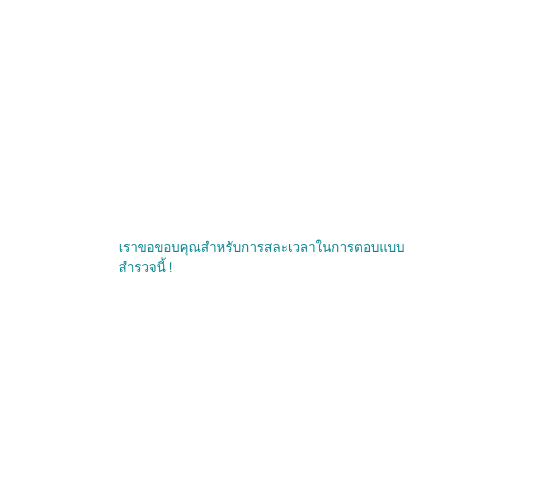
scroll to position [0, 0]
